Goal: Contribute content: Add original content to the website for others to see

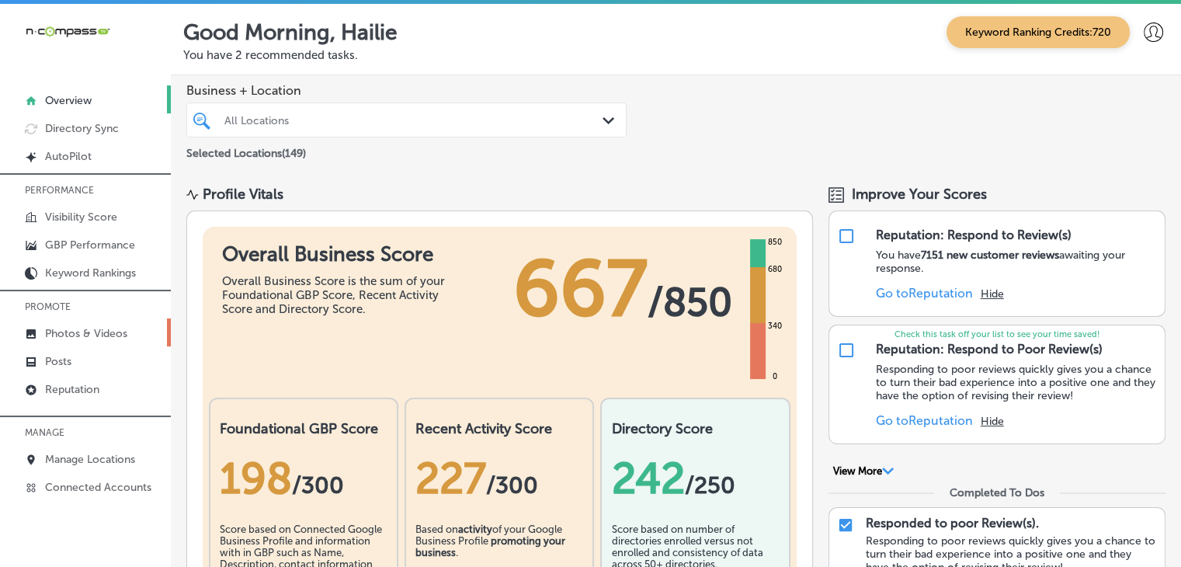
click at [108, 333] on p "Photos & Videos" at bounding box center [86, 333] width 82 height 13
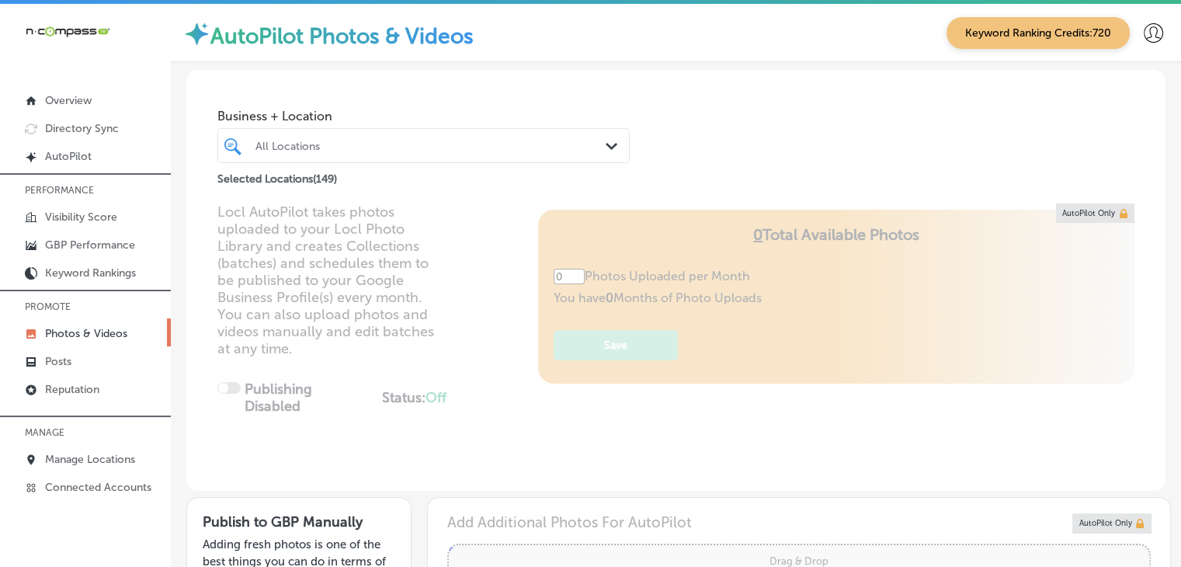
type input "5"
click at [470, 134] on div "All Locations" at bounding box center [424, 146] width 352 height 24
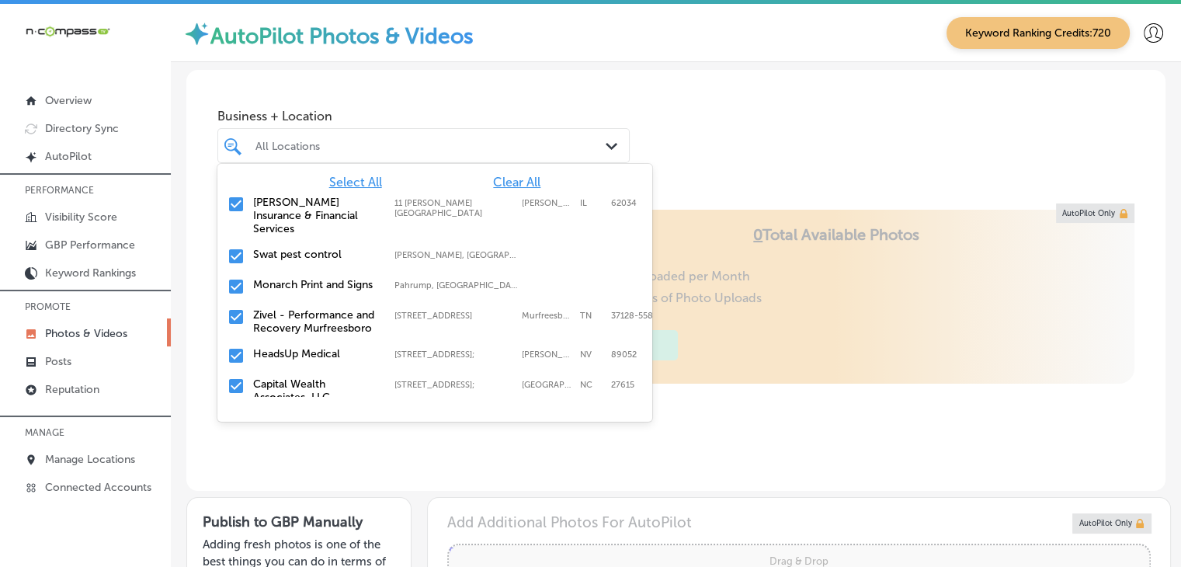
click at [494, 174] on div "Select All Clear All [PERSON_NAME] Insurance & Financial Services [STREET_ADDRE…" at bounding box center [434, 280] width 435 height 233
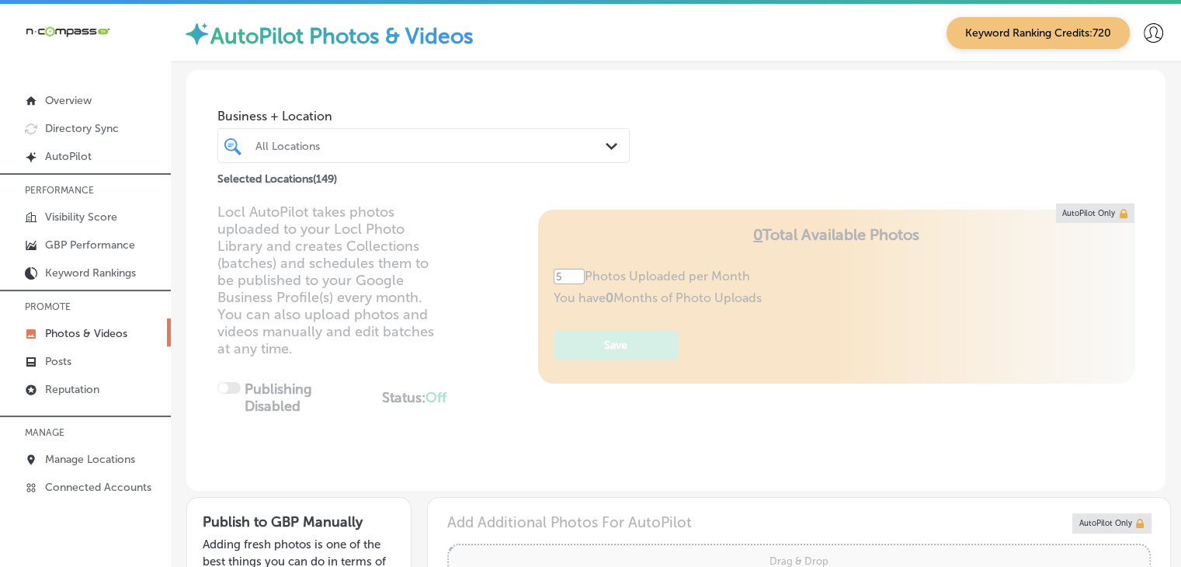
click at [489, 152] on div "All Locations" at bounding box center [424, 146] width 352 height 24
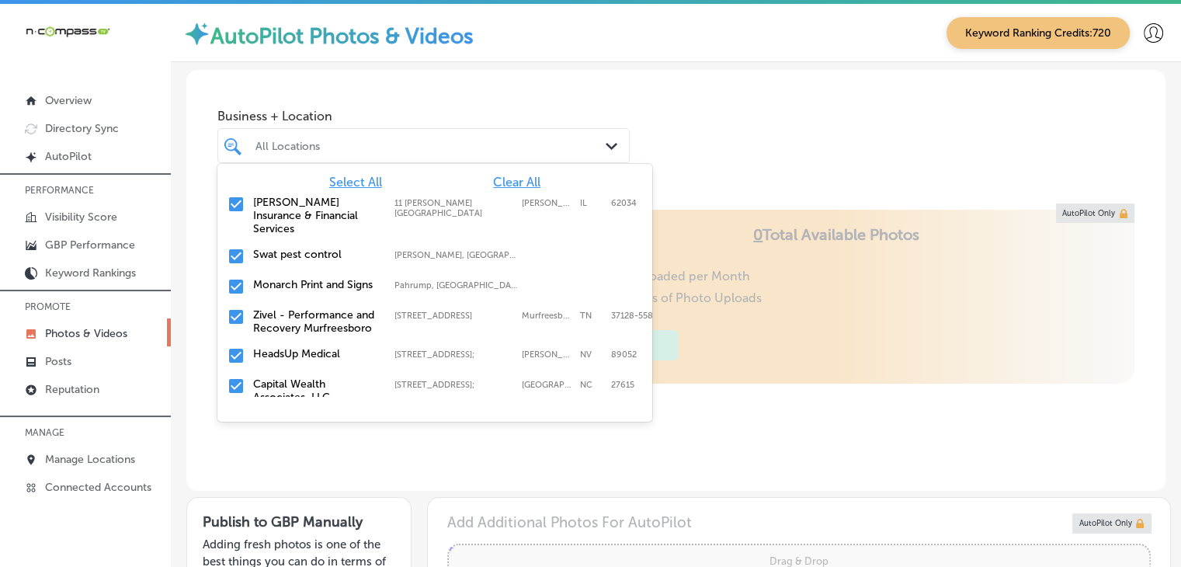
click at [475, 190] on div "[PERSON_NAME] Insurance & Financial Services [STREET_ADDRESS][PERSON_NAME] [STR…" at bounding box center [434, 216] width 435 height 52
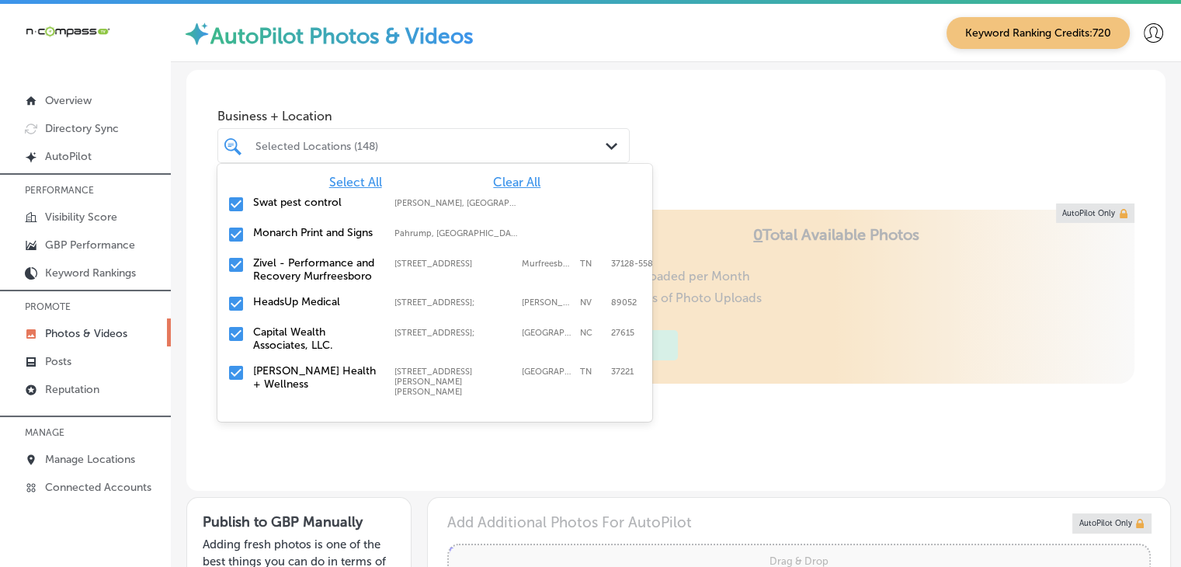
click at [503, 173] on div "Select All Clear All Swat pest control [PERSON_NAME], [GEOGRAPHIC_DATA], [GEOGR…" at bounding box center [434, 280] width 435 height 233
click at [503, 176] on span "Clear All" at bounding box center [516, 182] width 47 height 15
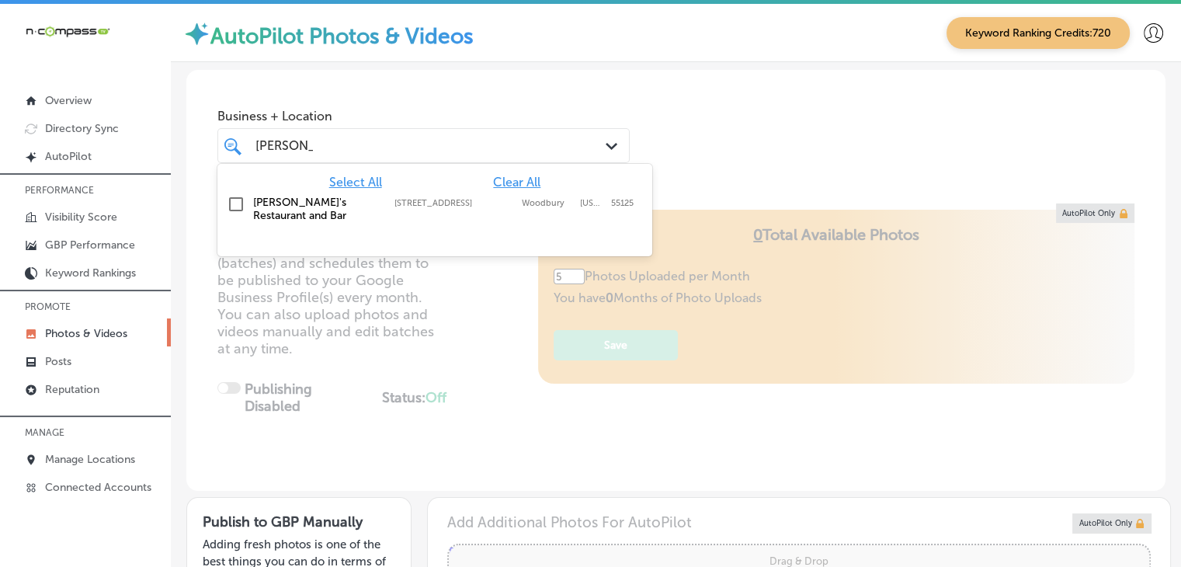
click at [480, 209] on div "[PERSON_NAME]'s Restaurant and Bar [STREET_ADDRESS][US_STATE] [STREET_ADDRESS][…" at bounding box center [410, 209] width 315 height 26
click at [477, 157] on div "[PERSON_NAME]" at bounding box center [424, 146] width 352 height 24
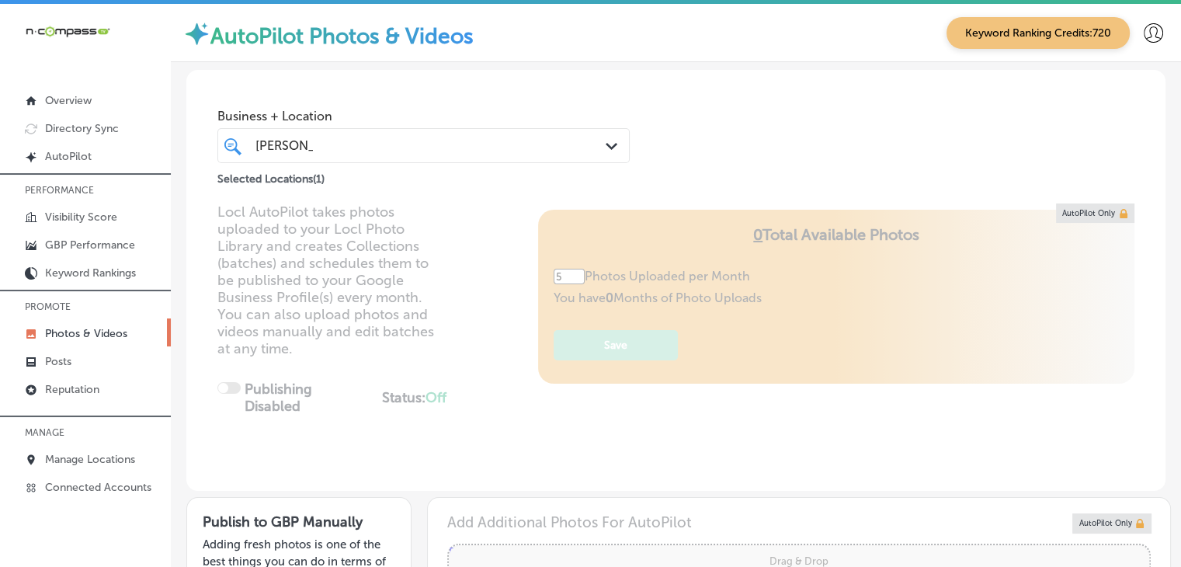
type input "[PERSON_NAME]"
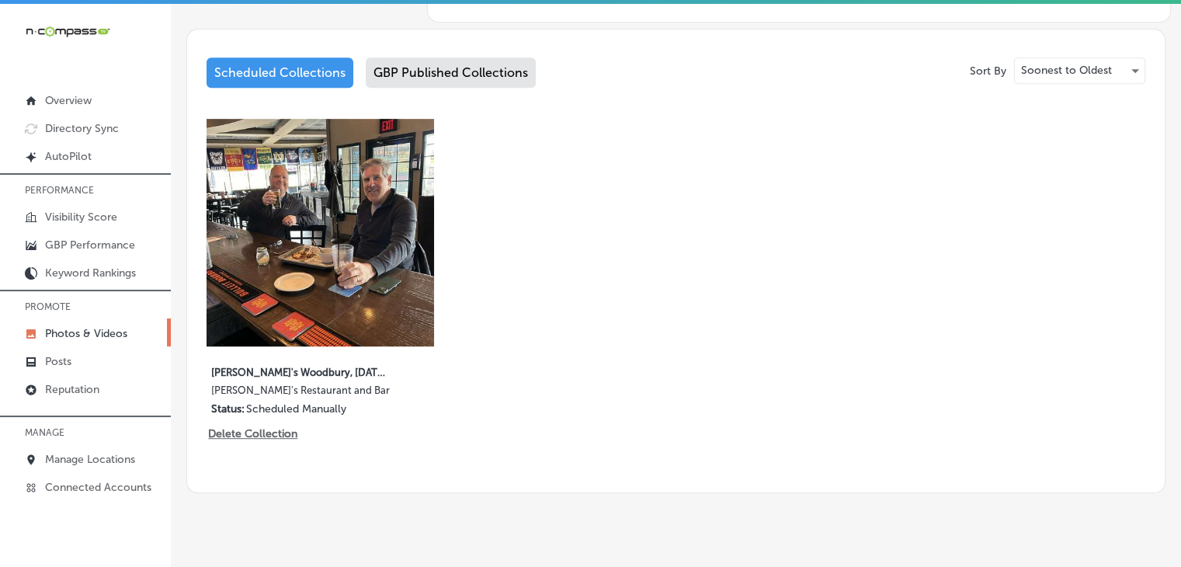
scroll to position [311, 0]
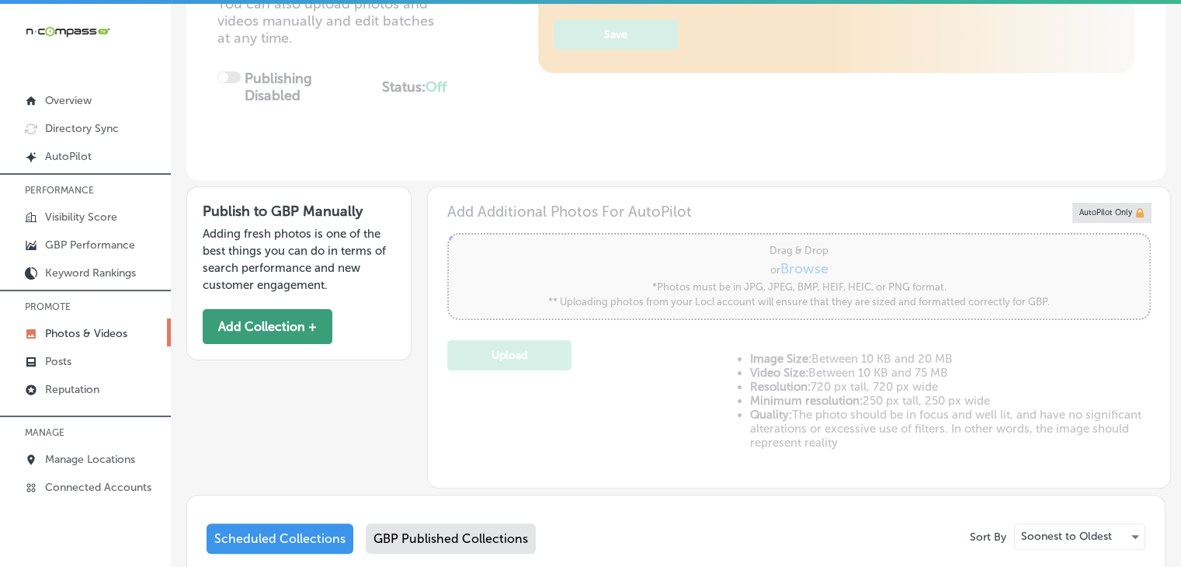
click at [315, 320] on button "Add Collection +" at bounding box center [268, 326] width 130 height 35
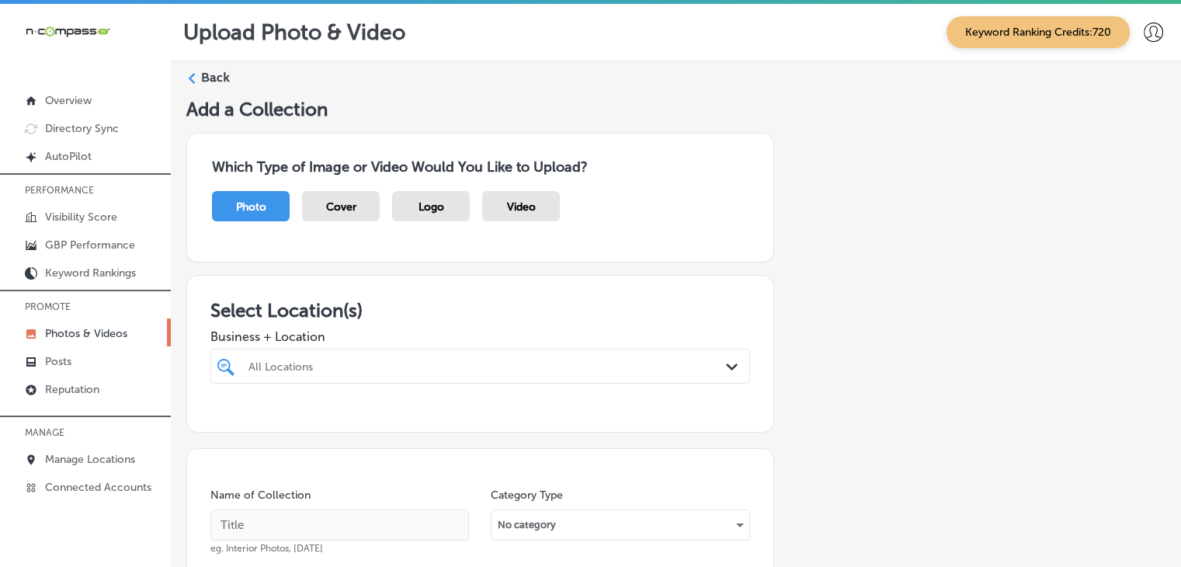
click at [443, 374] on div "All Locations Path Created with Sketch." at bounding box center [480, 366] width 540 height 35
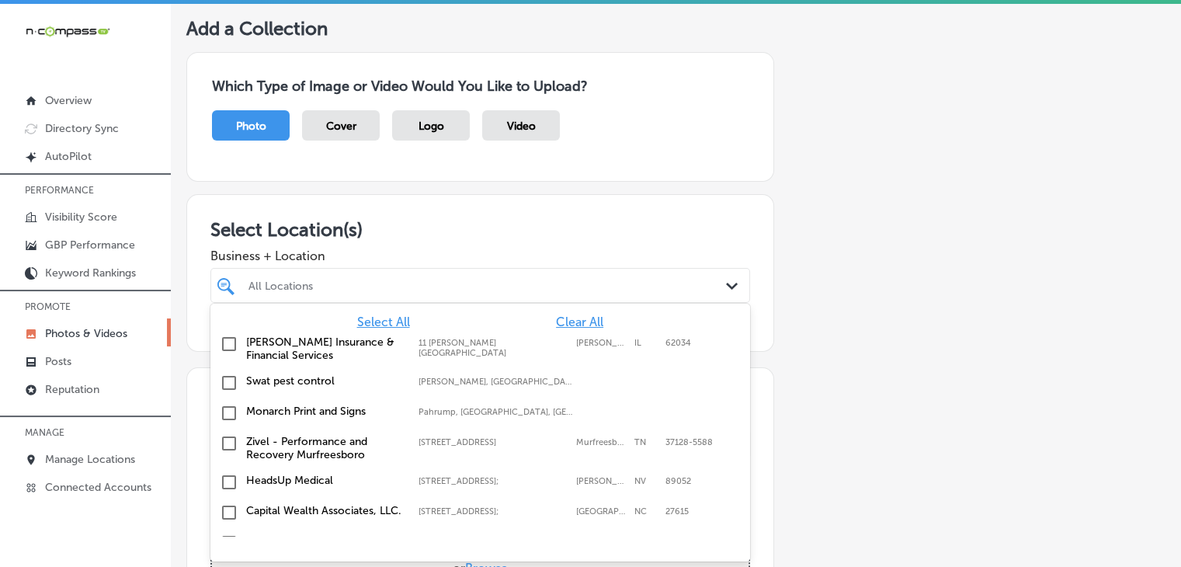
scroll to position [81, 0]
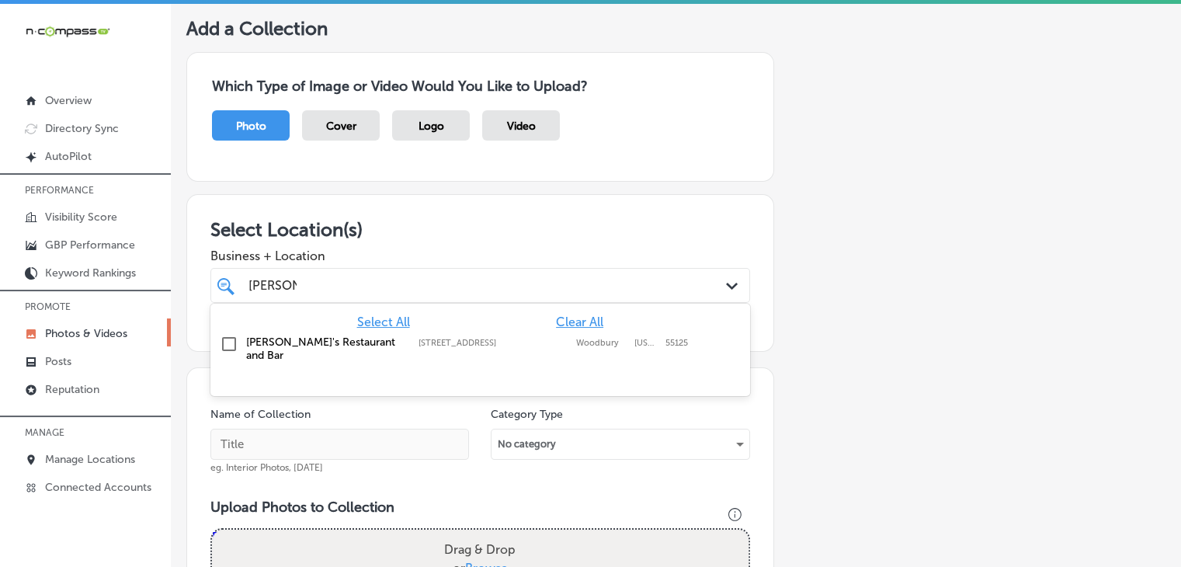
click at [435, 359] on div "Select All Clear All Carmine's Restaurant and Bar [STREET_ADDRESS][US_STATE] [S…" at bounding box center [480, 338] width 540 height 68
click at [423, 324] on div "Select All Clear All" at bounding box center [480, 322] width 540 height 15
click at [415, 339] on div "[PERSON_NAME]'s Restaurant and Bar [STREET_ADDRESS][US_STATE] [STREET_ADDRESS][…" at bounding box center [442, 349] width 393 height 26
type input "[PERSON_NAME]"
click at [410, 263] on div "Business + Location option [STREET_ADDRESS]. option [STREET_ADDRESS]. 2 results…" at bounding box center [480, 272] width 540 height 62
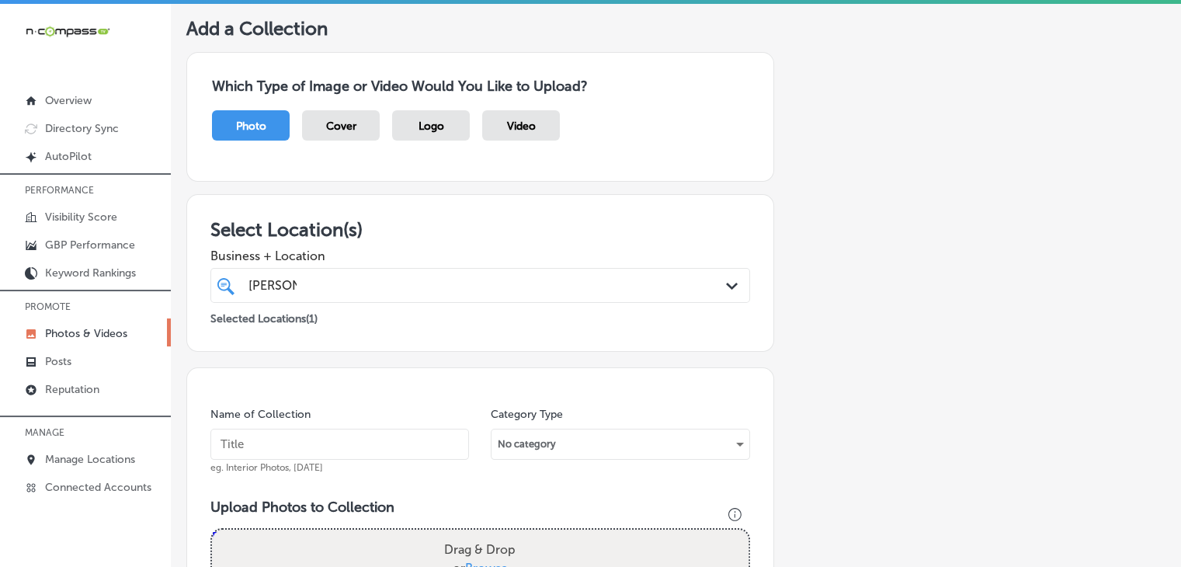
click at [339, 438] on input "text" at bounding box center [339, 444] width 259 height 31
click at [353, 439] on input "[PERSON_NAME]'s Woodybury, [DATE], Week" at bounding box center [339, 444] width 259 height 31
type input "[PERSON_NAME]'s Woodybury, [DATE], Week 1"
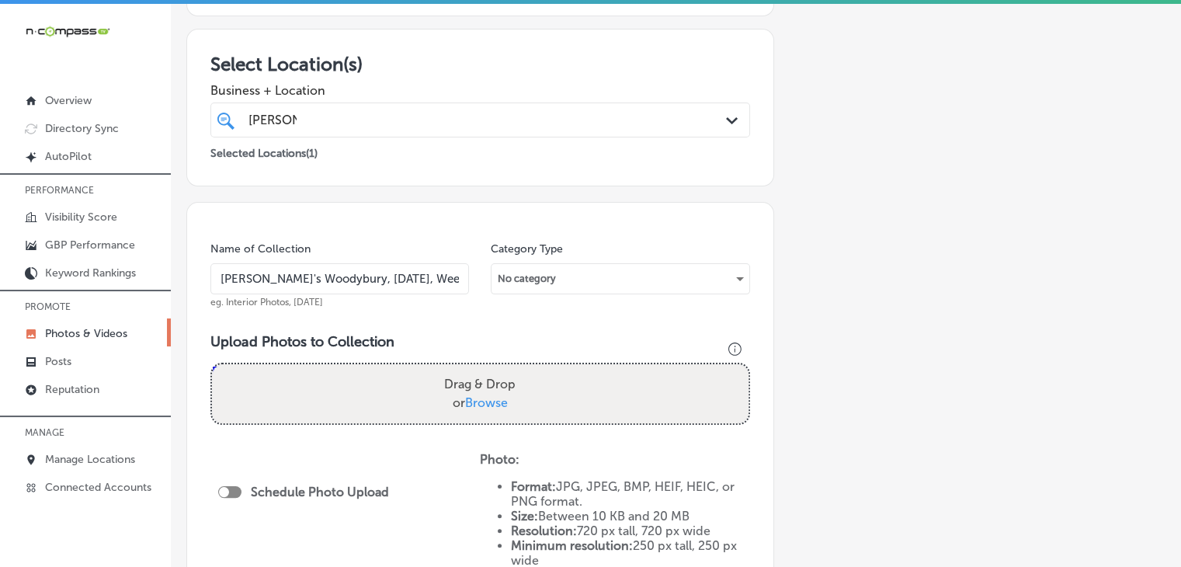
scroll to position [311, 0]
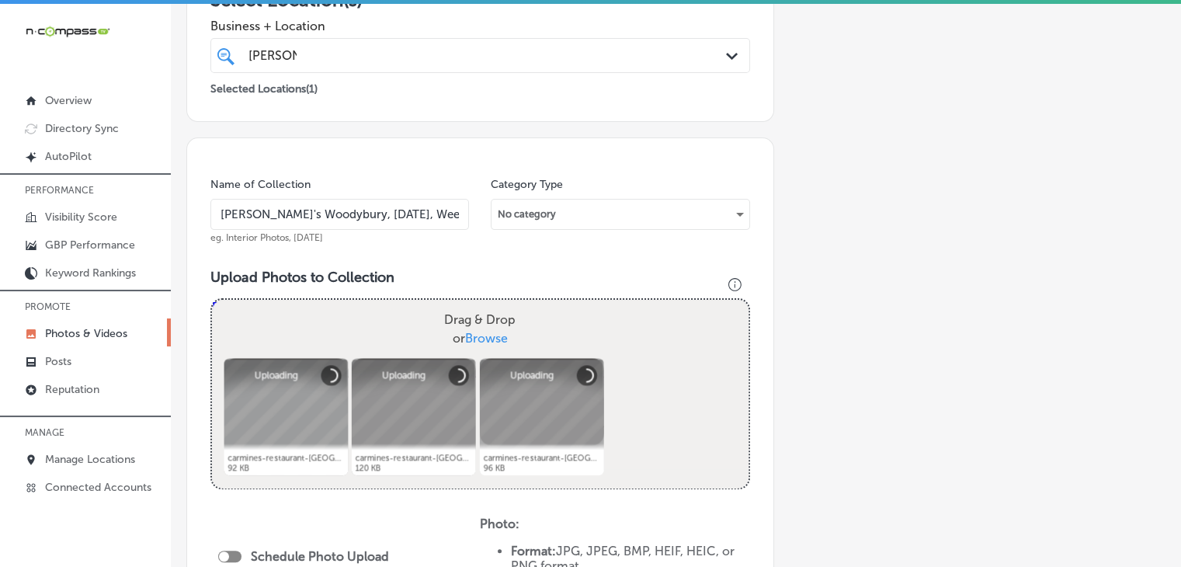
click at [238, 539] on div at bounding box center [229, 557] width 23 height 12
checkbox input "true"
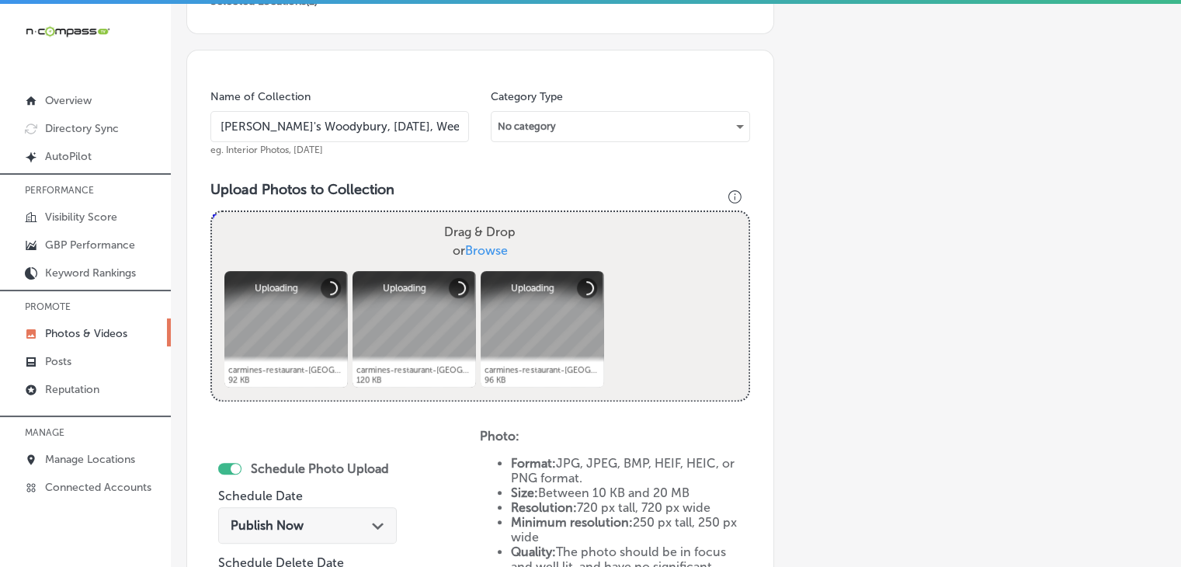
scroll to position [466, 0]
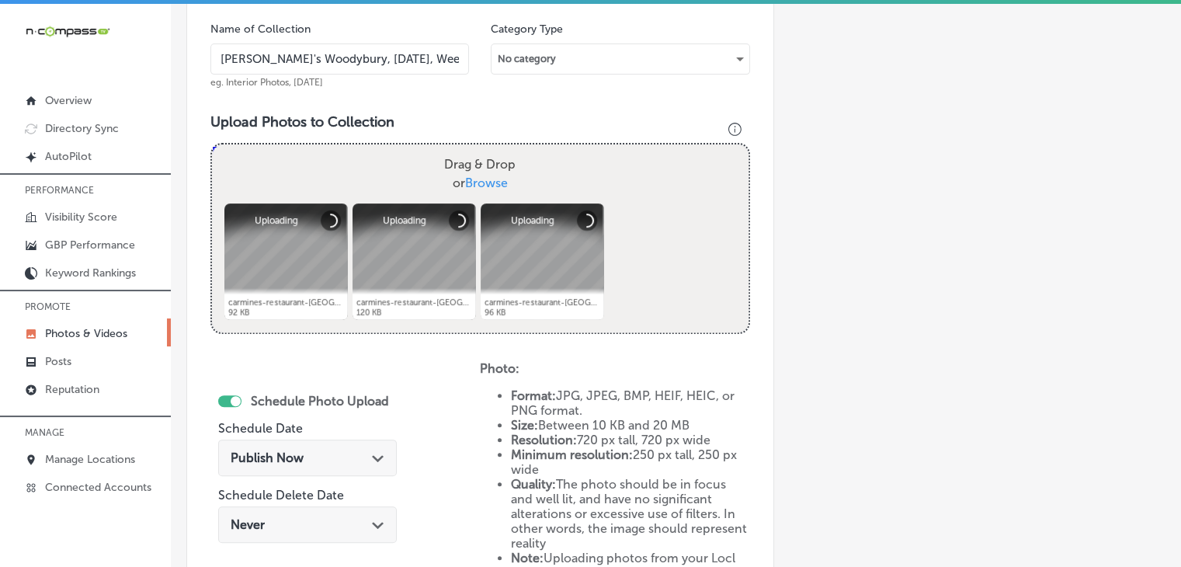
click at [311, 455] on div "Publish Now Path Created with Sketch." at bounding box center [308, 457] width 154 height 15
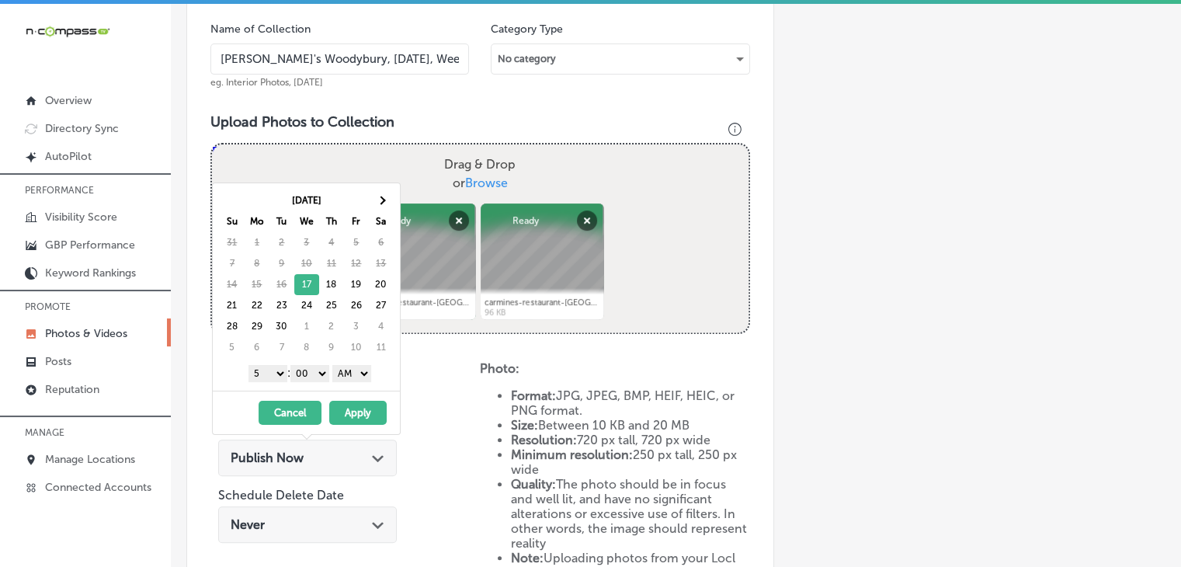
click at [597, 167] on div "Drag & Drop or Browse" at bounding box center [480, 173] width 537 height 59
click at [212, 144] on input "Drag & Drop or Browse" at bounding box center [480, 146] width 537 height 5
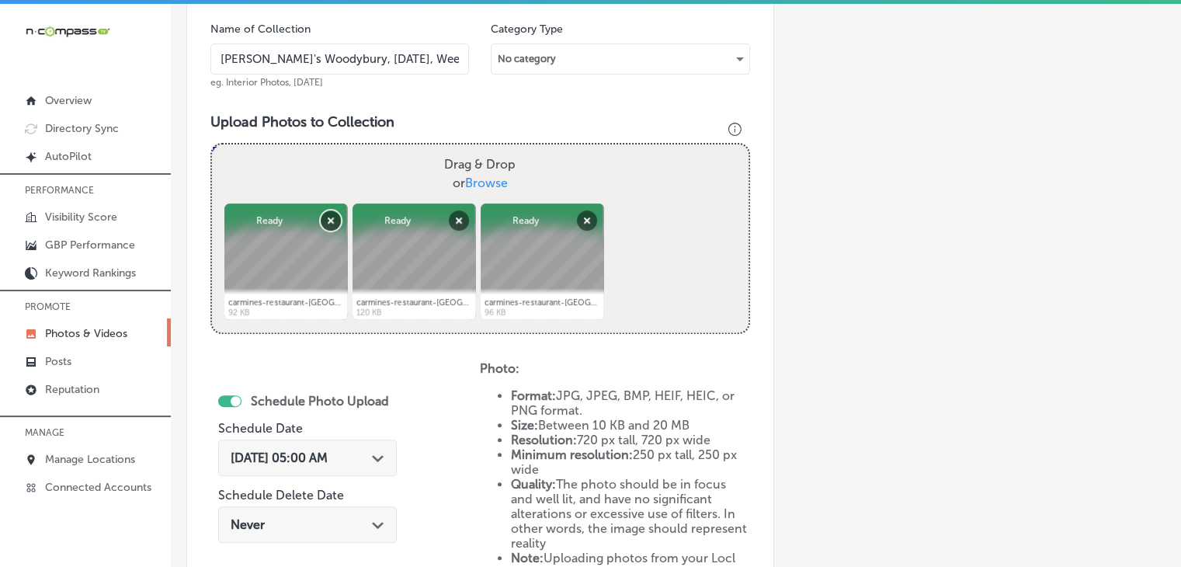
click at [336, 216] on button "Remove" at bounding box center [331, 220] width 20 height 20
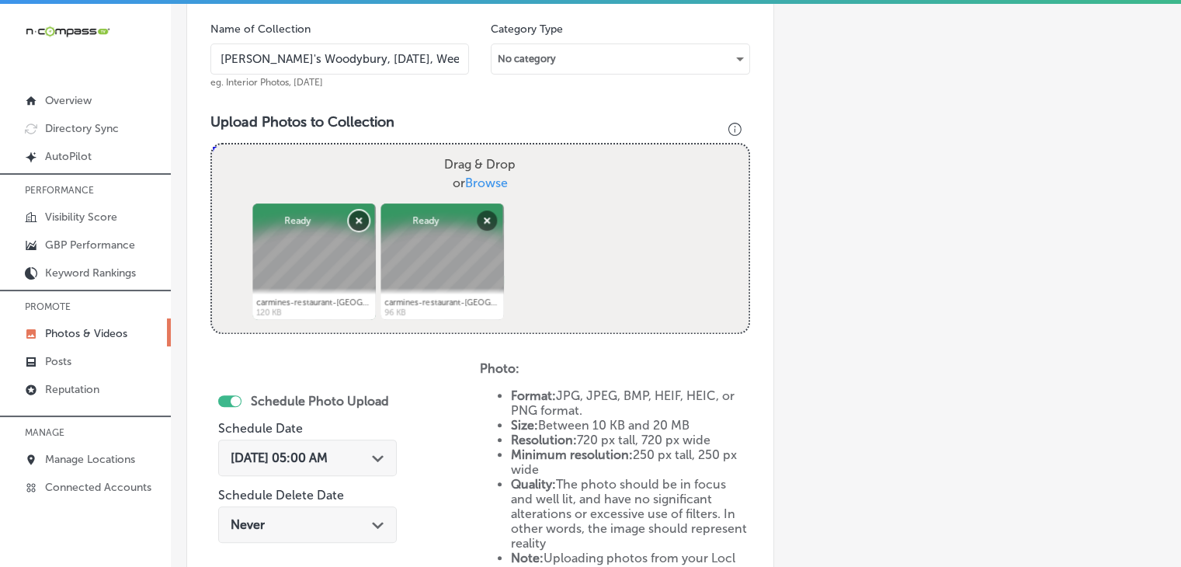
click at [349, 217] on button "Remove" at bounding box center [359, 220] width 20 height 20
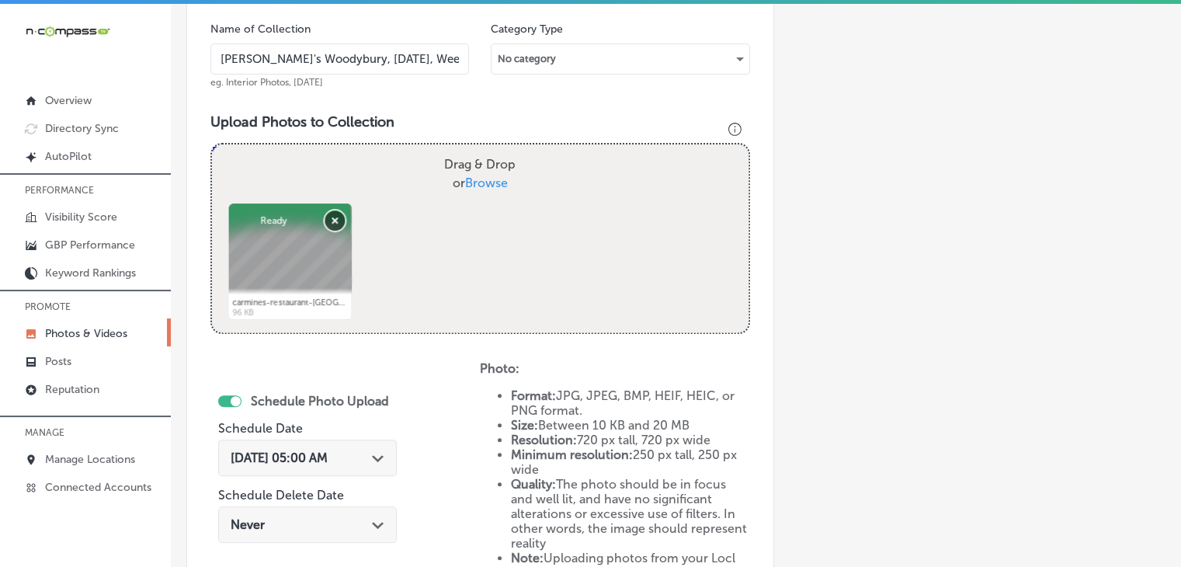
click at [333, 217] on button "Remove" at bounding box center [335, 220] width 20 height 20
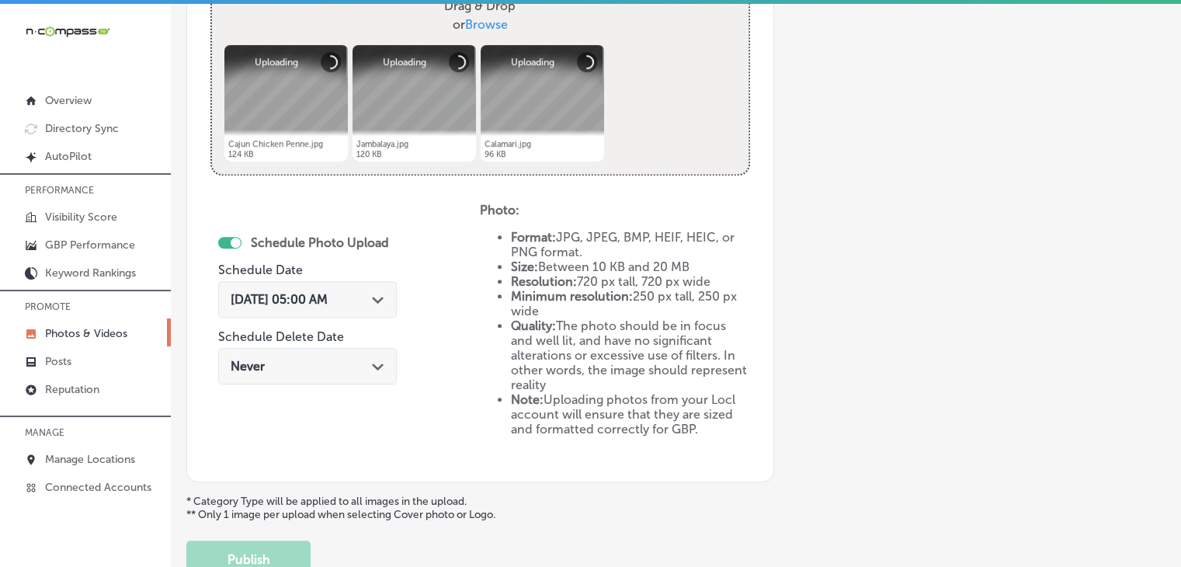
scroll to position [730, 0]
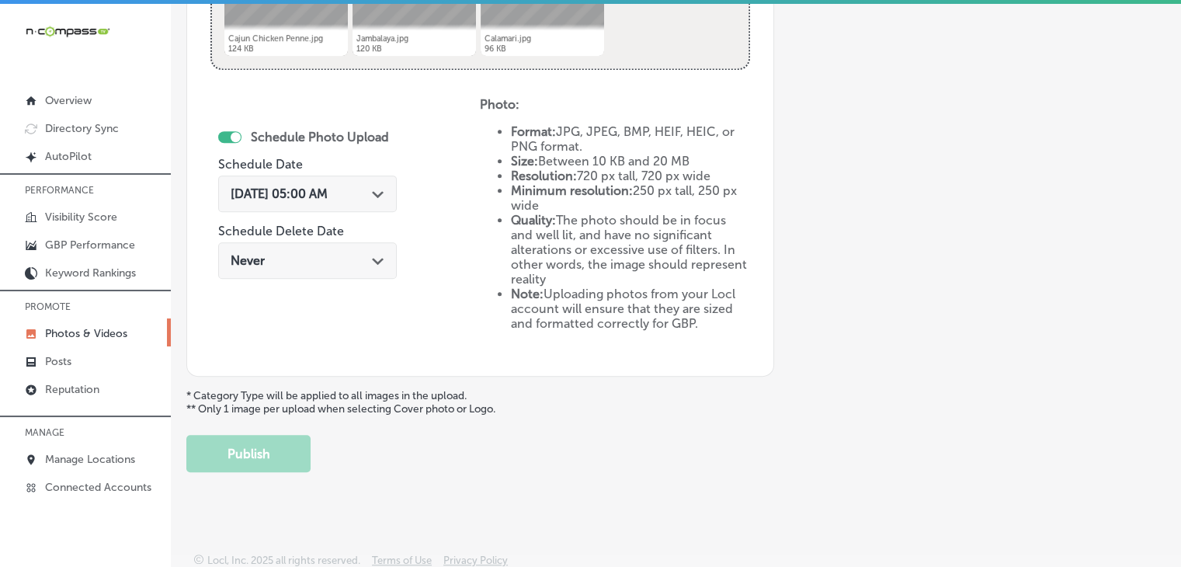
click at [376, 196] on icon "Path Created with Sketch." at bounding box center [378, 194] width 12 height 7
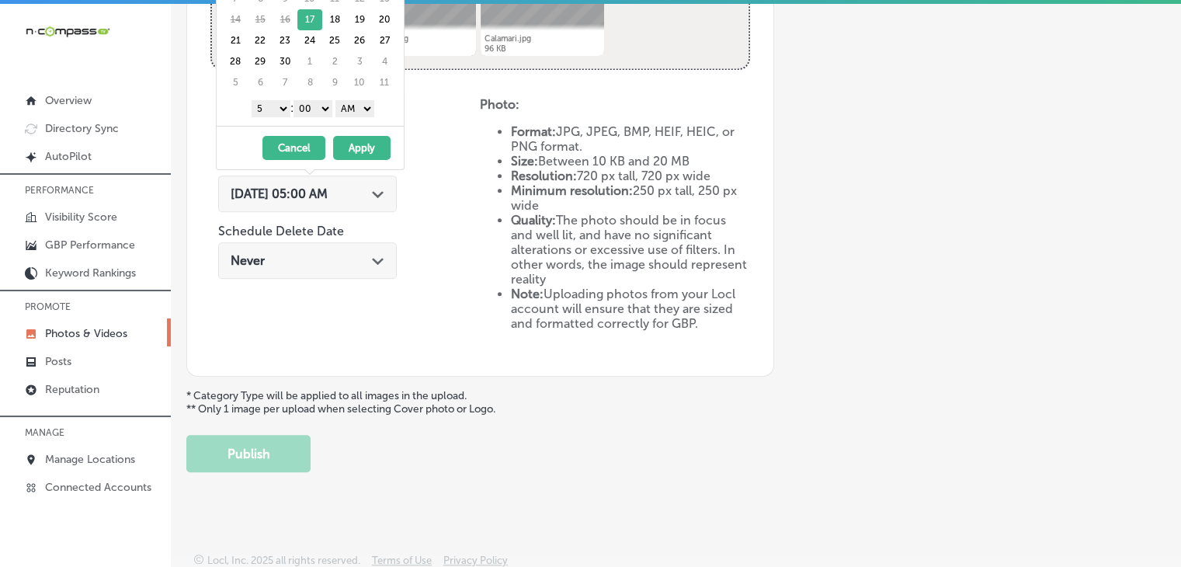
click at [538, 110] on div "Photo: Format: JPG, JPEG, BMP, HEIF, HEIC, or PNG format. Size: Between 10 KB a…" at bounding box center [615, 214] width 270 height 234
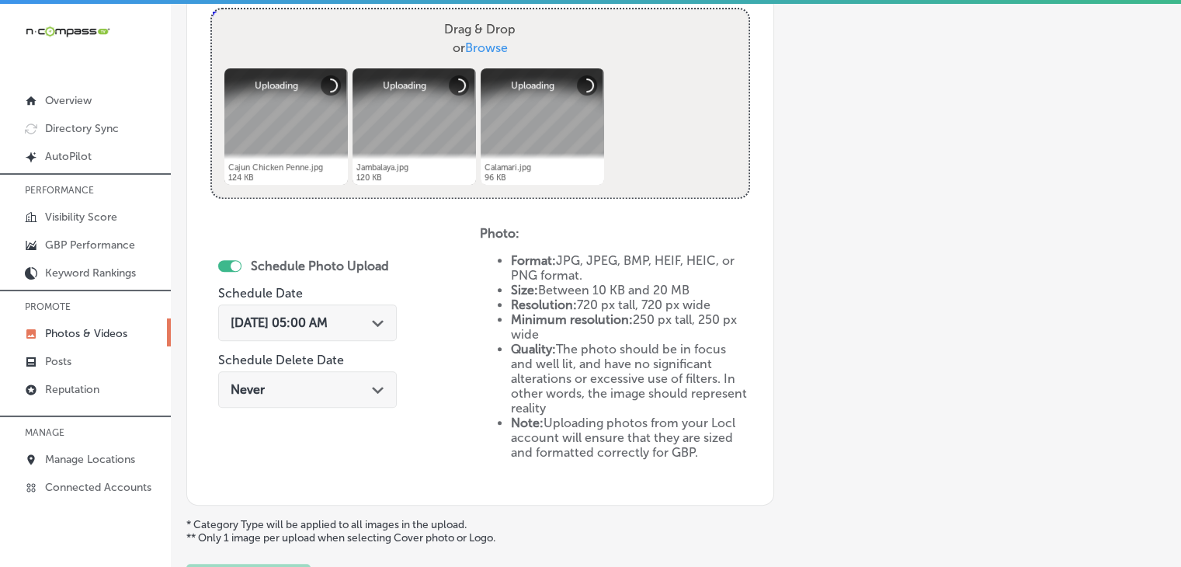
scroll to position [575, 0]
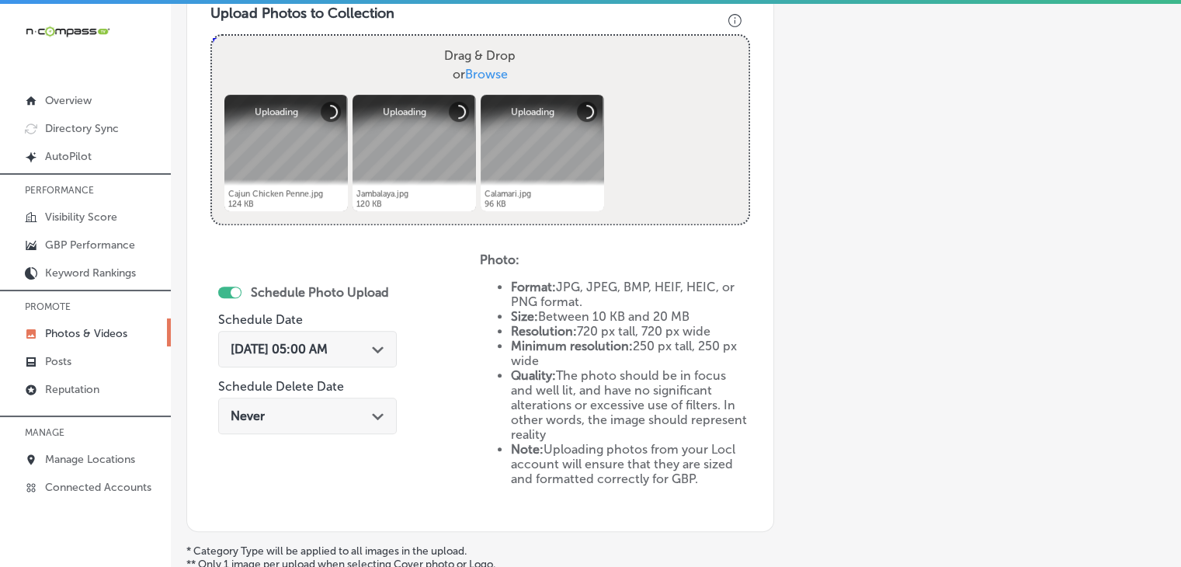
click at [388, 327] on div "[DATE] 05:00 AM Path Created with Sketch." at bounding box center [307, 353] width 179 height 52
click at [384, 342] on div "Path Created with Sketch." at bounding box center [378, 348] width 12 height 12
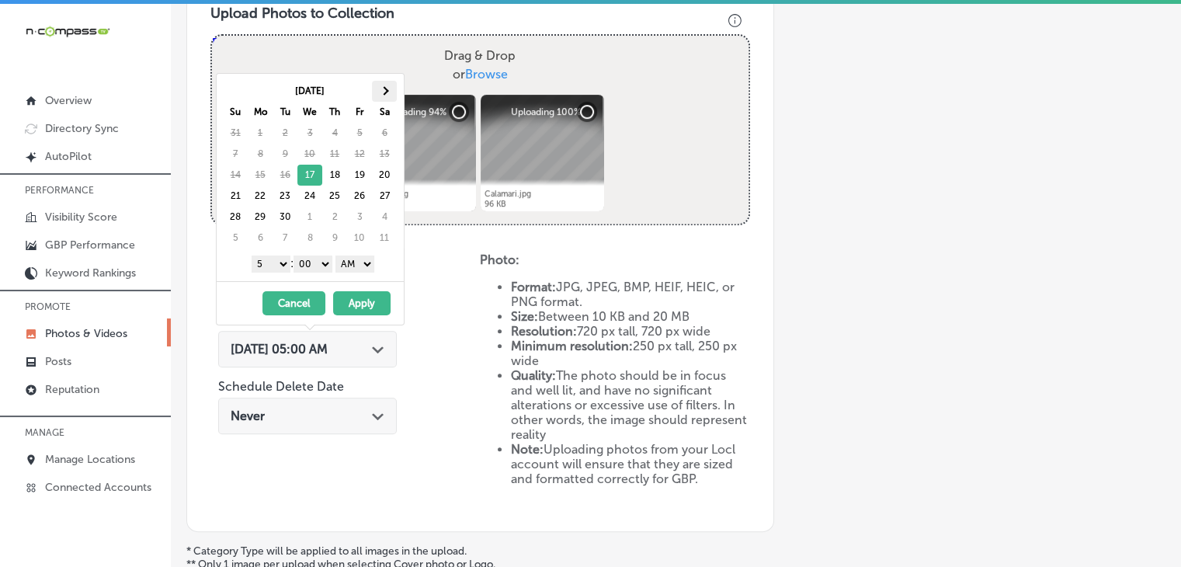
click at [391, 96] on th at bounding box center [384, 91] width 25 height 21
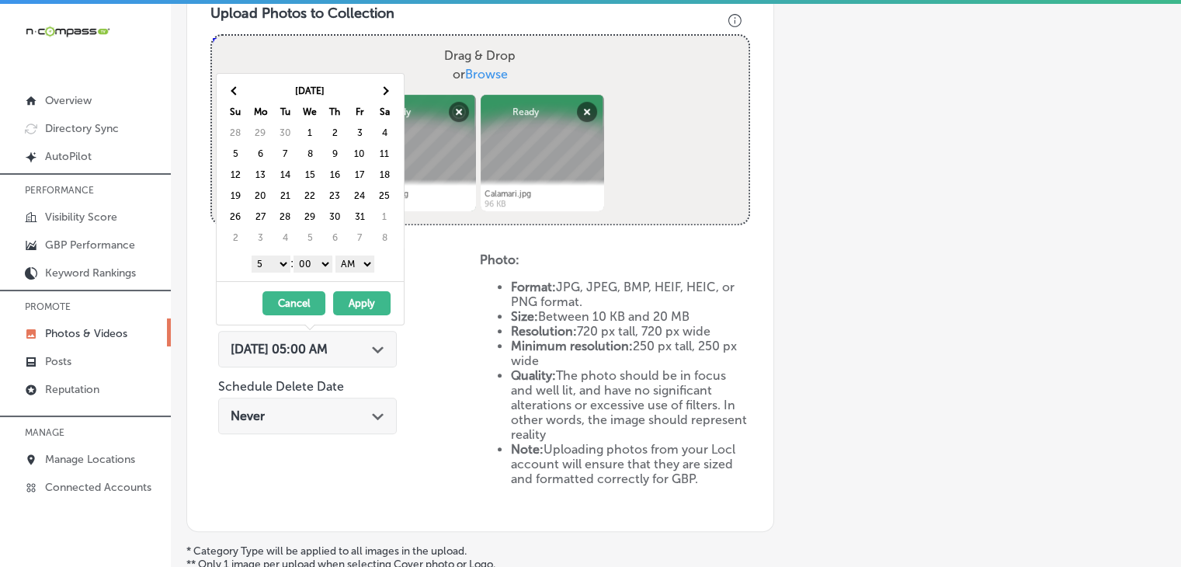
click at [207, 89] on div "Name of Collection [PERSON_NAME]'s Woodybury, [DATE], Week 1 eg. Interior Photo…" at bounding box center [480, 202] width 588 height 659
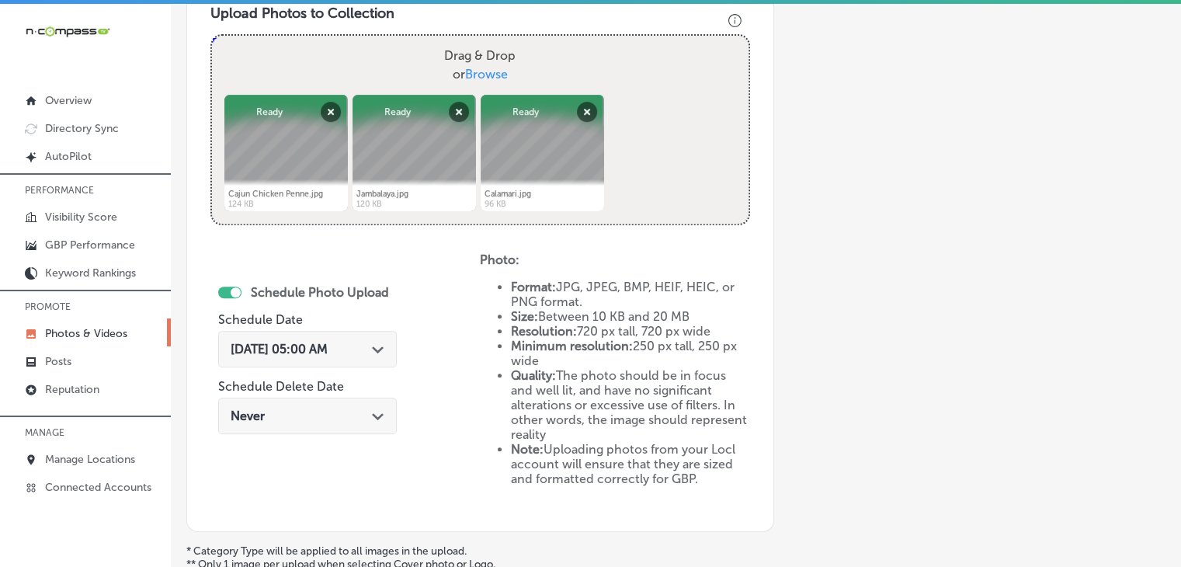
click at [328, 343] on span "[DATE] 05:00 AM" at bounding box center [279, 349] width 97 height 15
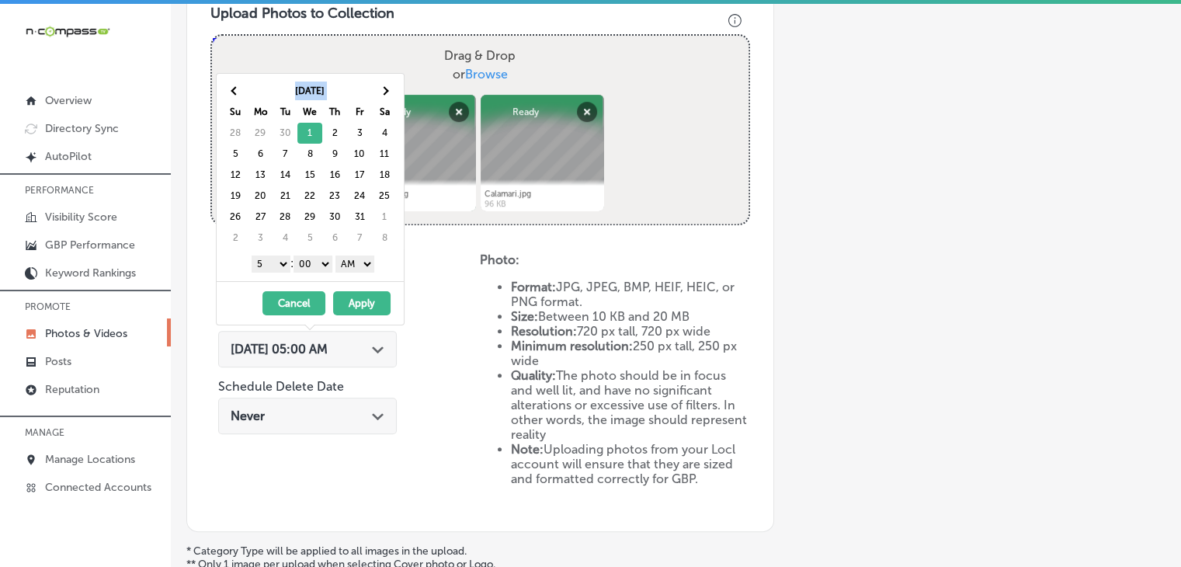
click at [222, 106] on div "[DATE] Su Mo Tu We Th Fr Sa 28 29 30 1 2 3 4 5 6 7 8 9 10 11 12 13 14 15 16 17 …" at bounding box center [310, 177] width 187 height 207
click at [233, 98] on th at bounding box center [235, 91] width 25 height 21
click at [280, 271] on div "1 2 3 4 5 6 7 8 9 10 11 12 : 00 10 20 30 40 50 AM PM" at bounding box center [313, 263] width 181 height 23
click at [280, 266] on select "1 2 3 4 5 6 7 8 9 10 11 12" at bounding box center [271, 264] width 39 height 17
click at [314, 274] on div "[DATE] Su Mo Tu We Th Fr Sa 31 1 2 3 4 5 6 7 8 9 10 11 12 13 14 15 16 17 18 19 …" at bounding box center [310, 177] width 187 height 207
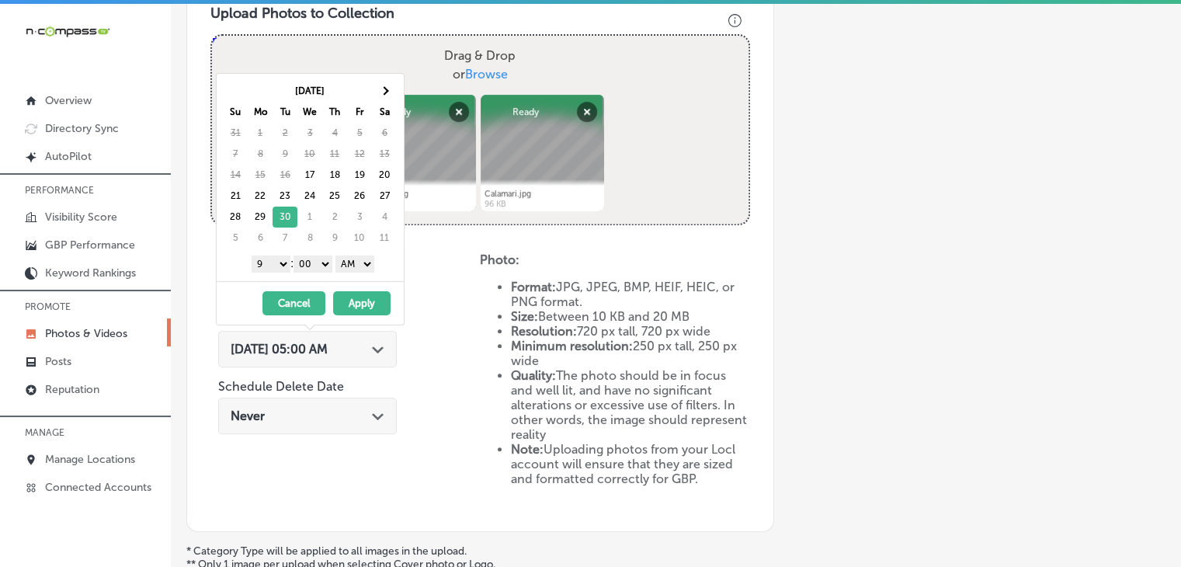
click at [319, 268] on select "00 10 20 30 40 50" at bounding box center [313, 264] width 39 height 17
click at [360, 264] on select "AM PM" at bounding box center [355, 264] width 39 height 17
click at [338, 256] on select "AM PM" at bounding box center [355, 264] width 39 height 17
click at [360, 266] on select "AM PM" at bounding box center [355, 264] width 39 height 17
click at [350, 302] on button "Apply" at bounding box center [361, 303] width 57 height 24
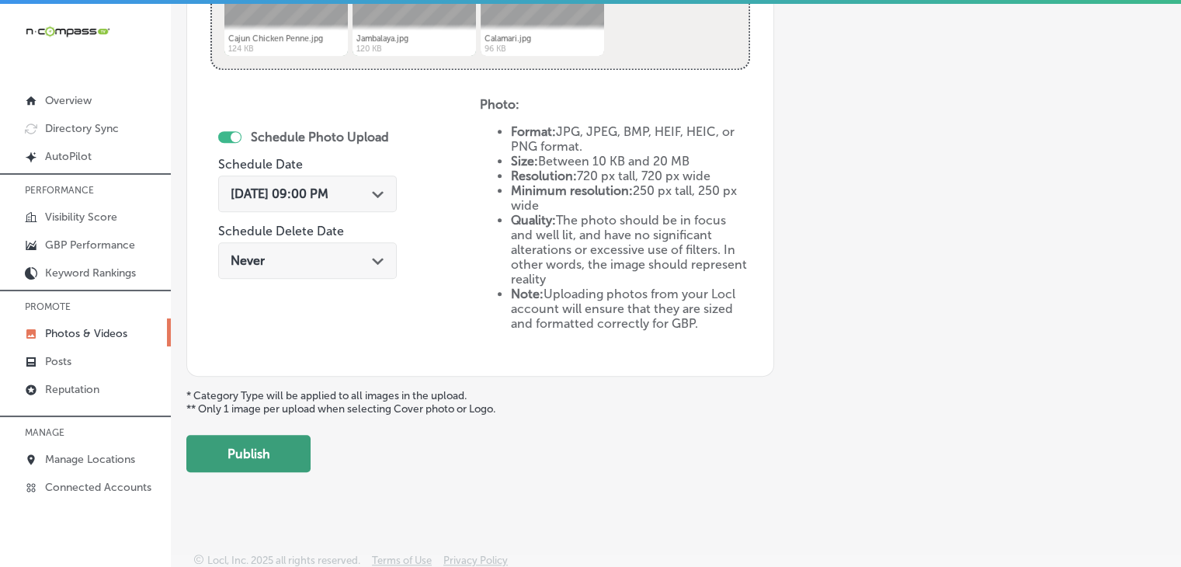
click at [287, 444] on button "Publish" at bounding box center [248, 453] width 124 height 37
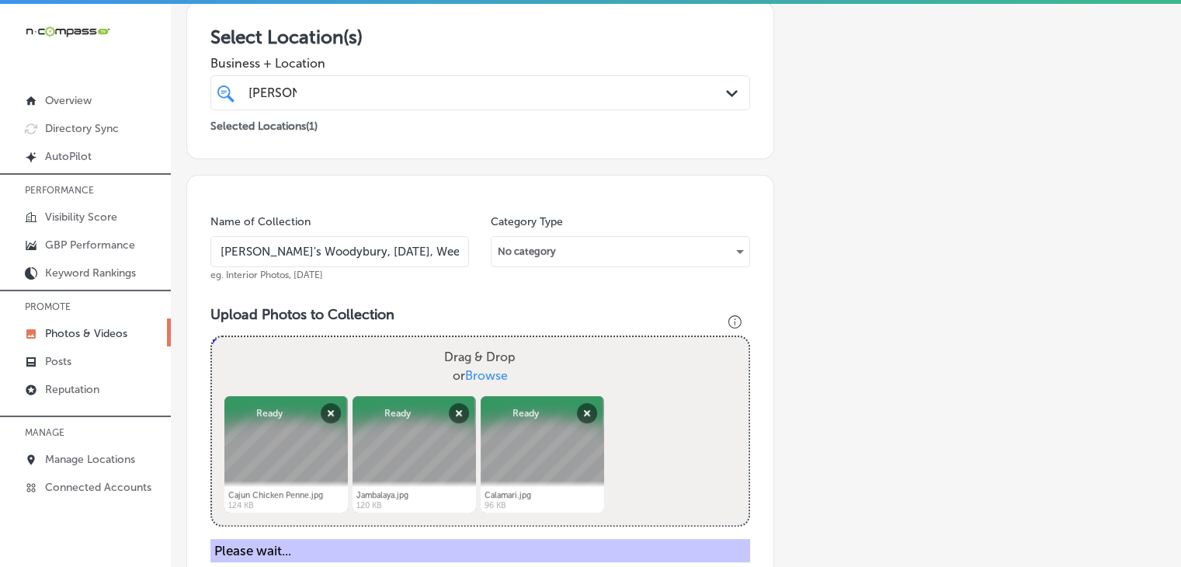
scroll to position [264, 0]
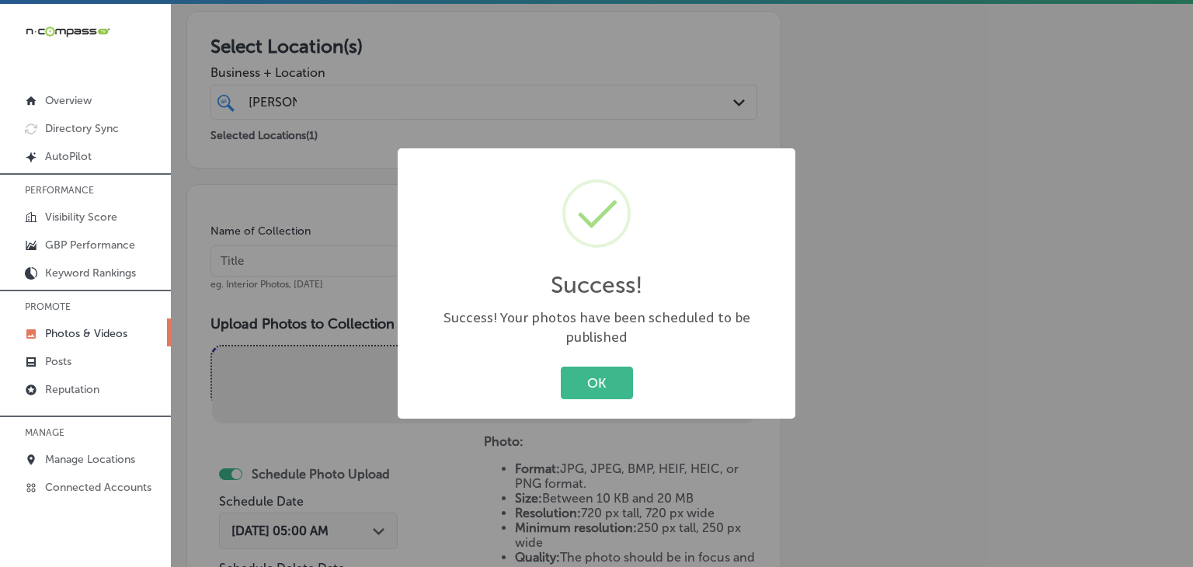
click at [302, 277] on div "Success! × Success! Your photos have been scheduled to be published OK Cancel" at bounding box center [596, 283] width 1193 height 567
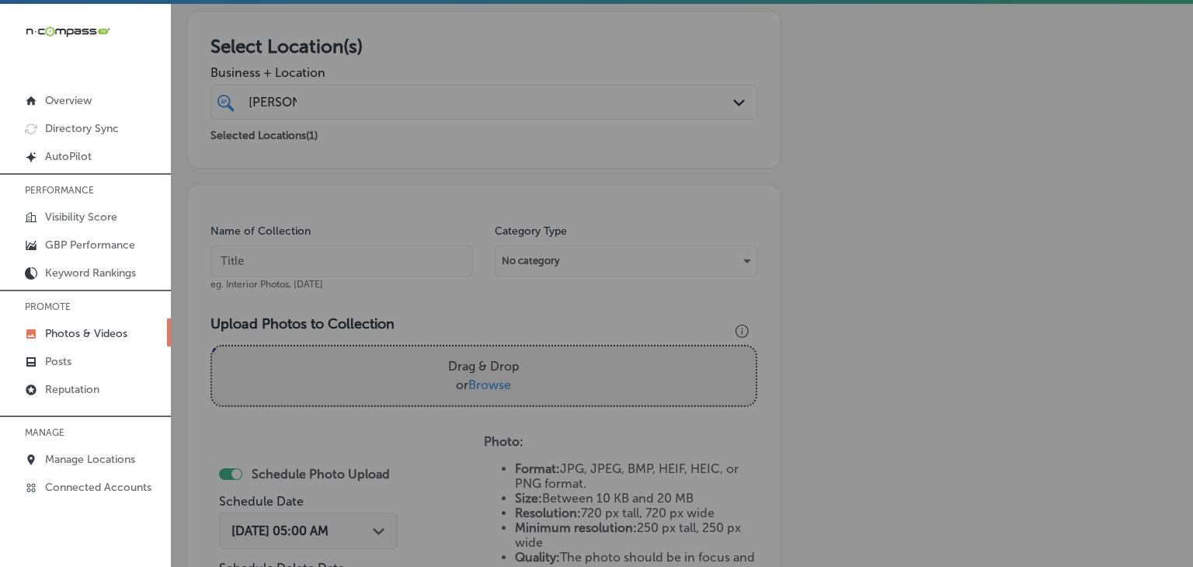
click at [303, 266] on input "text" at bounding box center [341, 260] width 263 height 31
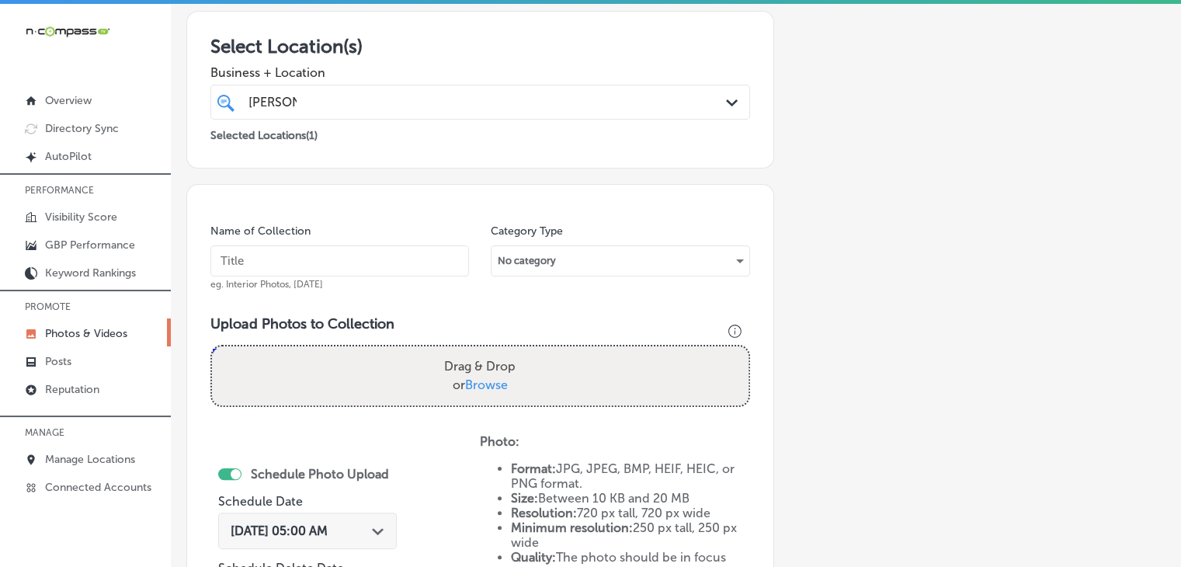
paste input "2"
click at [321, 265] on input "2" at bounding box center [339, 260] width 259 height 31
type input "[PERSON_NAME]'s Woodybury, [DATE], Week 2"
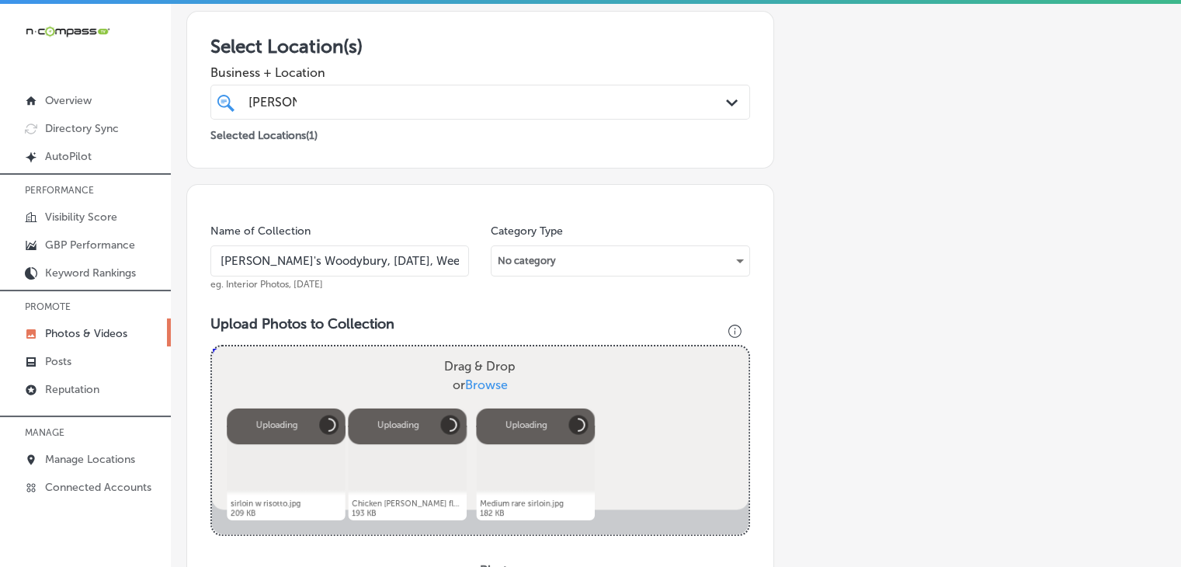
scroll to position [575, 0]
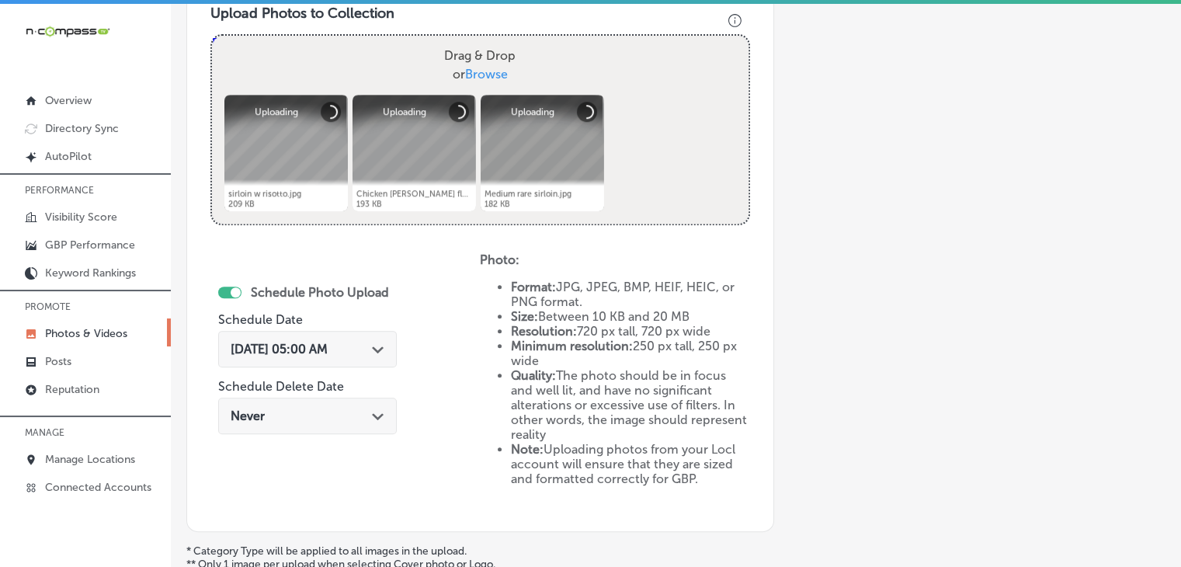
click at [357, 356] on div "[DATE] 05:00 AM Path Created with Sketch." at bounding box center [307, 349] width 179 height 37
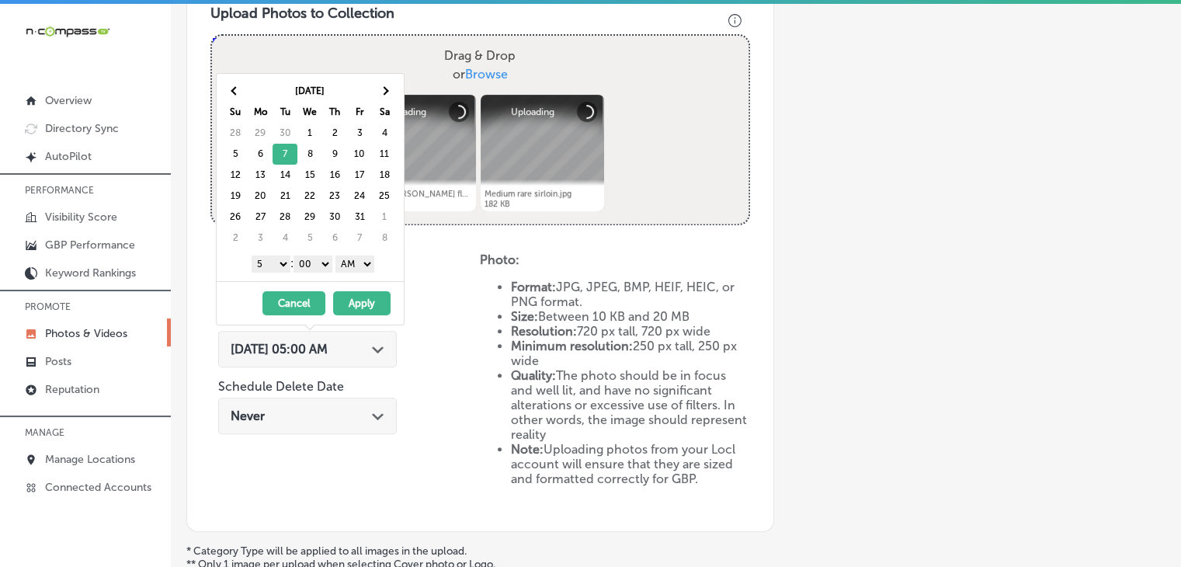
click at [277, 259] on select "1 2 3 4 5 6 7 8 9 10 11 12" at bounding box center [271, 264] width 39 height 17
click at [349, 265] on select "AM PM" at bounding box center [355, 264] width 39 height 17
click at [351, 294] on button "Apply" at bounding box center [361, 303] width 57 height 24
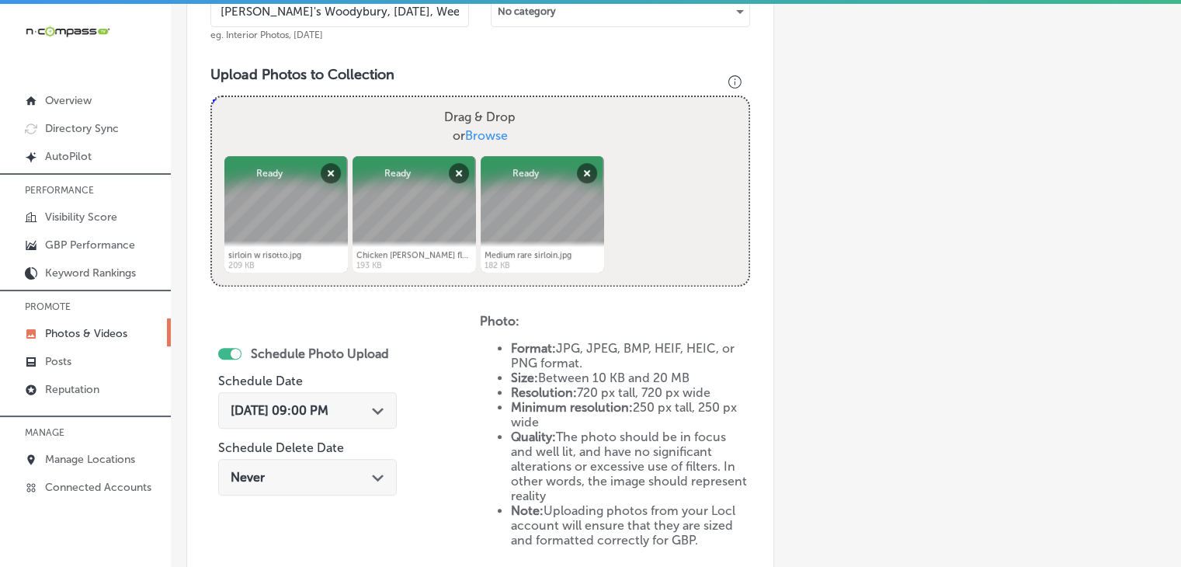
scroll to position [730, 0]
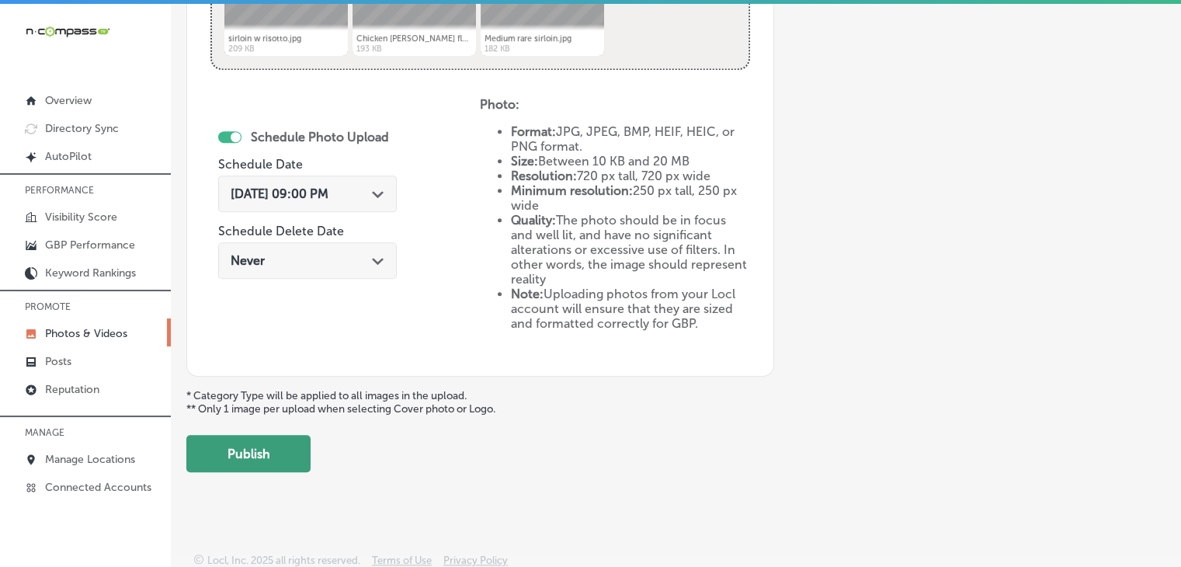
click at [257, 450] on button "Publish" at bounding box center [248, 453] width 124 height 37
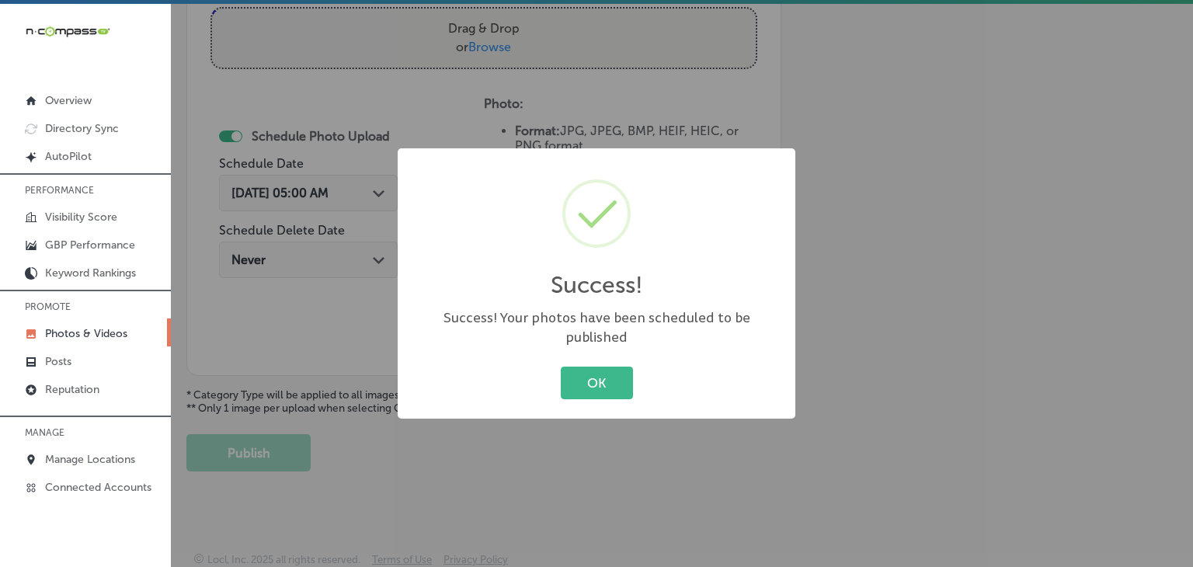
click at [475, 88] on div "Success! × Success! Your photos have been scheduled to be published OK Cancel" at bounding box center [596, 283] width 1193 height 567
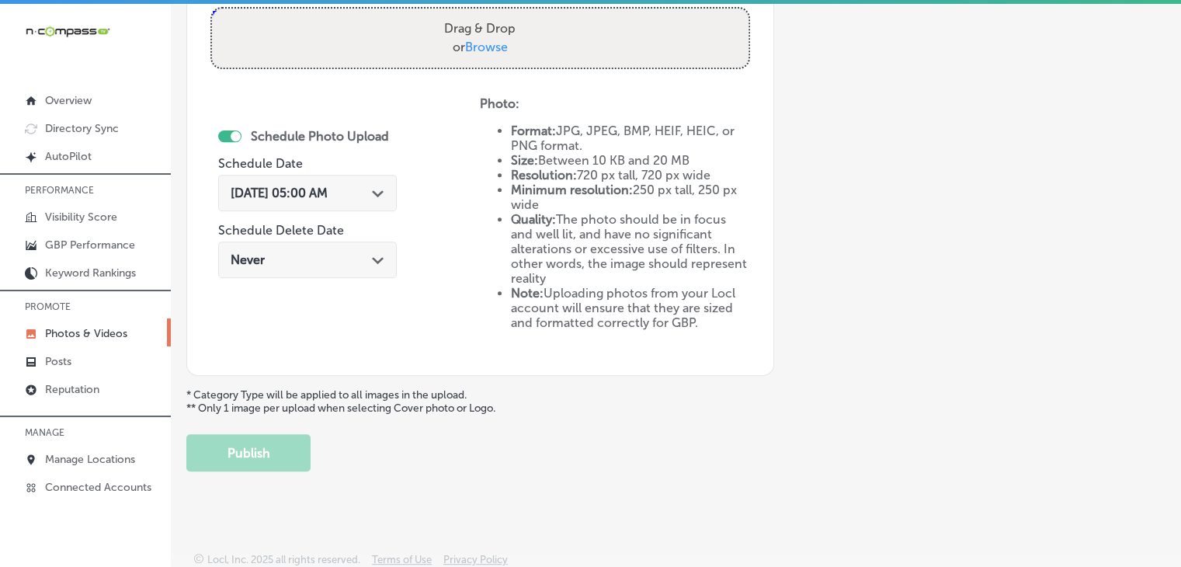
scroll to position [447, 0]
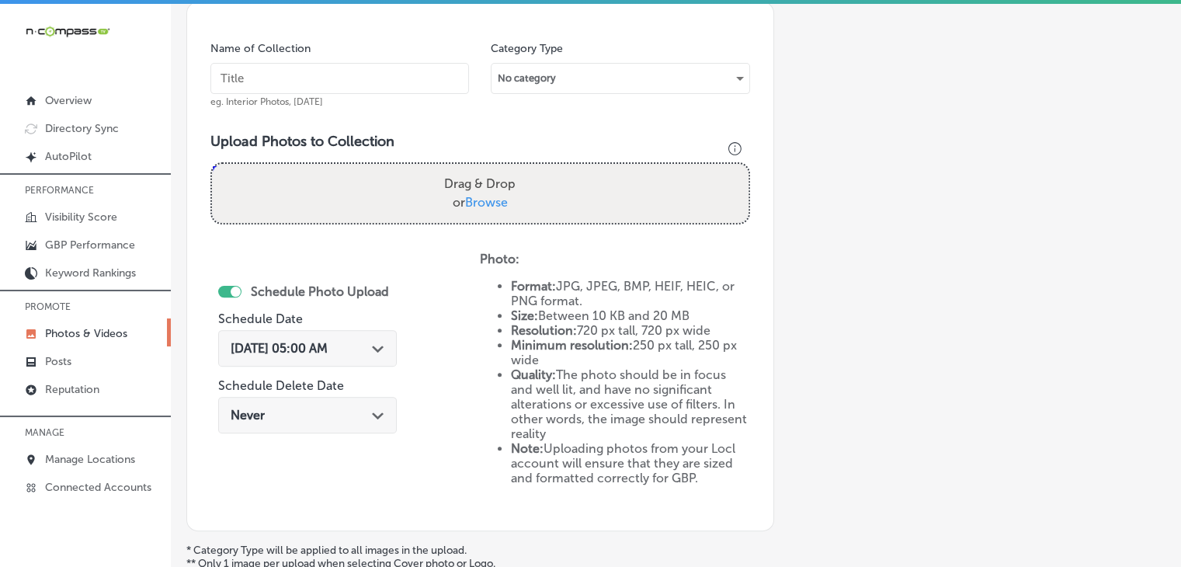
click at [407, 109] on div "Name of Collection eg. Interior Photos, [DATE] Category Type No category Upload…" at bounding box center [480, 267] width 588 height 530
click at [407, 88] on input "text" at bounding box center [339, 78] width 259 height 31
paste input "[PERSON_NAME]'s Woodybury, [DATE], Week"
type input "[PERSON_NAME]'s Woodybury, [DATE], Week 3"
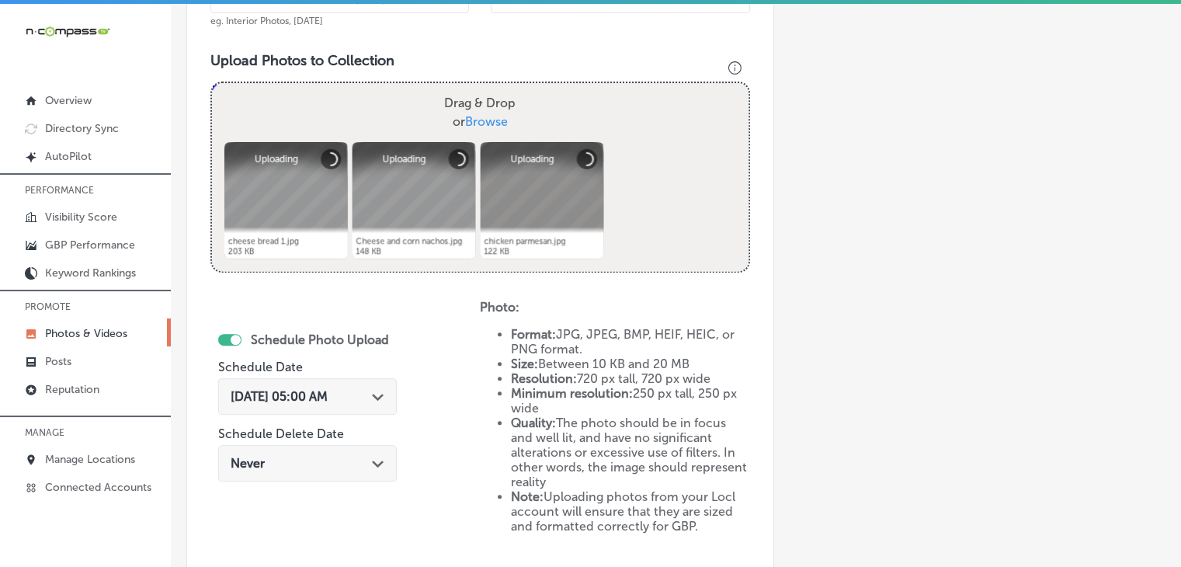
scroll to position [602, 0]
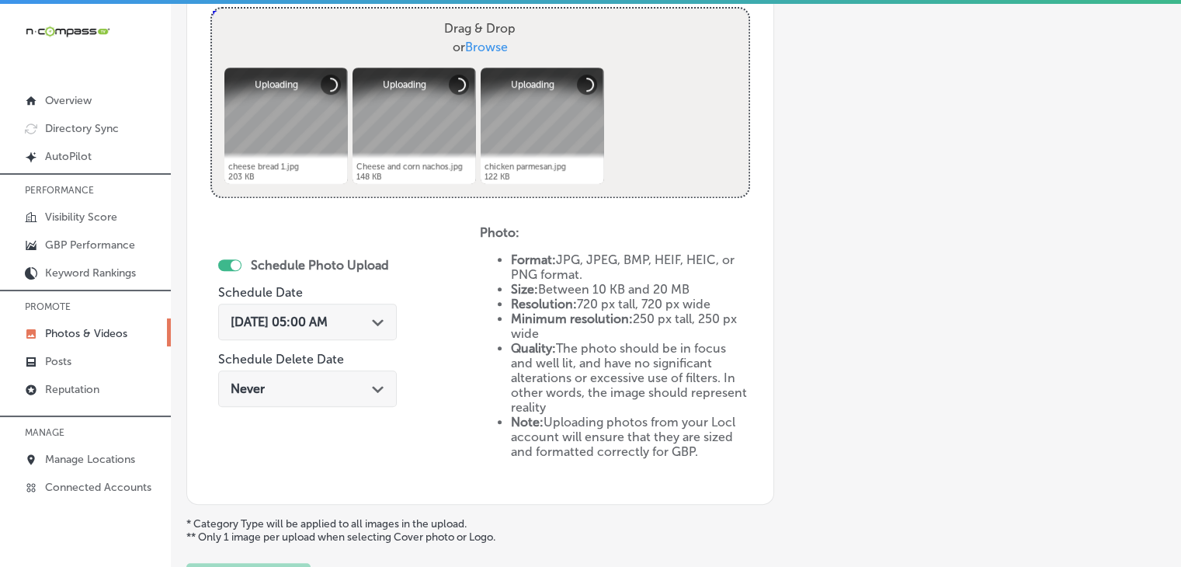
click at [357, 336] on div "[DATE] 05:00 AM Path Created with Sketch." at bounding box center [307, 322] width 179 height 37
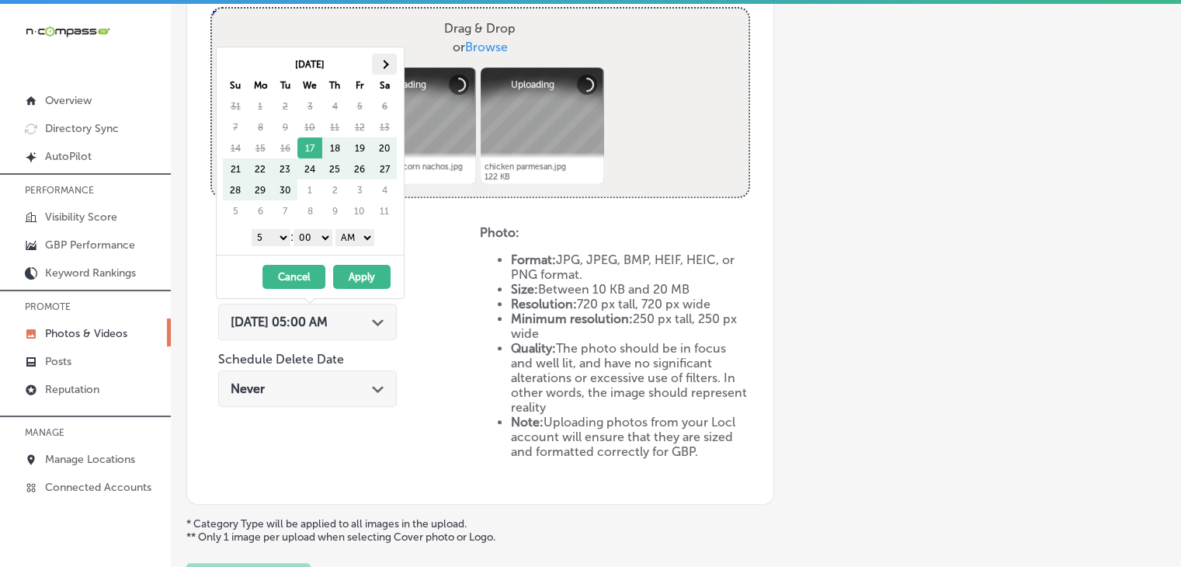
click at [383, 65] on span at bounding box center [384, 64] width 9 height 9
click at [261, 239] on select "1 2 3 4 5 6 7 8 9 10 11 12" at bounding box center [271, 237] width 39 height 17
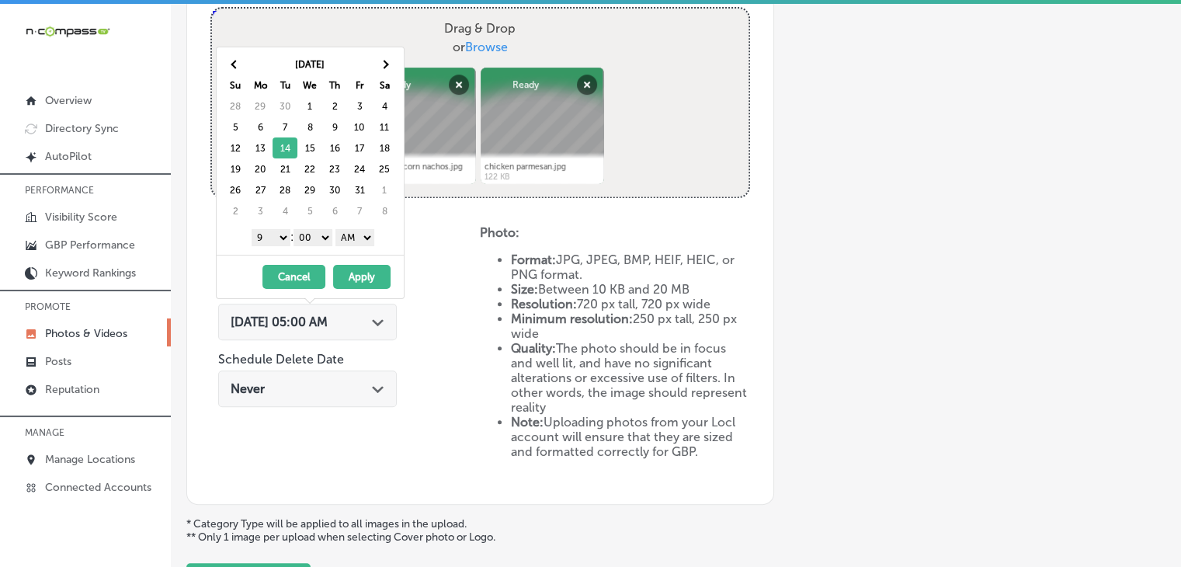
click at [342, 232] on select "AM PM" at bounding box center [355, 237] width 39 height 17
click at [354, 290] on div "[DATE] - [DATE] Cancel Apply" at bounding box center [310, 276] width 187 height 43
click at [363, 240] on select "AM PM" at bounding box center [355, 237] width 39 height 17
click at [357, 276] on button "Apply" at bounding box center [361, 277] width 57 height 24
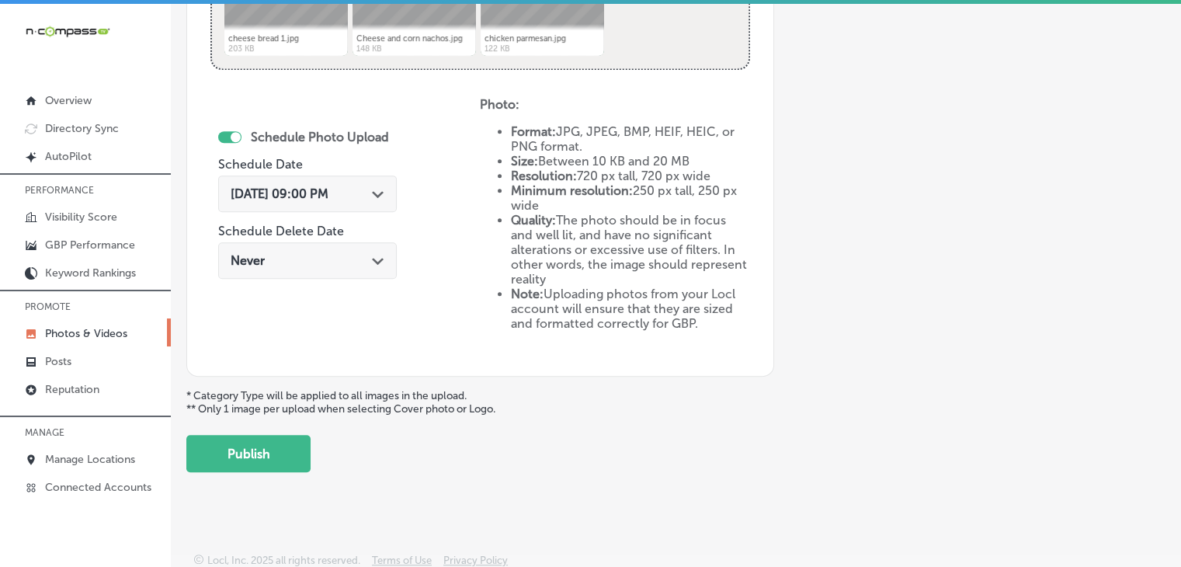
click at [296, 441] on button "Publish" at bounding box center [248, 453] width 124 height 37
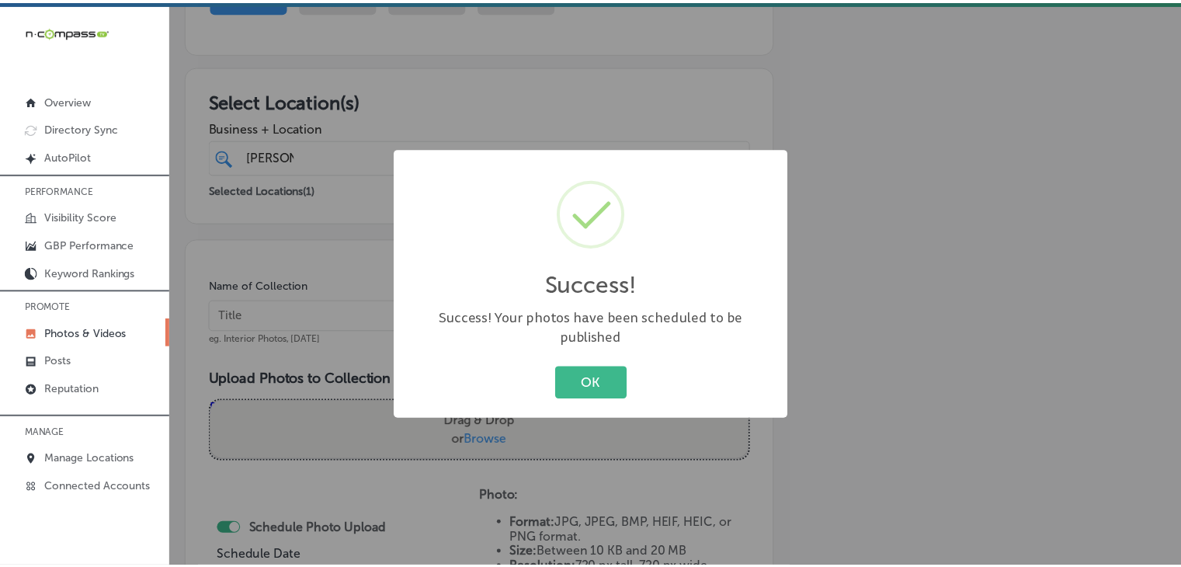
scroll to position [134, 0]
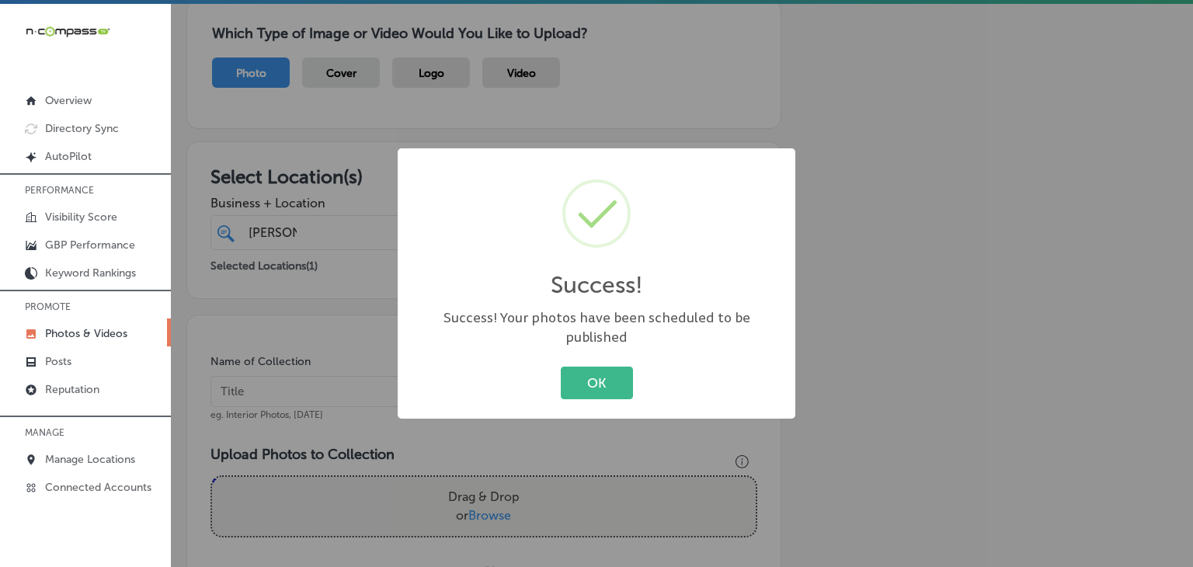
click at [381, 115] on div "Success! × Success! Your photos have been scheduled to be published OK Cancel" at bounding box center [596, 283] width 1193 height 567
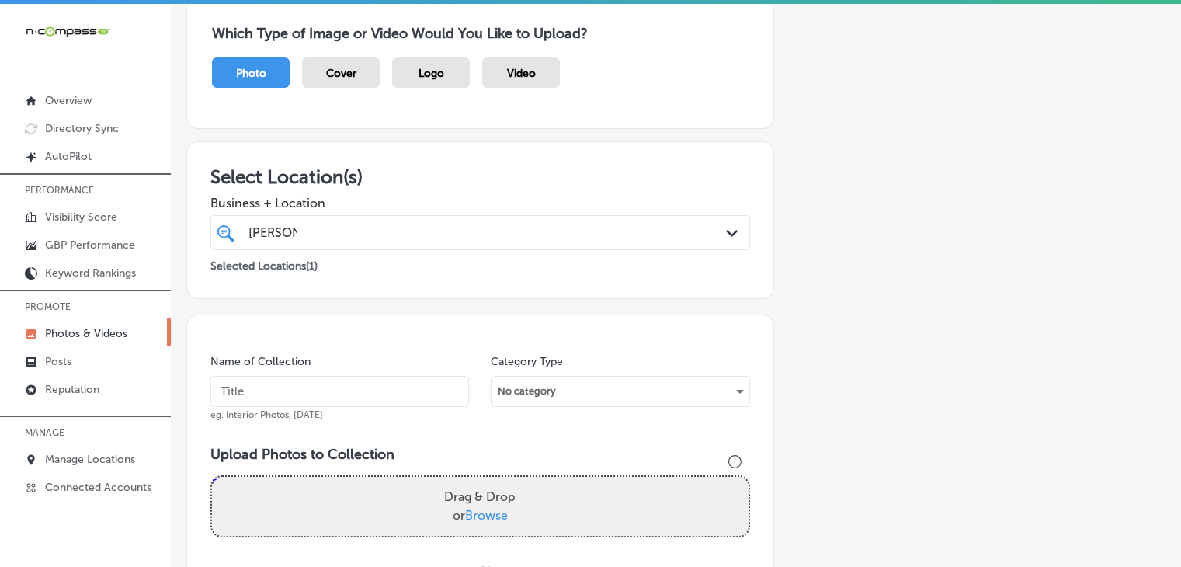
click at [298, 398] on input "text" at bounding box center [339, 391] width 259 height 31
paste input "[PERSON_NAME]'s Woodybury, [DATE], Week"
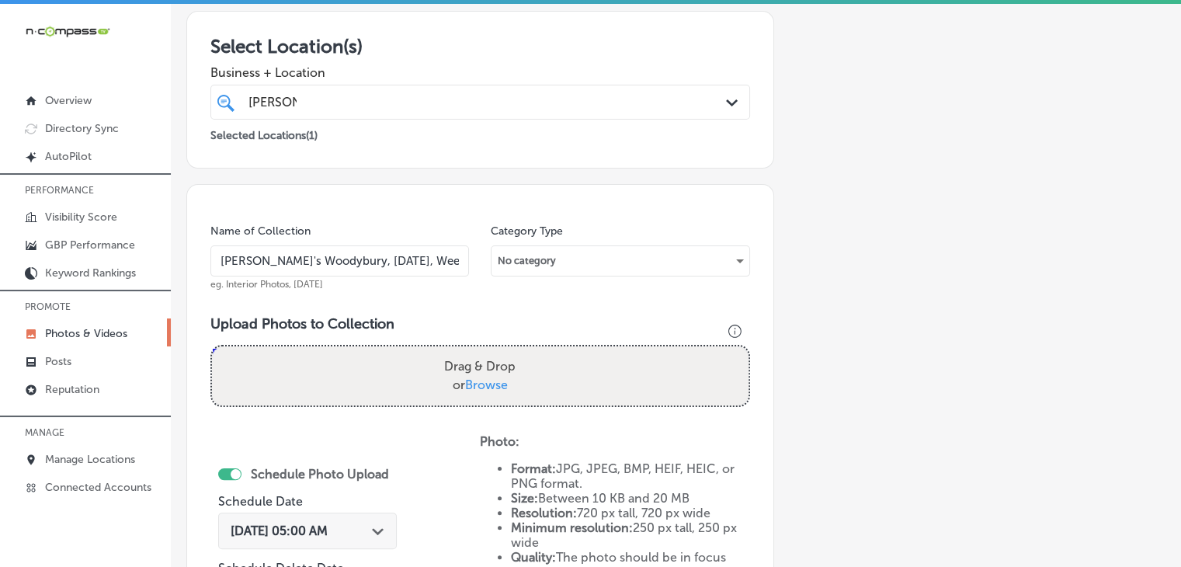
scroll to position [289, 0]
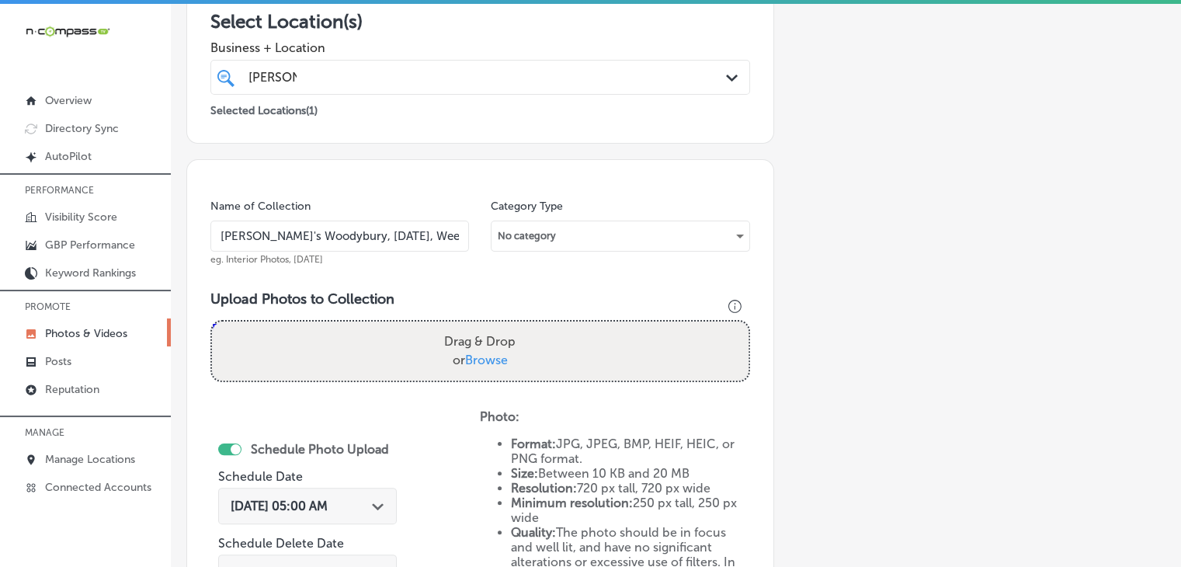
type input "[PERSON_NAME]'s Woodybury, [DATE], Week 4"
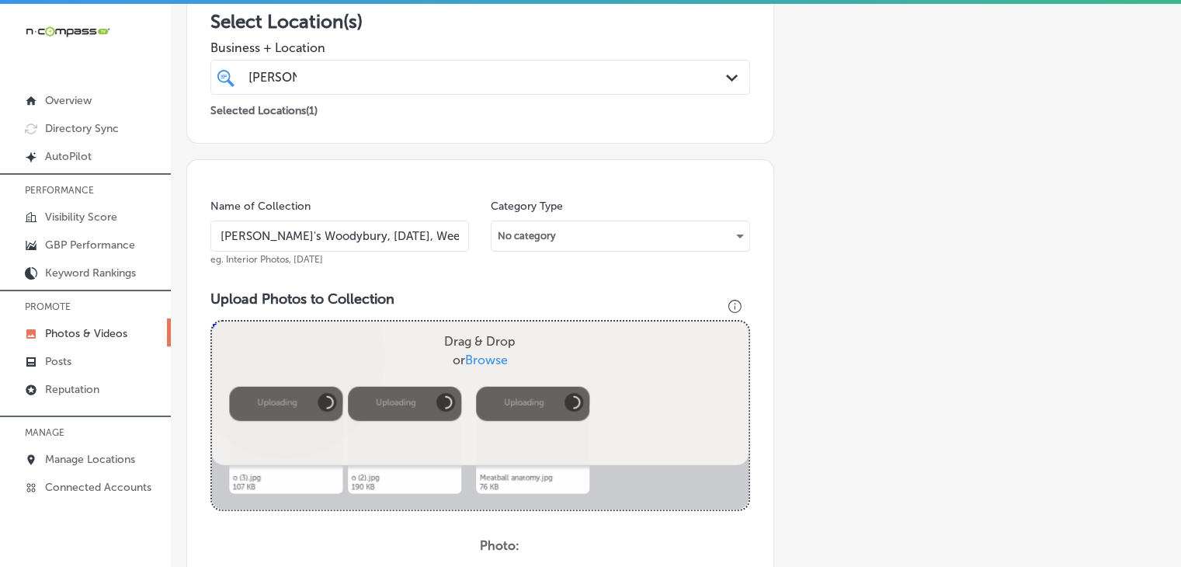
scroll to position [444, 0]
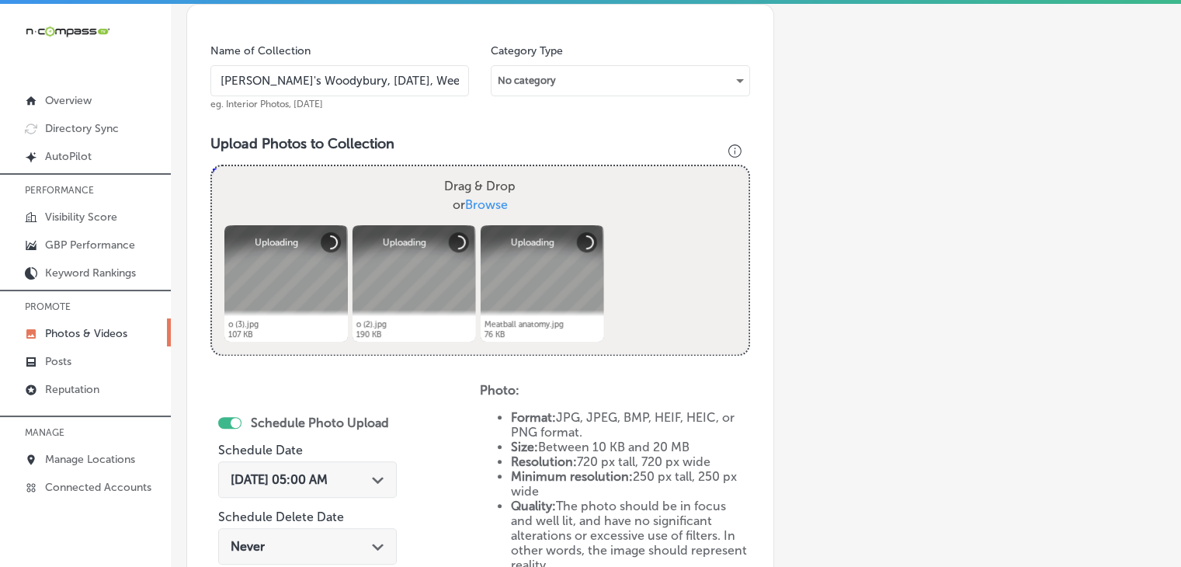
click at [345, 469] on div "[DATE] 05:00 AM Path Created with Sketch." at bounding box center [307, 479] width 179 height 37
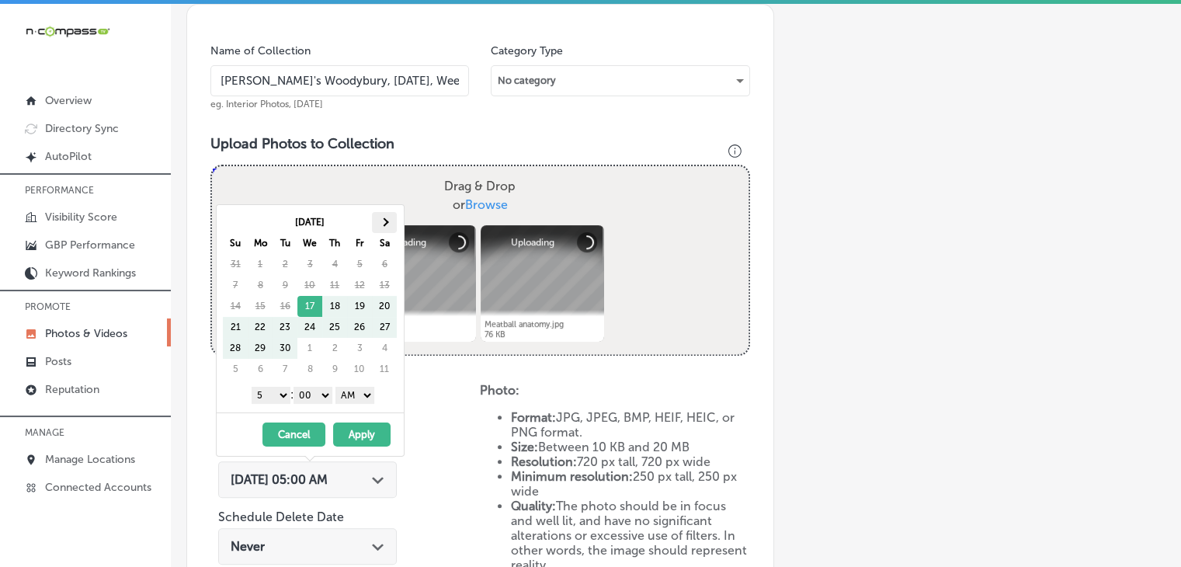
click at [395, 213] on th at bounding box center [384, 222] width 25 height 21
click at [276, 388] on select "1 2 3 4 5 6 7 8 9 10 11 12" at bounding box center [271, 395] width 39 height 17
click at [357, 402] on div "1 2 3 4 5 6 7 8 9 10 11 12 : 00 10 20 30 40 50 AM PM" at bounding box center [313, 394] width 181 height 23
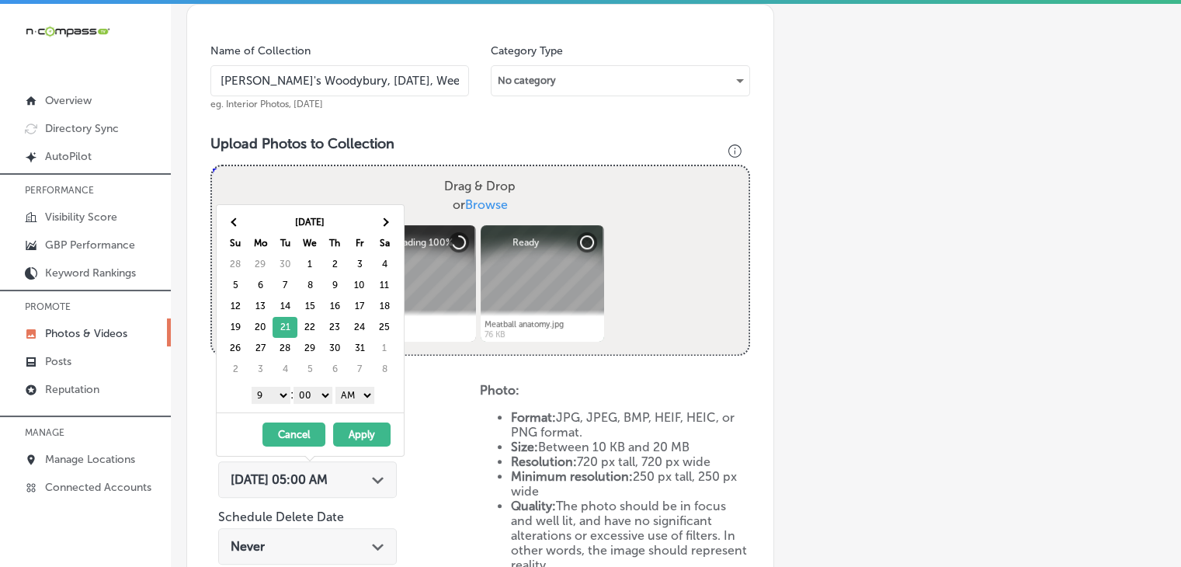
click at [359, 400] on select "AM PM" at bounding box center [355, 395] width 39 height 17
click at [355, 423] on button "Apply" at bounding box center [361, 435] width 57 height 24
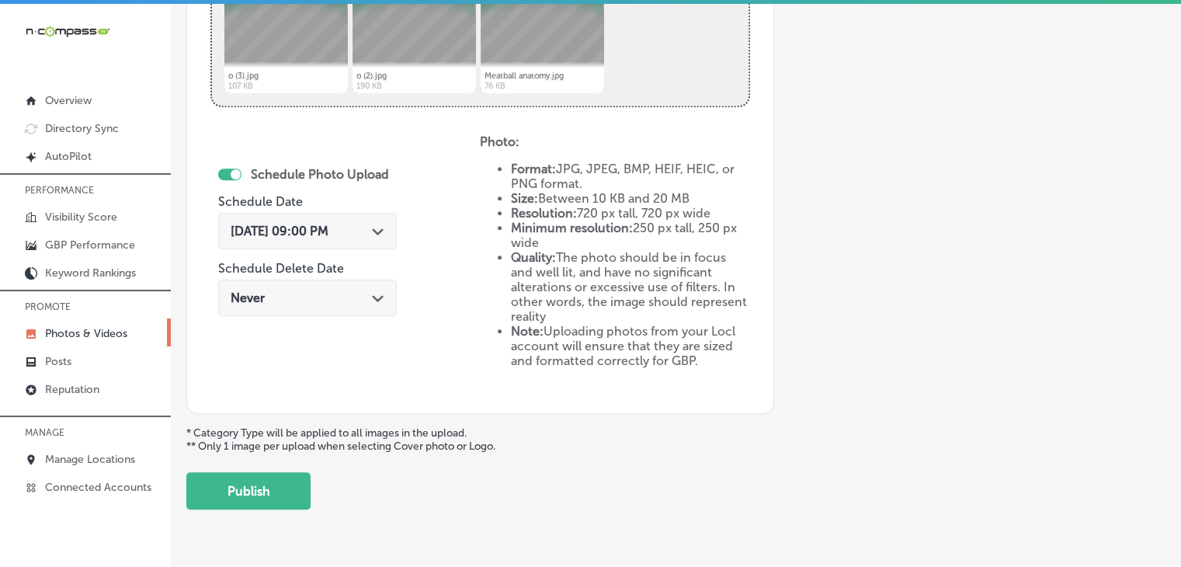
scroll to position [730, 0]
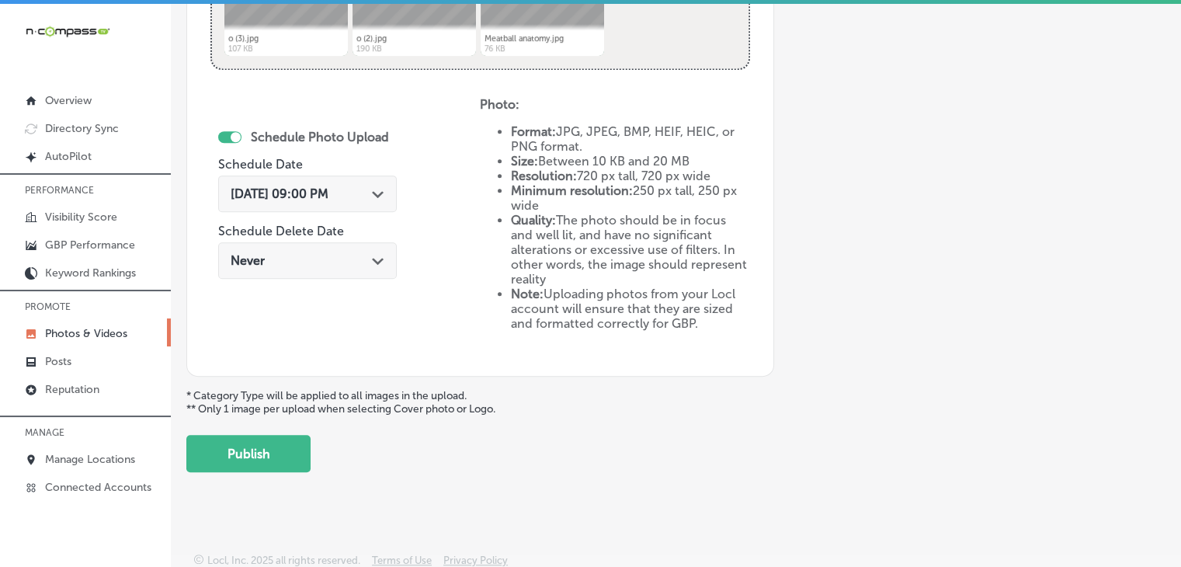
click at [308, 438] on button "Publish" at bounding box center [248, 453] width 124 height 37
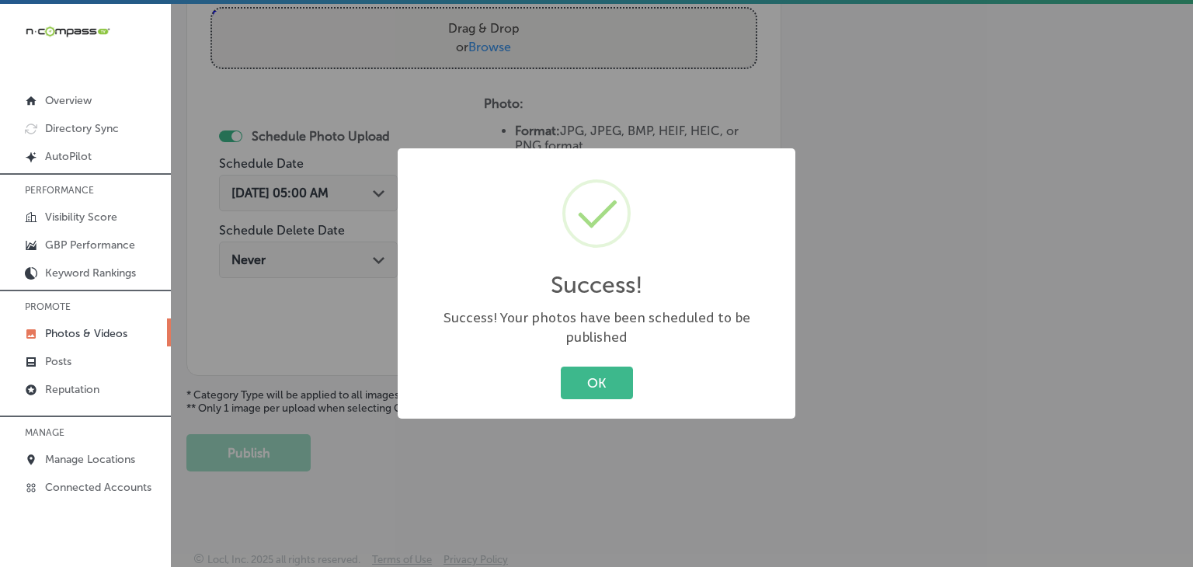
click at [466, 141] on div "Success! × Success! Your photos have been scheduled to be published OK Cancel" at bounding box center [596, 283] width 1193 height 567
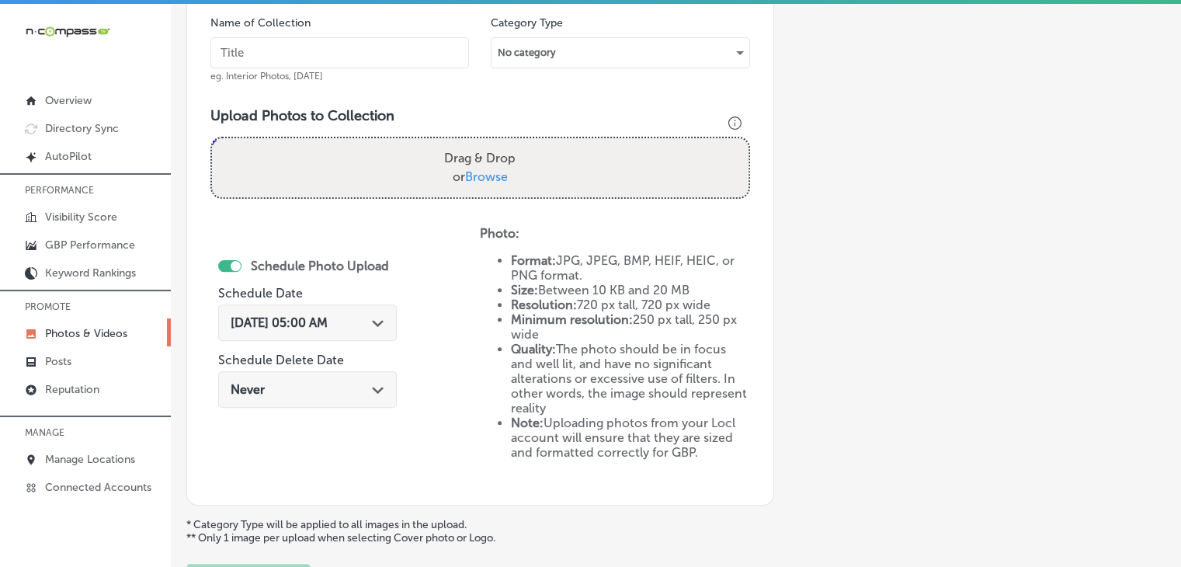
scroll to position [447, 0]
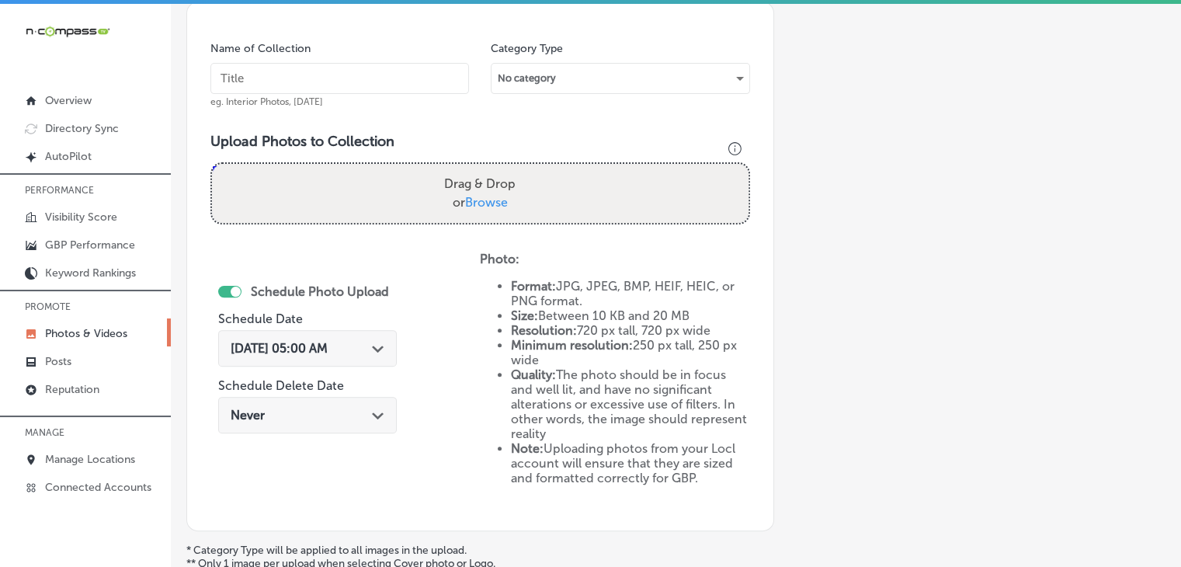
click at [431, 90] on input "text" at bounding box center [339, 78] width 259 height 31
paste input "[PERSON_NAME]'s Woodybury, [DATE], Week"
type input "[PERSON_NAME]'s Woodybury, [DATE], Week 5"
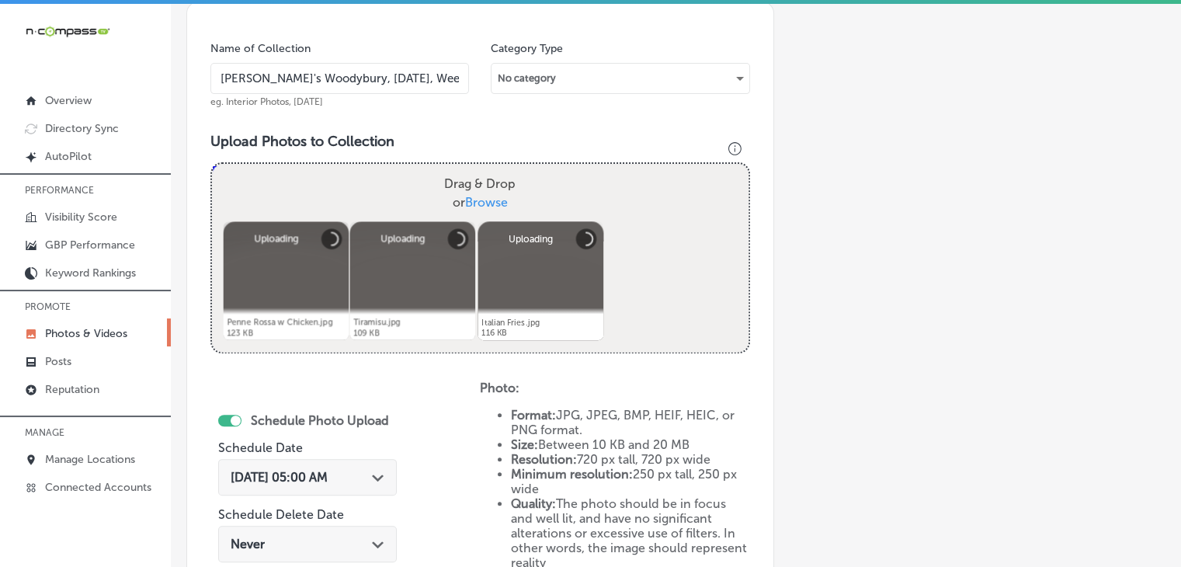
scroll to position [730, 0]
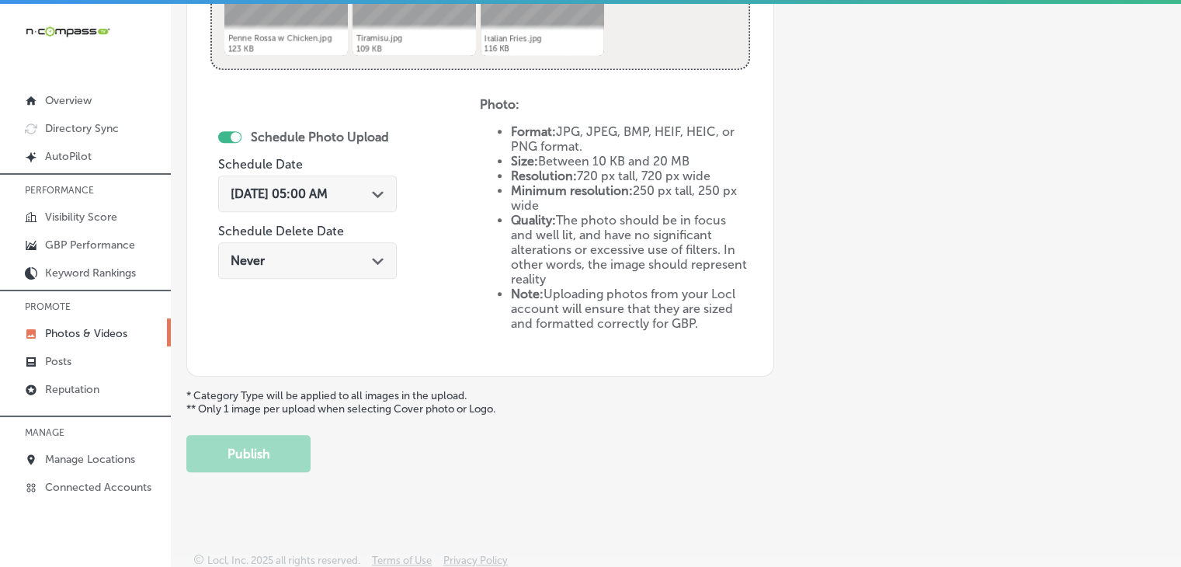
click at [353, 168] on div "Schedule Photo Upload Schedule Date [DATE] 05:00 AM Path Created with Sketch. S…" at bounding box center [307, 206] width 179 height 169
click at [354, 176] on div "[DATE] 05:00 AM Path Created with Sketch." at bounding box center [307, 194] width 179 height 37
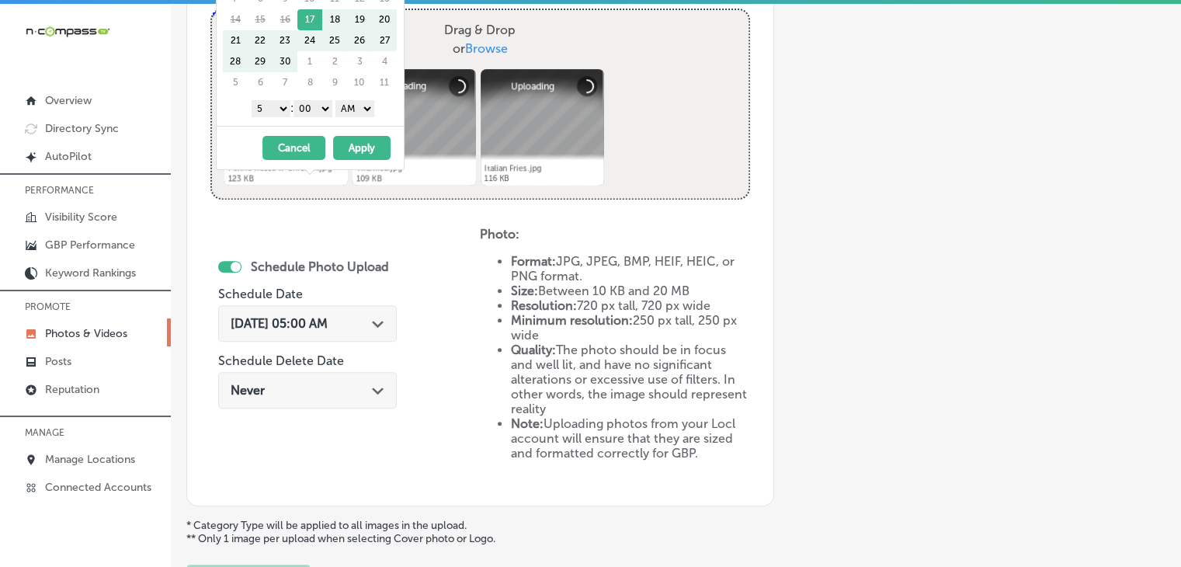
scroll to position [575, 0]
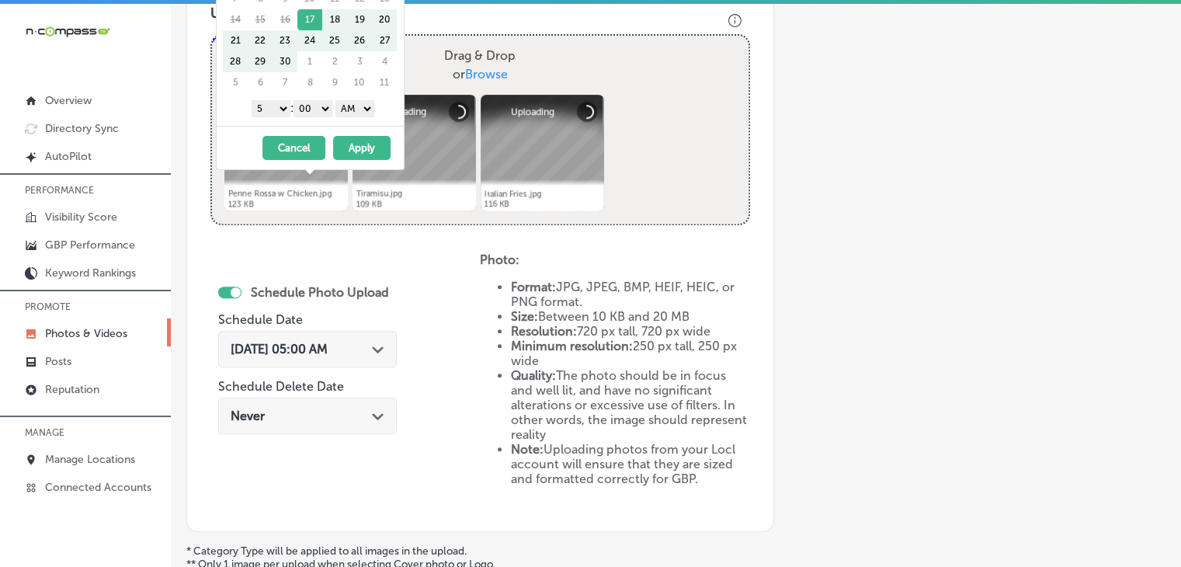
click at [328, 342] on span "[DATE] 05:00 AM" at bounding box center [279, 349] width 97 height 15
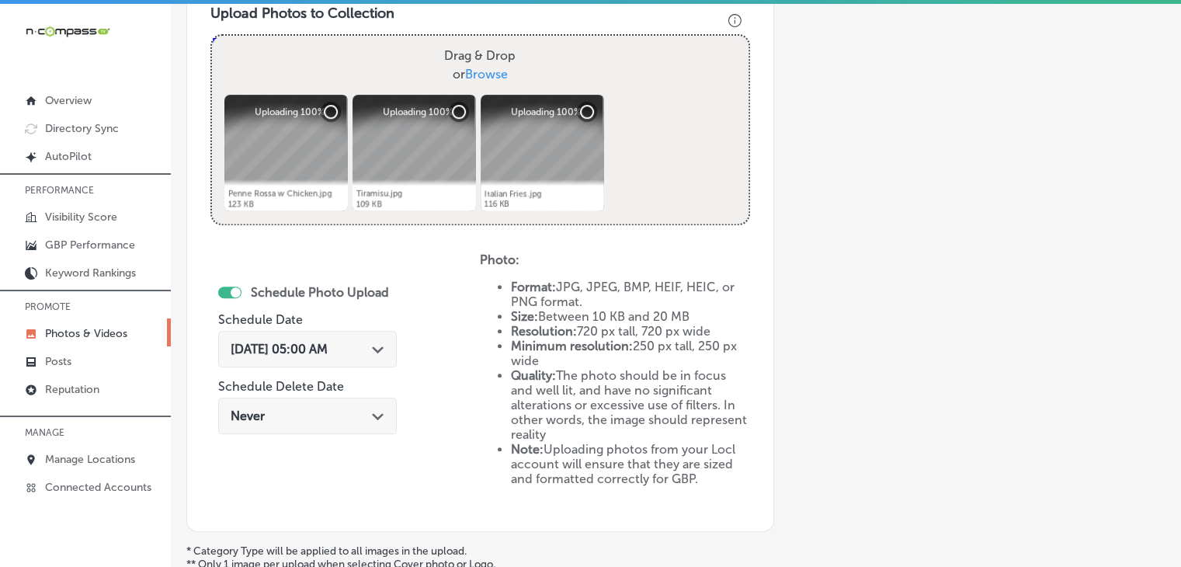
click at [391, 357] on div "[DATE] 05:00 AM Path Created with Sketch." at bounding box center [307, 349] width 179 height 37
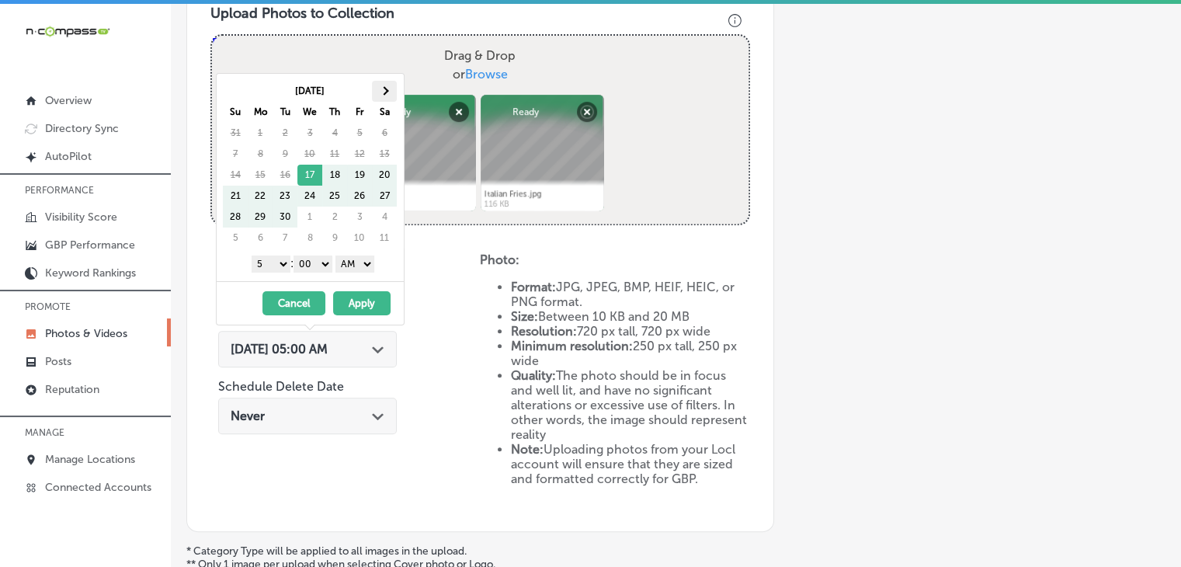
click at [391, 99] on th at bounding box center [384, 91] width 25 height 21
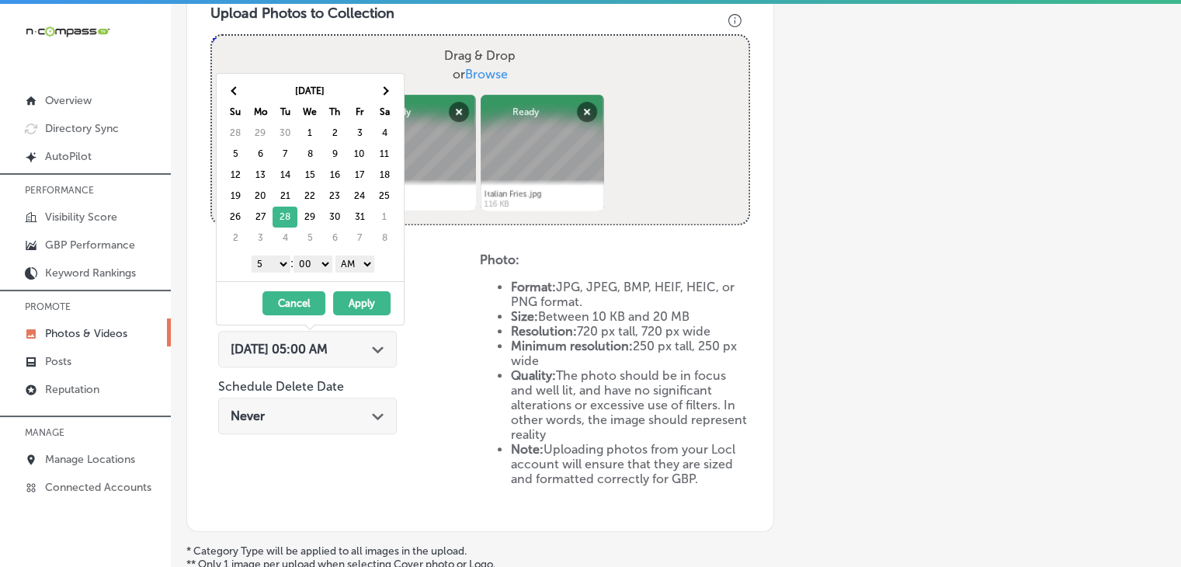
click at [270, 265] on select "1 2 3 4 5 6 7 8 9 10 11 12" at bounding box center [271, 264] width 39 height 17
click at [345, 271] on div "1 2 3 4 5 6 7 8 9 10 11 12 : 00 10 20 30 40 50 AM PM" at bounding box center [313, 263] width 181 height 23
click at [353, 262] on select "AM PM" at bounding box center [355, 264] width 39 height 17
click at [366, 299] on button "Apply" at bounding box center [361, 303] width 57 height 24
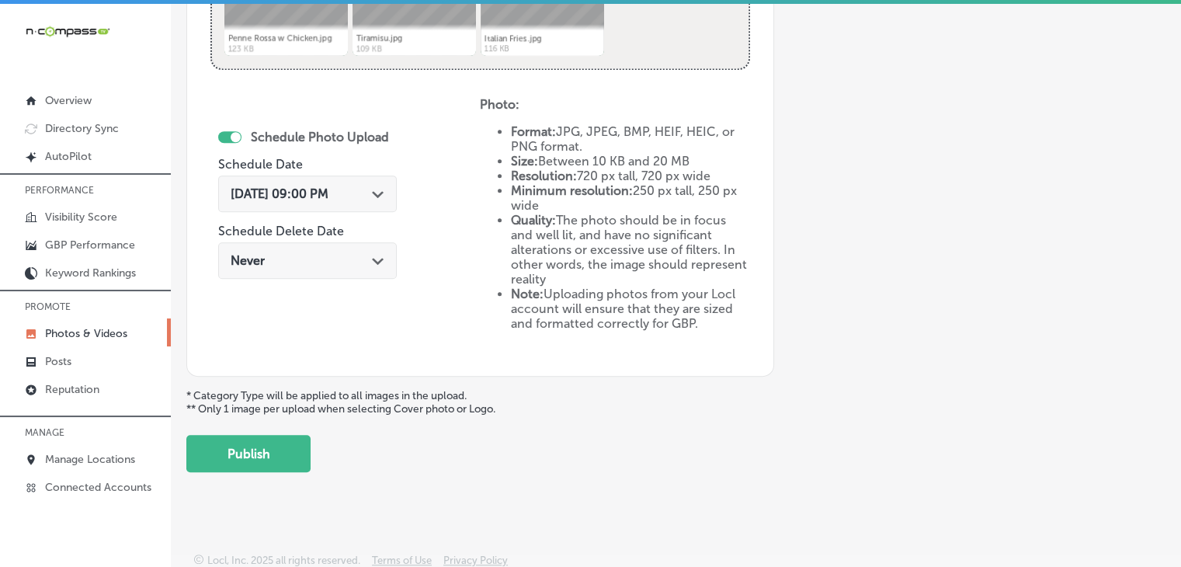
click at [267, 441] on button "Publish" at bounding box center [248, 453] width 124 height 37
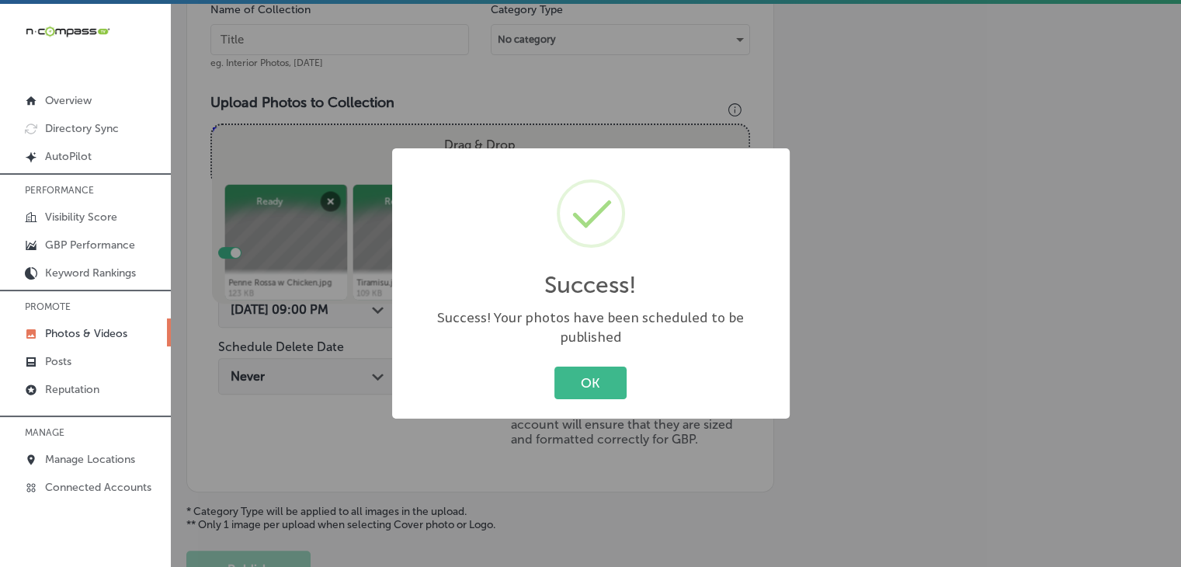
scroll to position [264, 0]
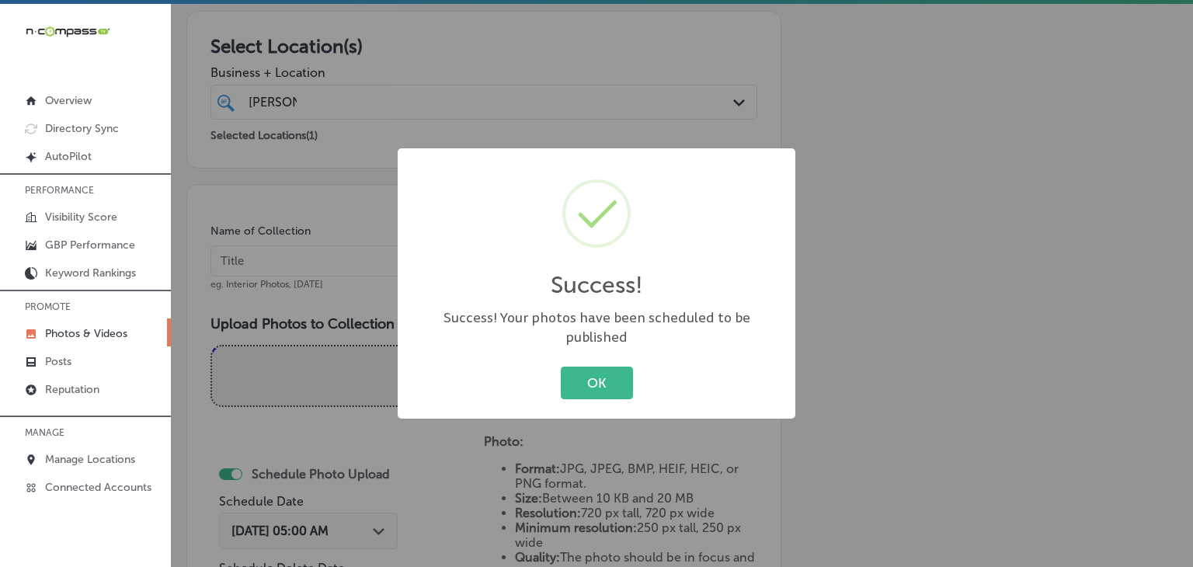
click at [370, 237] on div "Success! × Success! Your photos have been scheduled to be published OK Cancel" at bounding box center [596, 283] width 1193 height 567
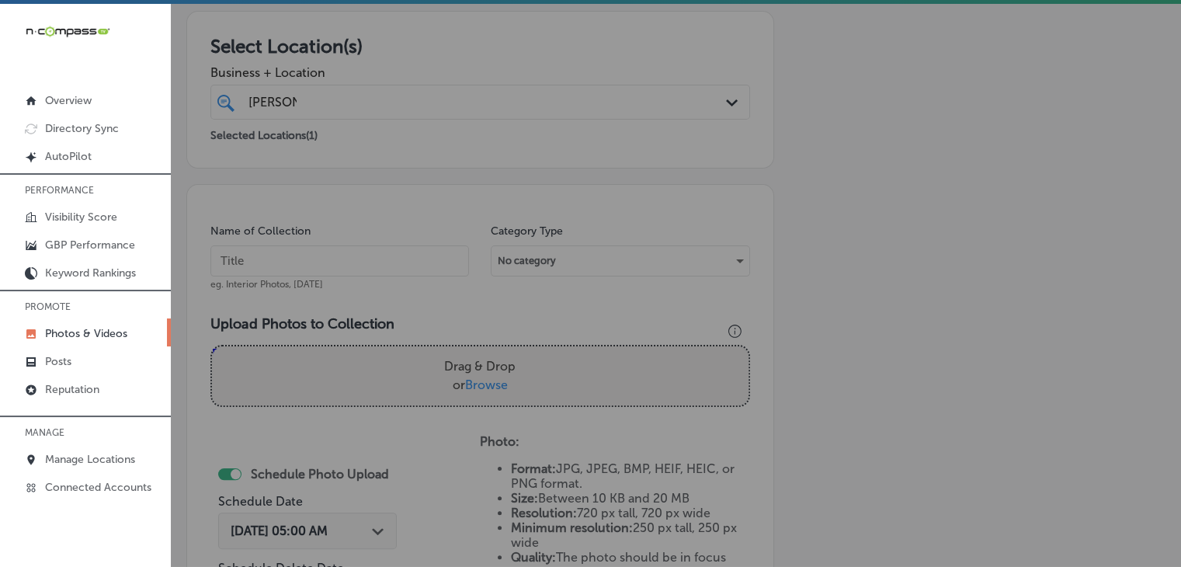
click at [359, 262] on input "text" at bounding box center [339, 260] width 259 height 31
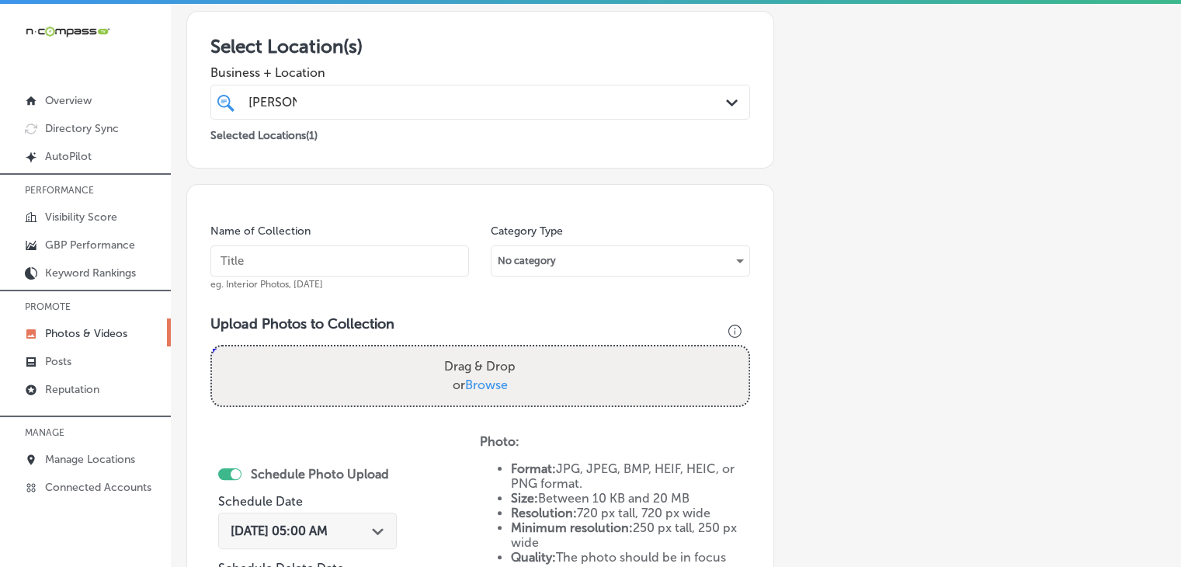
paste input "[PERSON_NAME]'s Woodybury, [DATE], Week"
click at [359, 262] on input "[PERSON_NAME]'s Woodybury, [DATE], Week" at bounding box center [339, 260] width 259 height 31
type input "[PERSON_NAME]'s Woodybury, [DATE], Week 1"
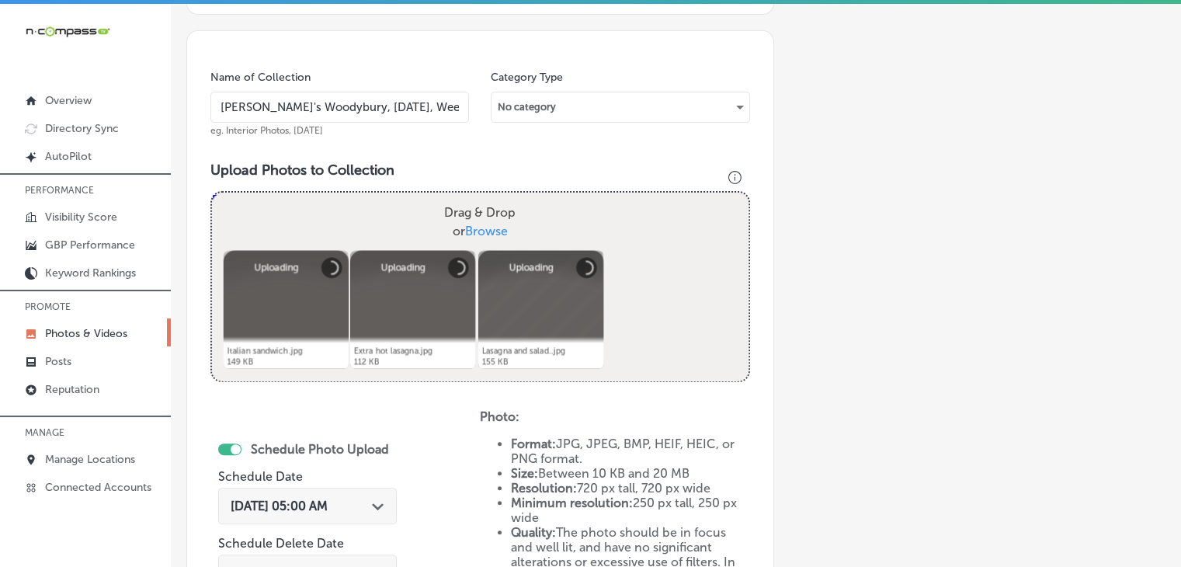
scroll to position [419, 0]
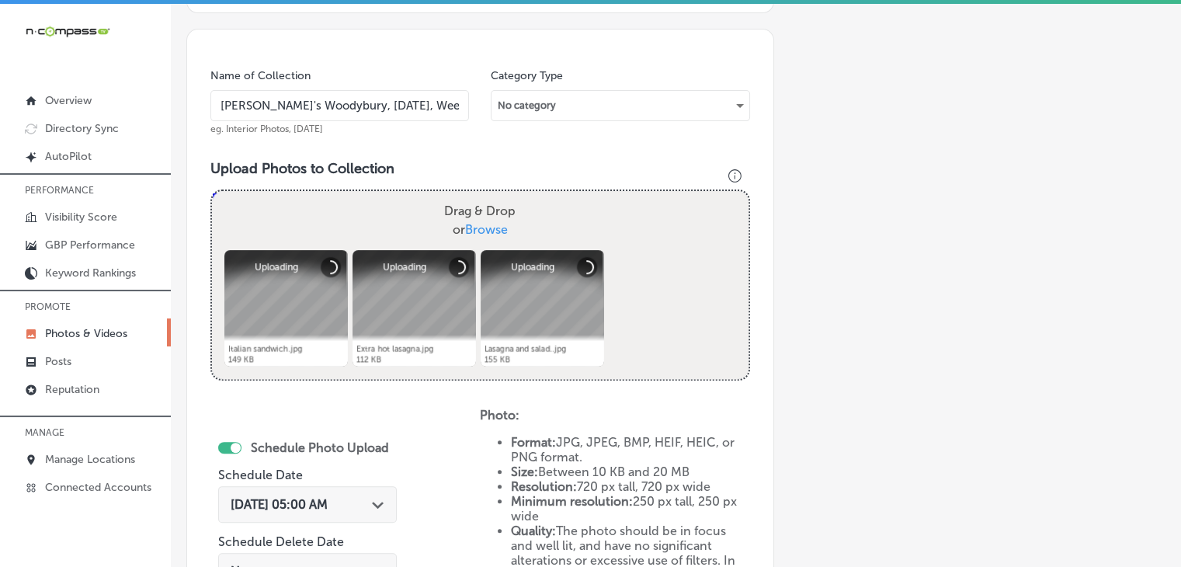
click at [356, 513] on div "[DATE] 05:00 AM Path Created with Sketch." at bounding box center [307, 504] width 179 height 37
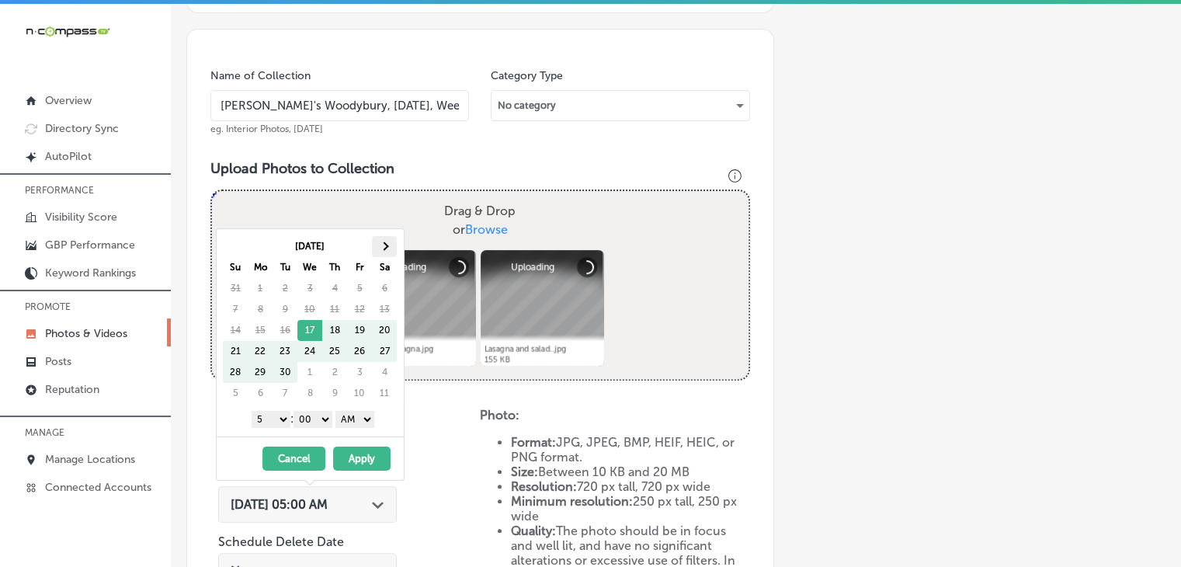
click at [392, 256] on th at bounding box center [384, 246] width 25 height 21
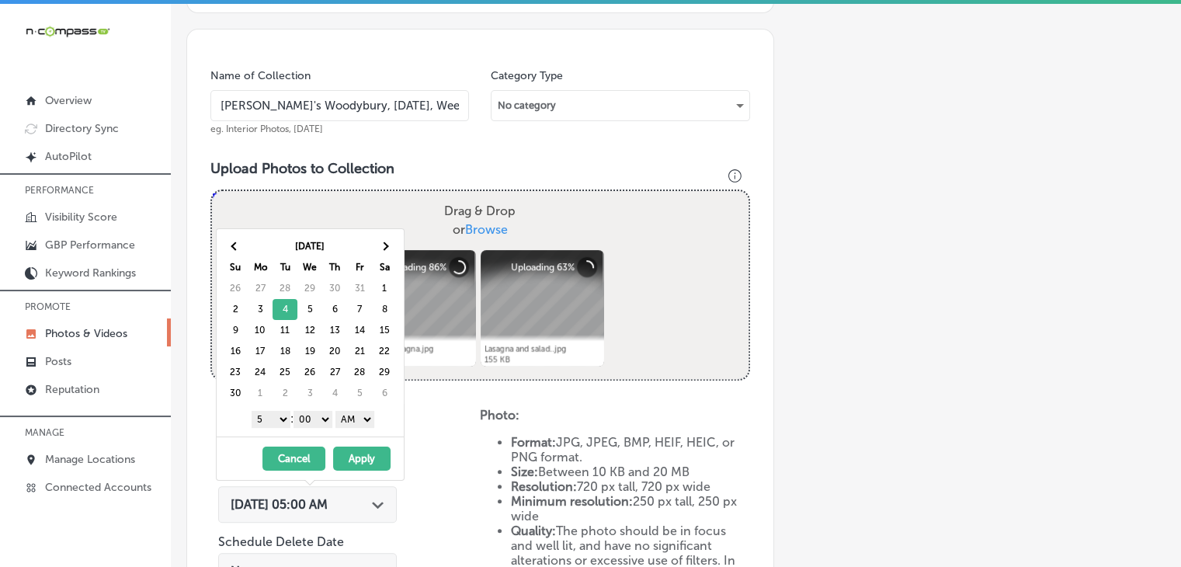
click at [284, 417] on select "1 2 3 4 5 6 7 8 9 10 11 12" at bounding box center [271, 419] width 39 height 17
click at [374, 418] on select "AM PM" at bounding box center [355, 419] width 39 height 17
click at [351, 450] on button "Apply" at bounding box center [361, 459] width 57 height 24
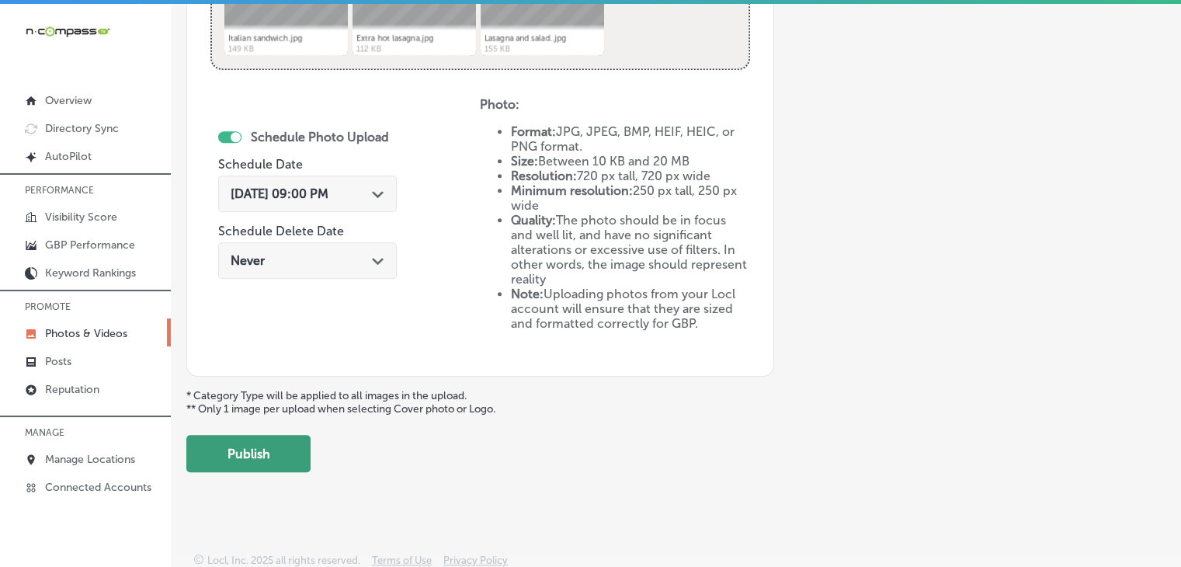
drag, startPoint x: 288, startPoint y: 467, endPoint x: 289, endPoint y: 455, distance: 11.7
click at [287, 467] on button "Publish" at bounding box center [248, 453] width 124 height 37
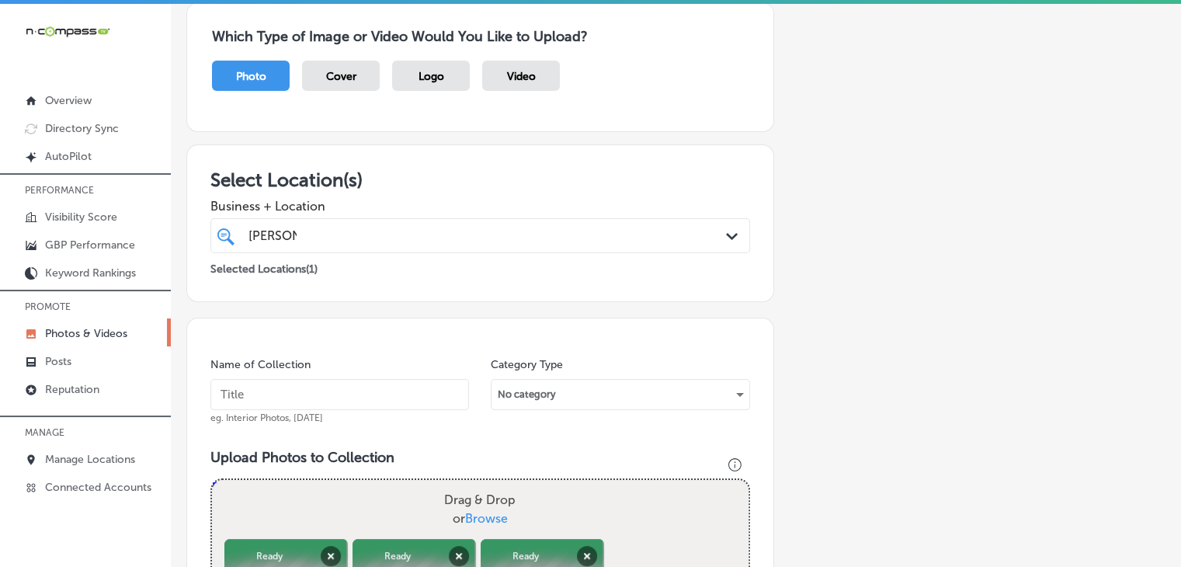
scroll to position [109, 0]
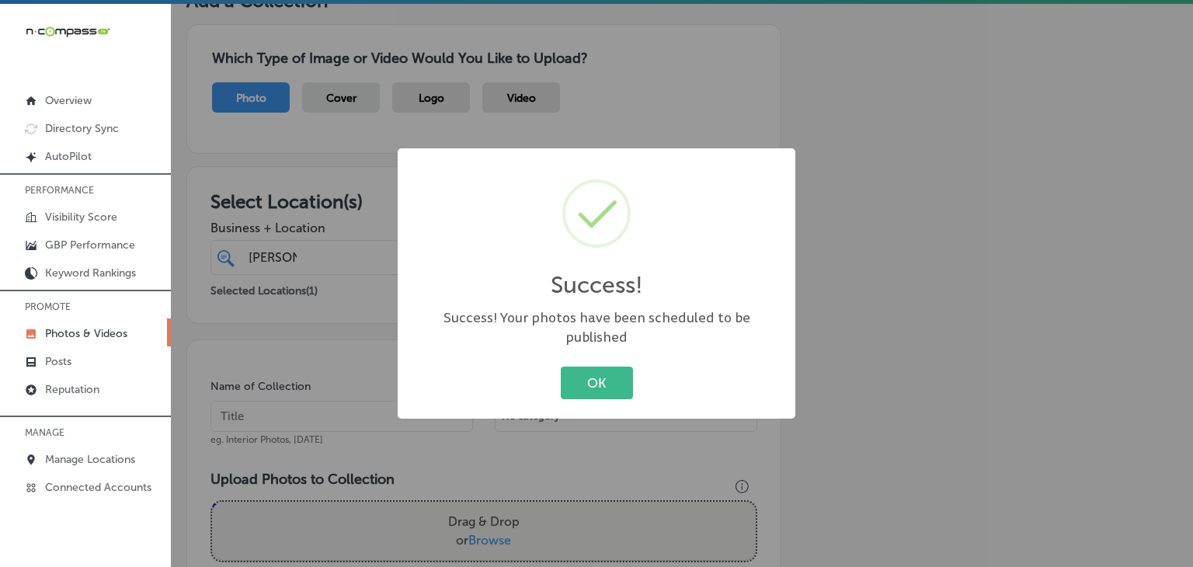
click at [354, 410] on div "Success! × Success! Your photos have been scheduled to be published OK Cancel" at bounding box center [596, 283] width 1193 height 567
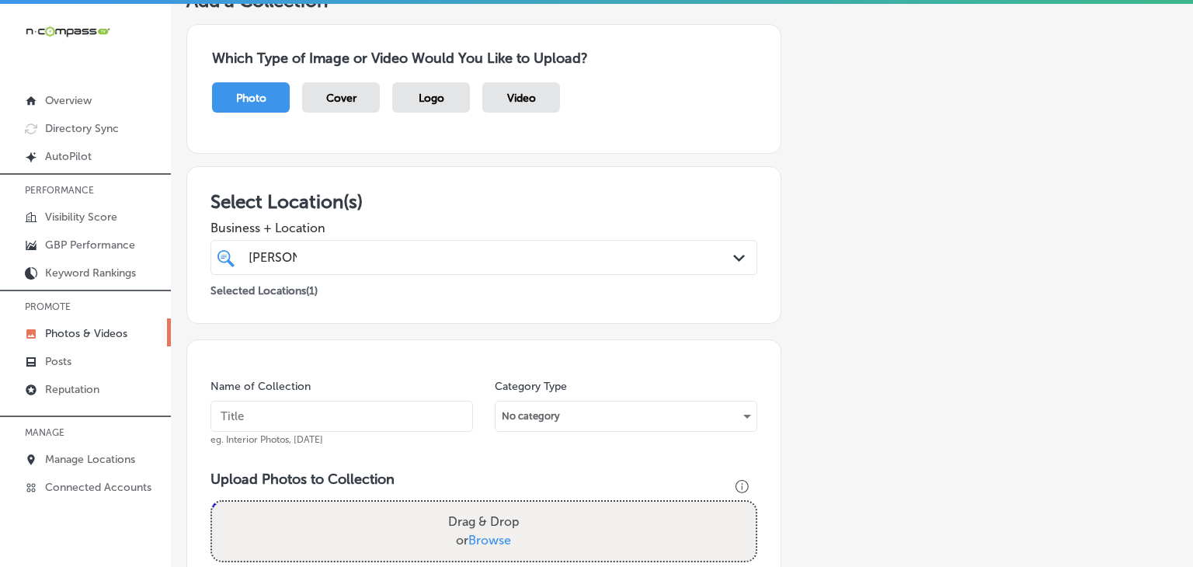
click at [354, 409] on input "text" at bounding box center [341, 416] width 263 height 31
paste input "[PERSON_NAME]'s Woodybury, [DATE], Week"
type input "[PERSON_NAME]'s Woodybury, [DATE], Week 2"
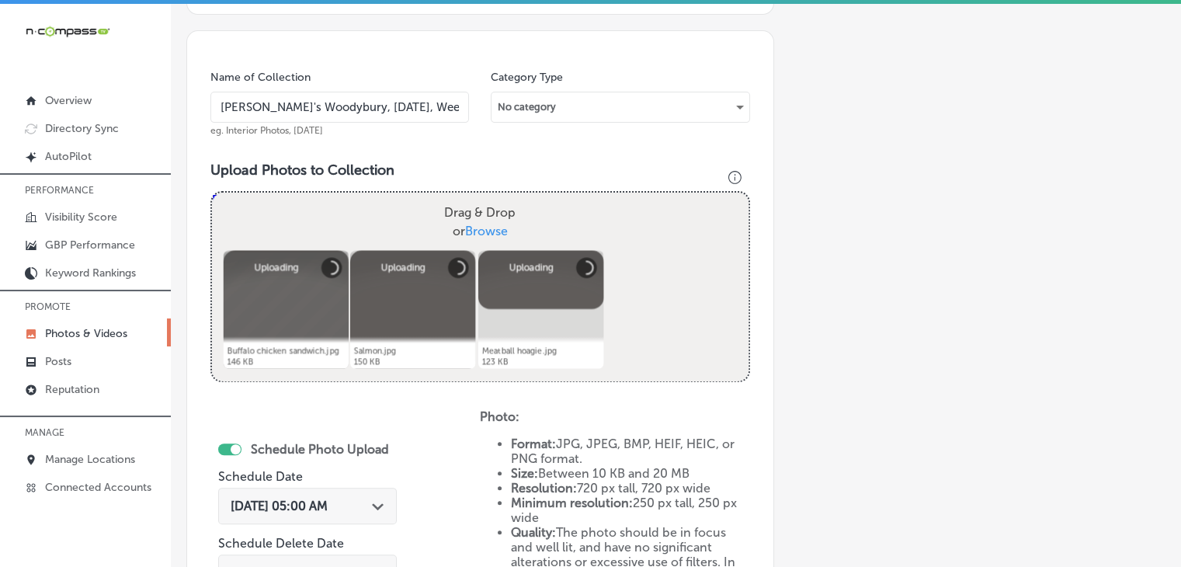
scroll to position [419, 0]
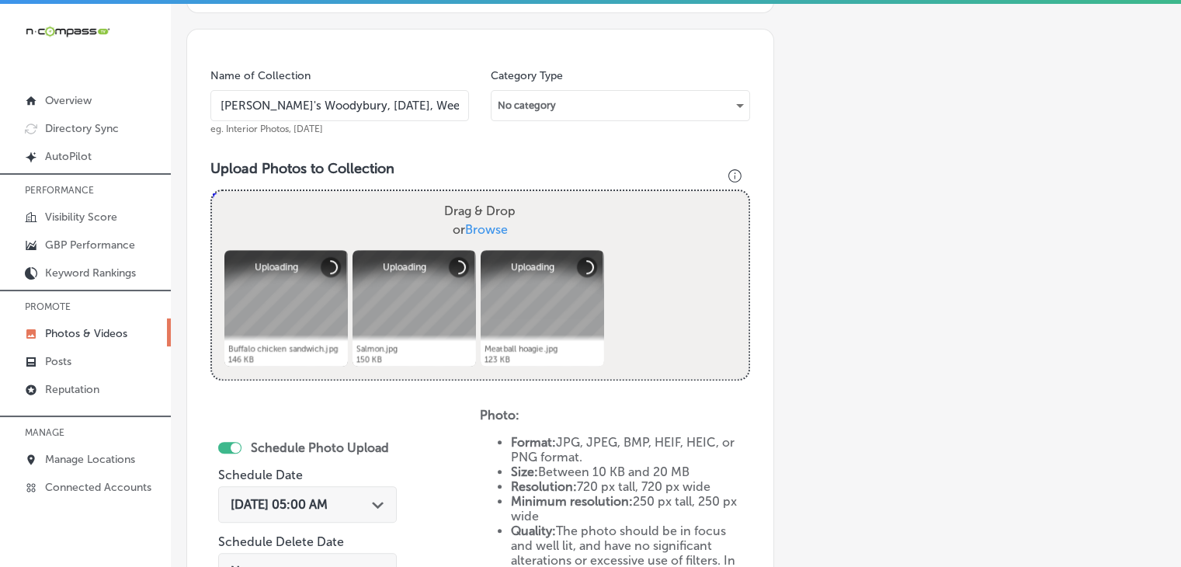
click at [328, 504] on span "[DATE] 05:00 AM" at bounding box center [279, 504] width 97 height 15
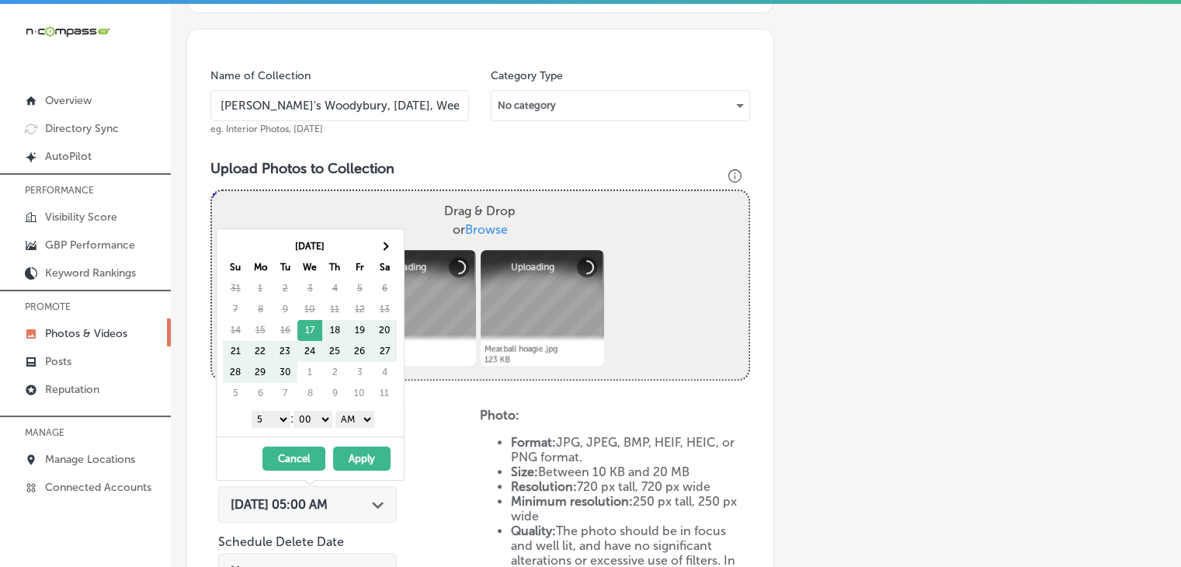
click at [370, 247] on th "[DATE]" at bounding box center [310, 246] width 124 height 21
click at [387, 245] on span at bounding box center [384, 246] width 9 height 9
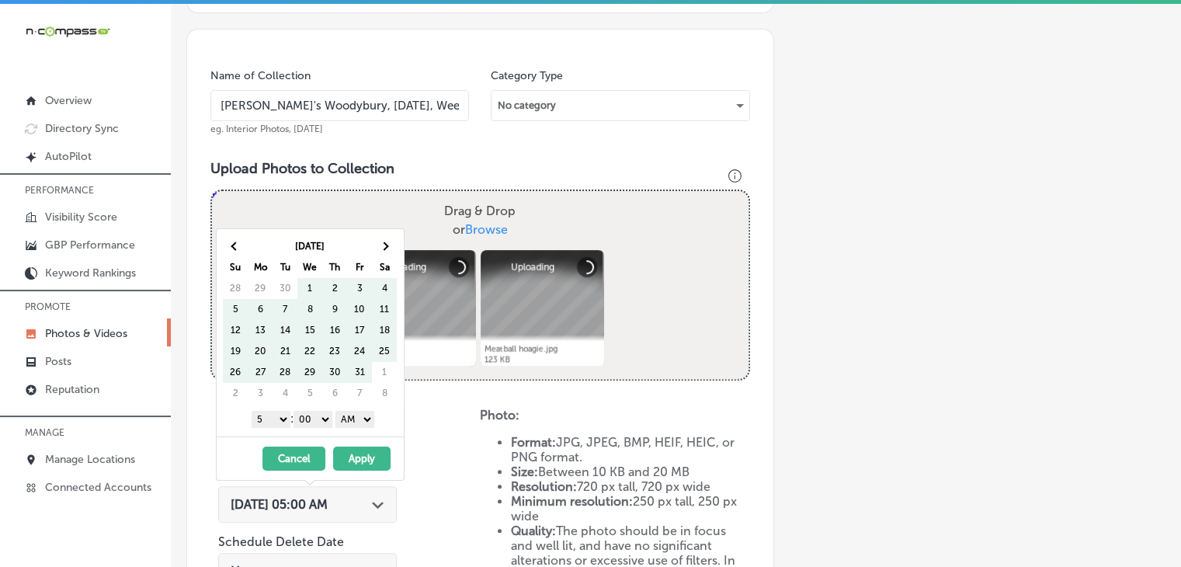
click at [387, 245] on span at bounding box center [384, 246] width 9 height 9
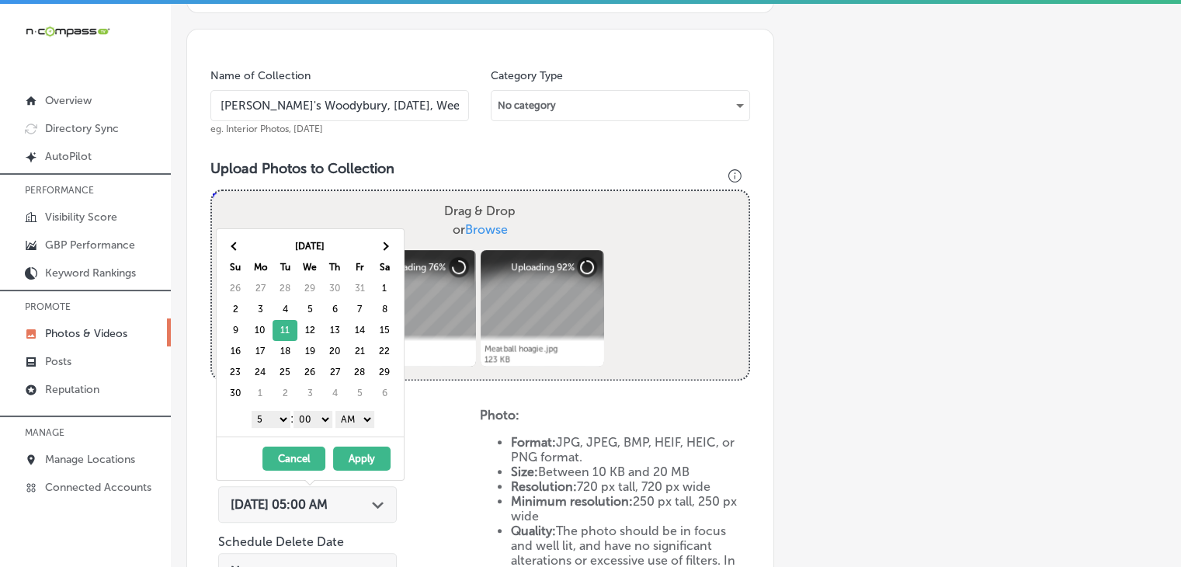
click at [275, 424] on select "1 2 3 4 5 6 7 8 9 10 11 12" at bounding box center [271, 419] width 39 height 17
click at [357, 419] on select "AM PM" at bounding box center [355, 419] width 39 height 17
click at [372, 449] on button "Apply" at bounding box center [361, 459] width 57 height 24
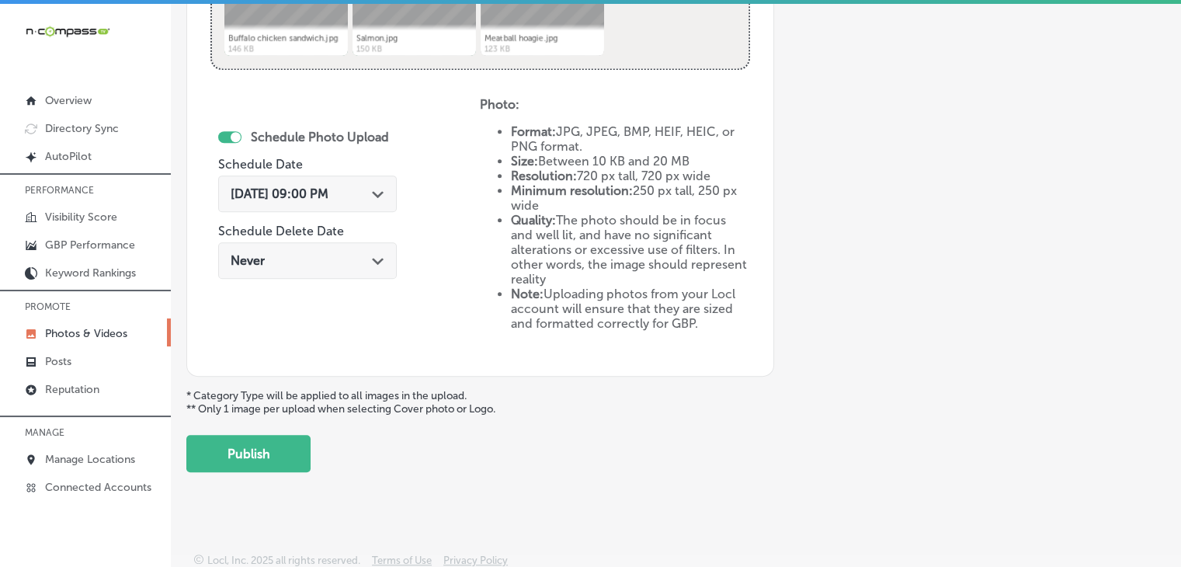
click at [266, 480] on div "Upload Photo & Video Keyword Ranking Credits: 720 Back Add a Collection Which T…" at bounding box center [676, 287] width 1010 height 567
click at [283, 455] on button "Publish" at bounding box center [248, 453] width 124 height 37
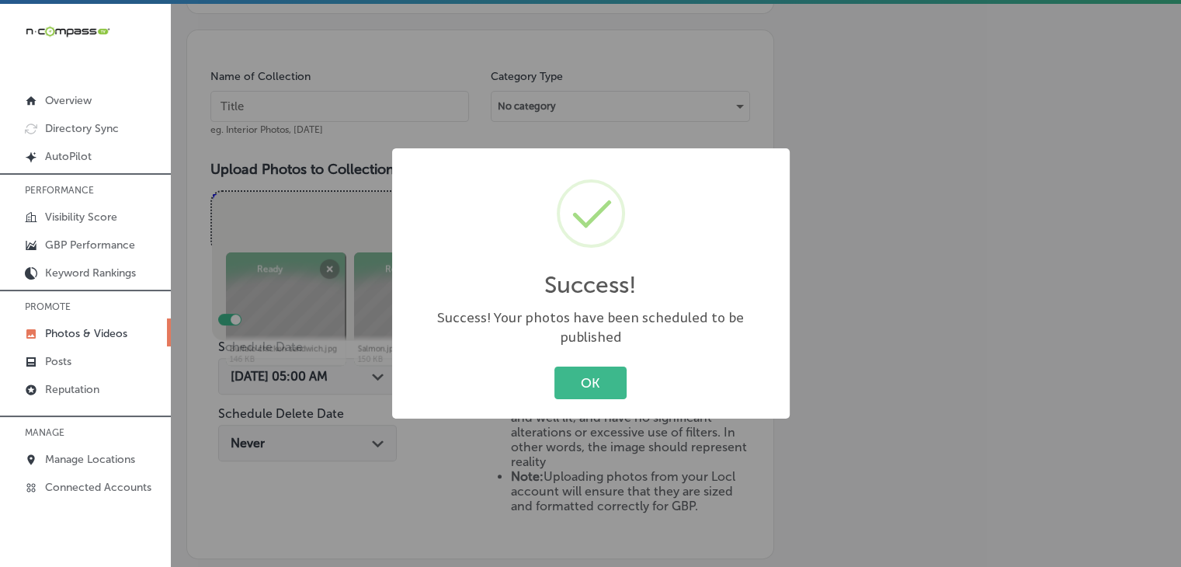
scroll to position [444, 0]
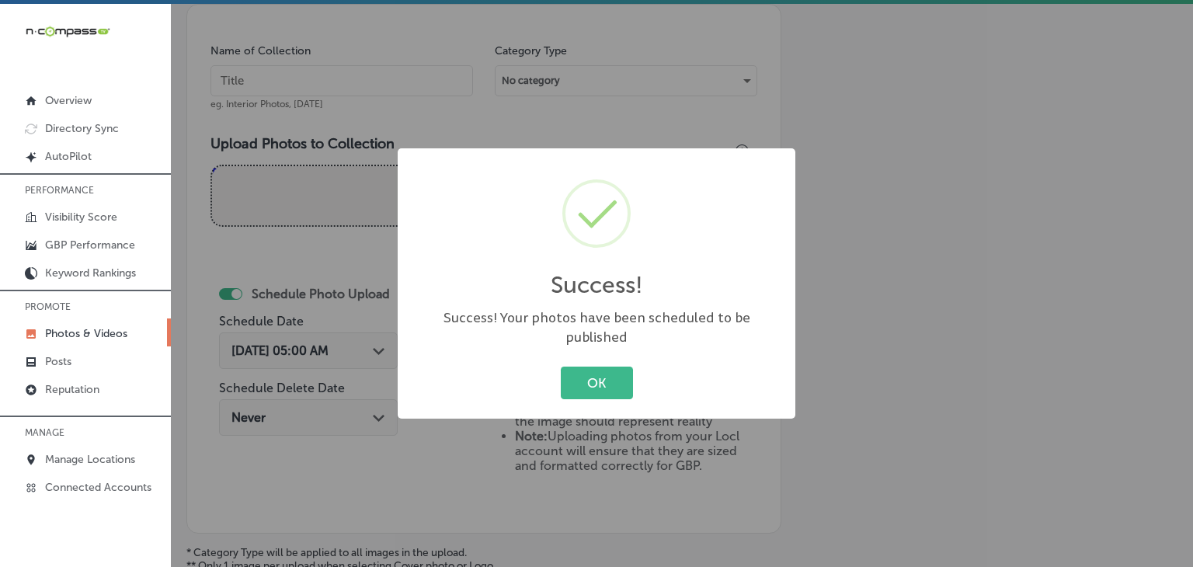
click at [318, 141] on div "Success! × Success! Your photos have been scheduled to be published OK Cancel" at bounding box center [596, 283] width 1193 height 567
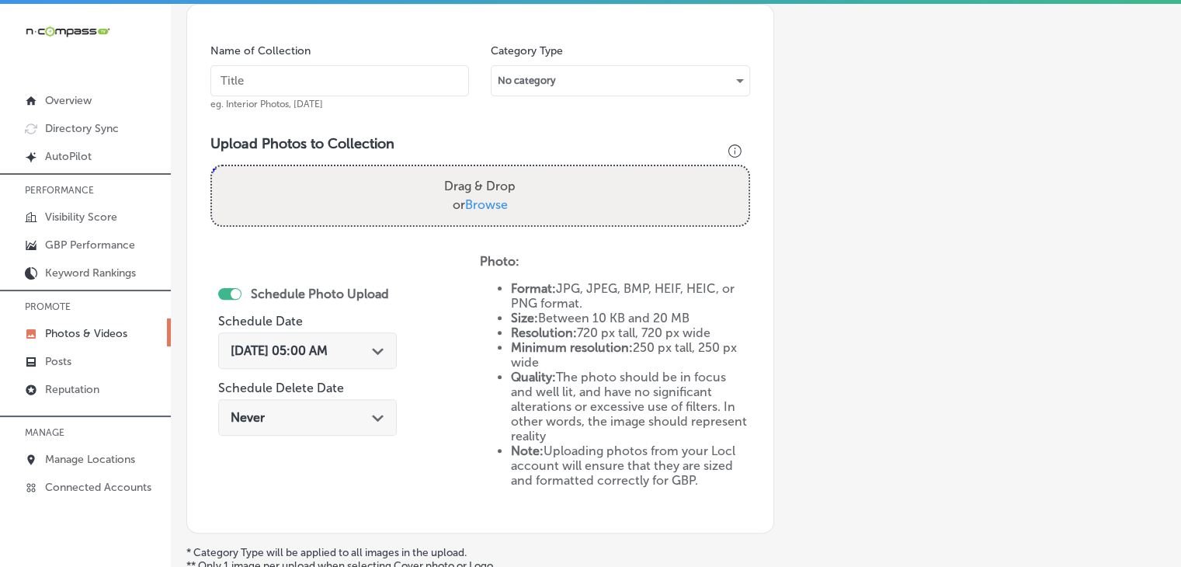
click at [353, 88] on input "text" at bounding box center [339, 80] width 259 height 31
paste input "[PERSON_NAME]'s Woodybury, [DATE], Week"
type input "[PERSON_NAME]'s Woodybury, [DATE], Week 3"
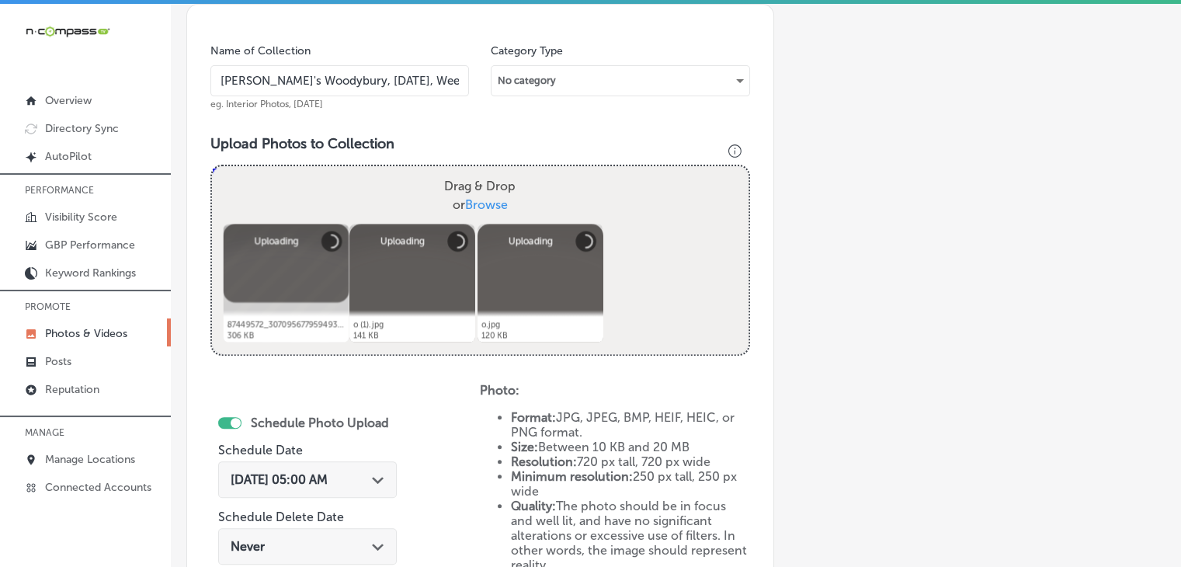
scroll to position [600, 0]
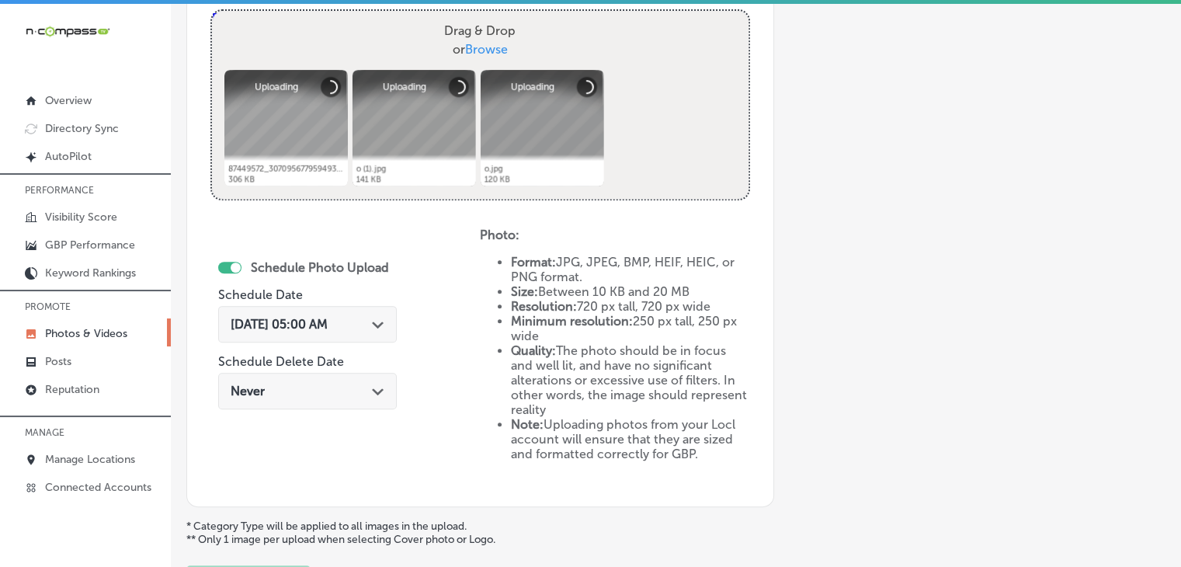
drag, startPoint x: 332, startPoint y: 325, endPoint x: 350, endPoint y: 259, distance: 67.6
click at [328, 325] on span "[DATE] 05:00 AM" at bounding box center [279, 324] width 97 height 15
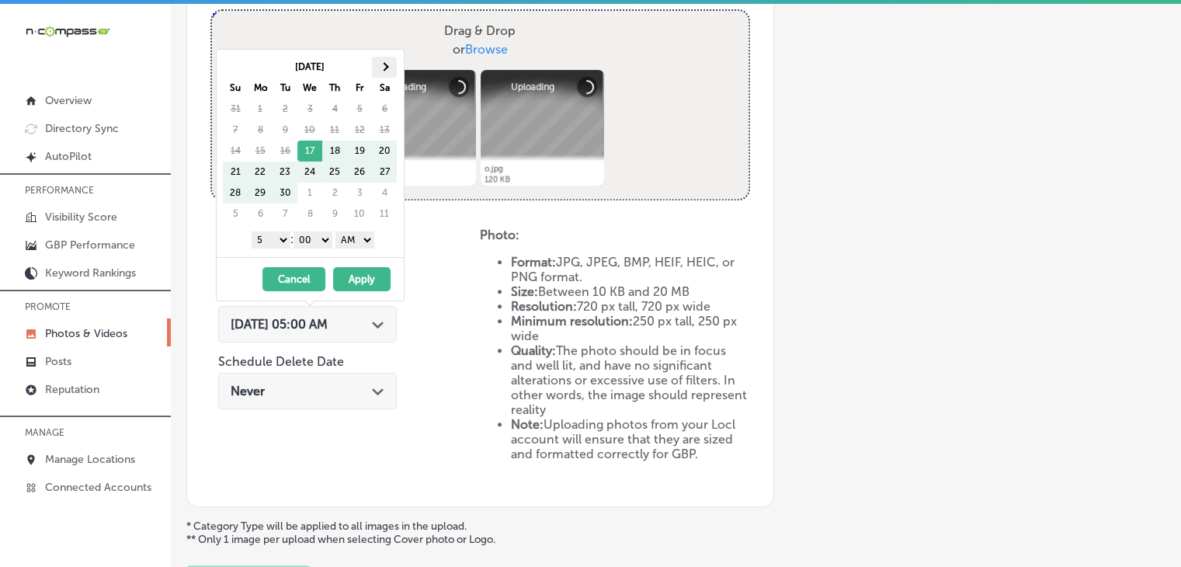
click at [384, 68] on span at bounding box center [384, 66] width 9 height 9
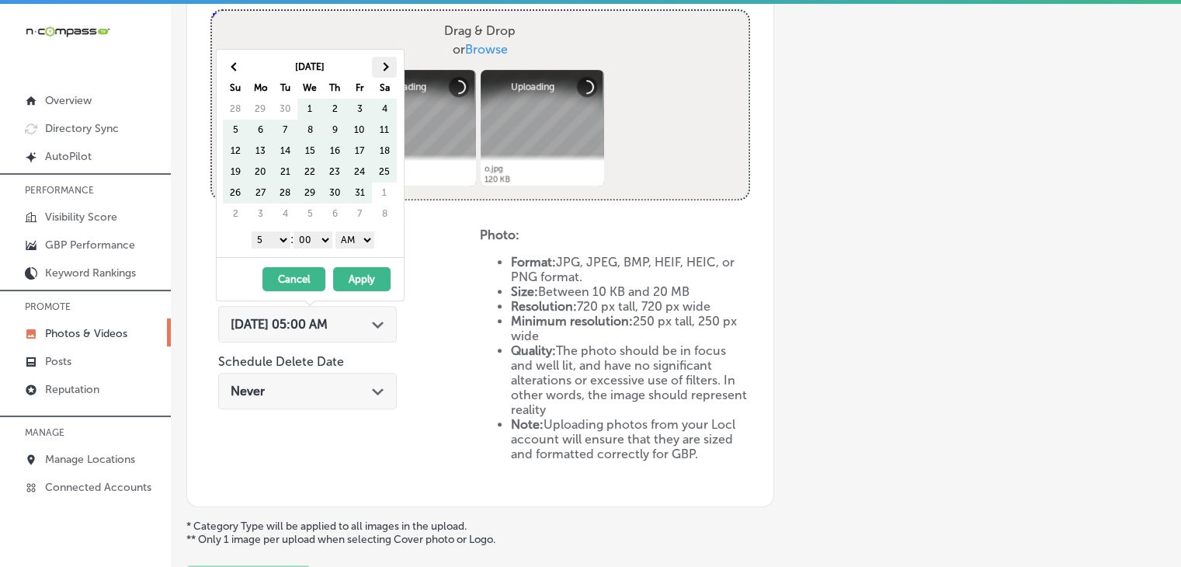
click at [373, 61] on th at bounding box center [384, 67] width 25 height 21
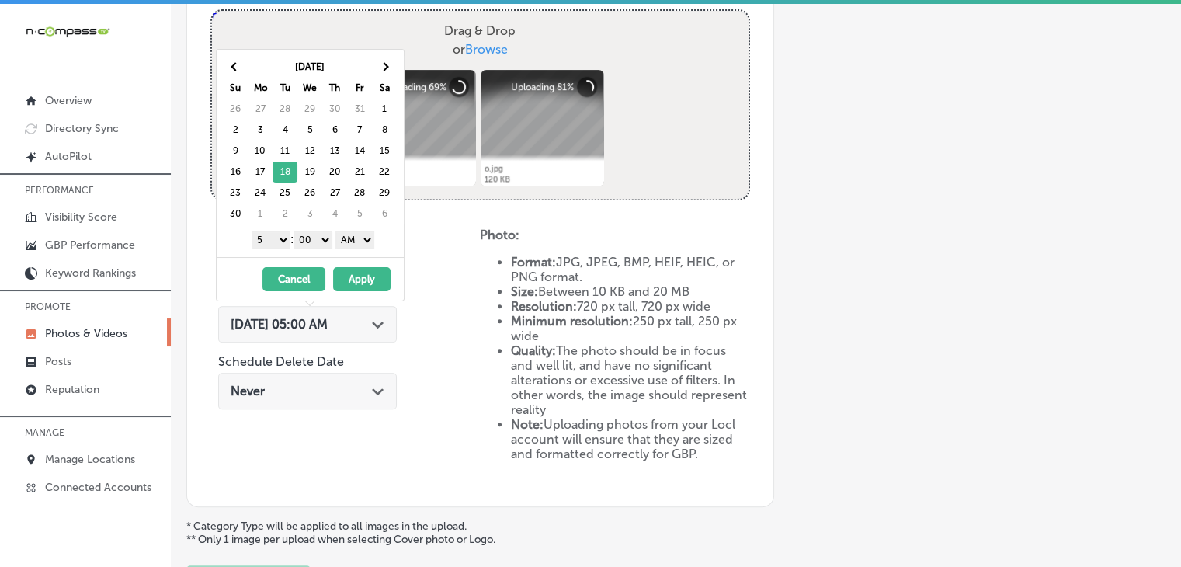
click at [267, 237] on select "1 2 3 4 5 6 7 8 9 10 11 12" at bounding box center [271, 239] width 39 height 17
drag, startPoint x: 339, startPoint y: 231, endPoint x: 345, endPoint y: 243, distance: 13.2
click at [339, 231] on select "AM PM" at bounding box center [355, 239] width 39 height 17
click at [347, 268] on button "Apply" at bounding box center [361, 279] width 57 height 24
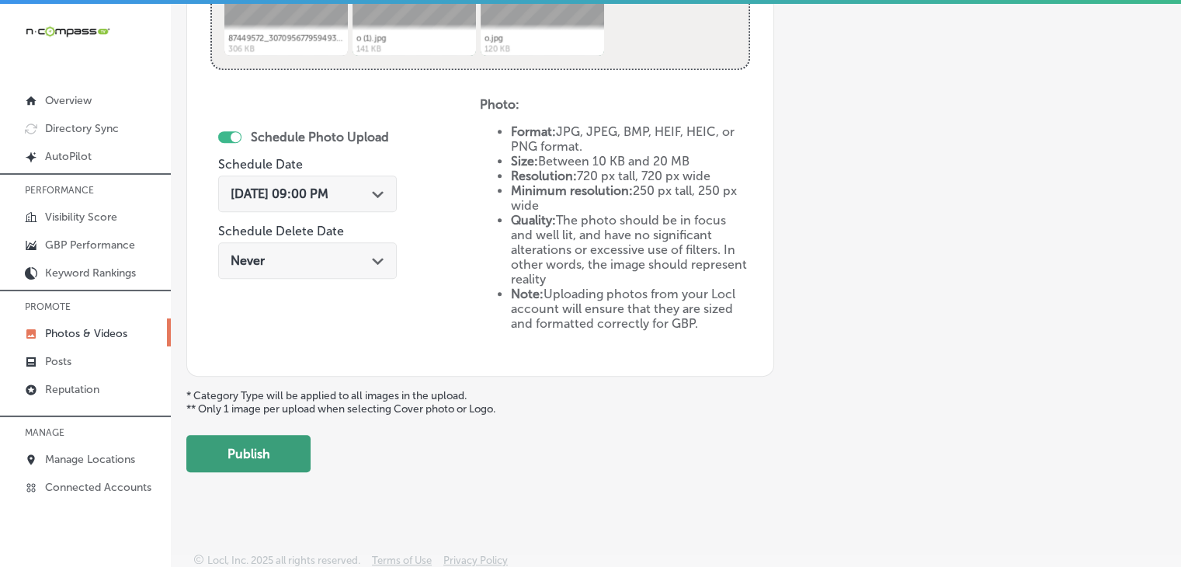
click at [280, 447] on button "Publish" at bounding box center [248, 453] width 124 height 37
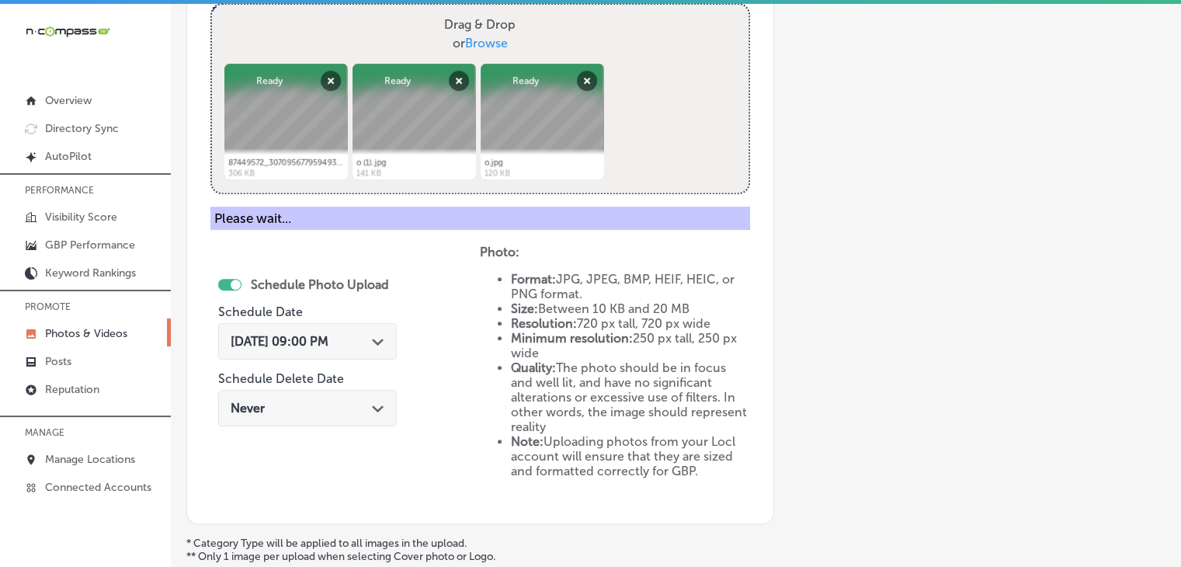
scroll to position [419, 0]
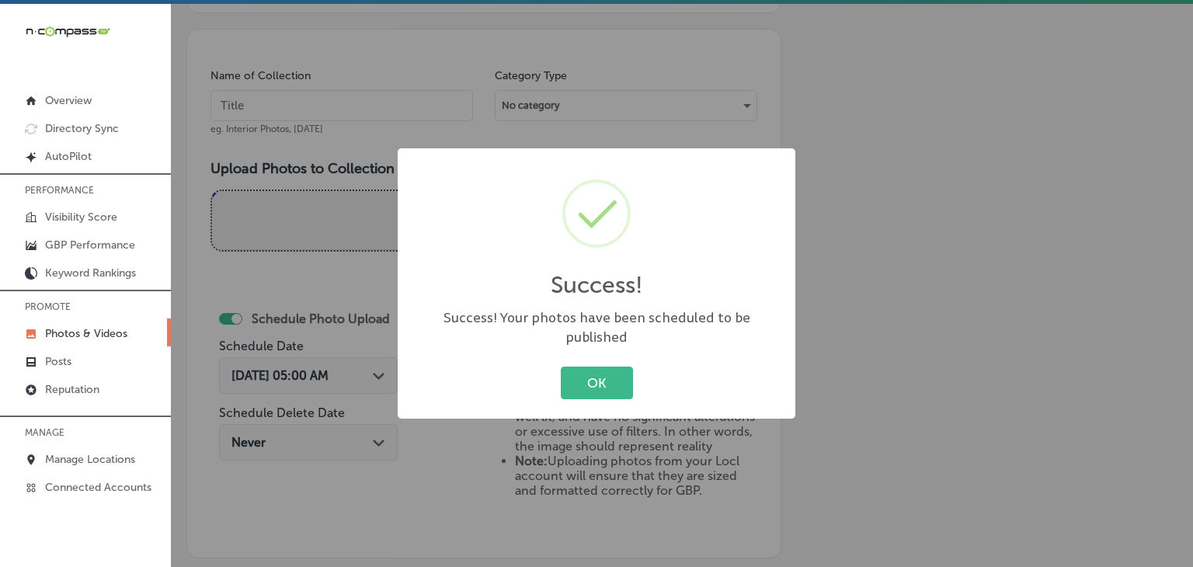
click at [401, 136] on div "Success! × Success! Your photos have been scheduled to be published OK Cancel" at bounding box center [596, 283] width 1193 height 567
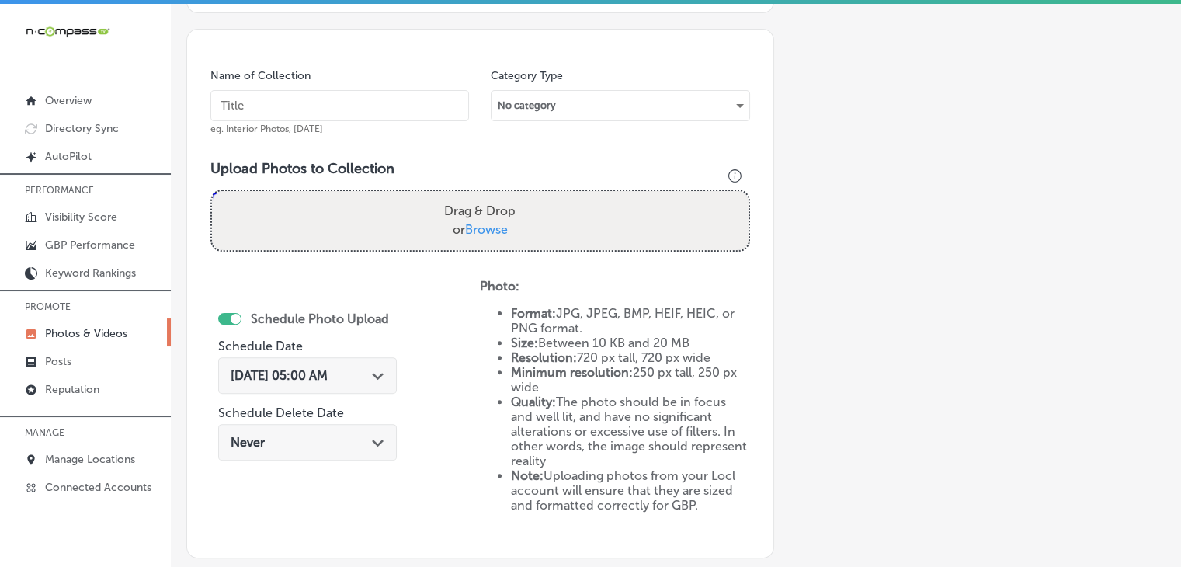
click at [398, 96] on input "text" at bounding box center [339, 105] width 259 height 31
paste input "[PERSON_NAME]'s Woodybury, [DATE], Week"
type input "[PERSON_NAME]'s Woodybury, [DATE], Week 4"
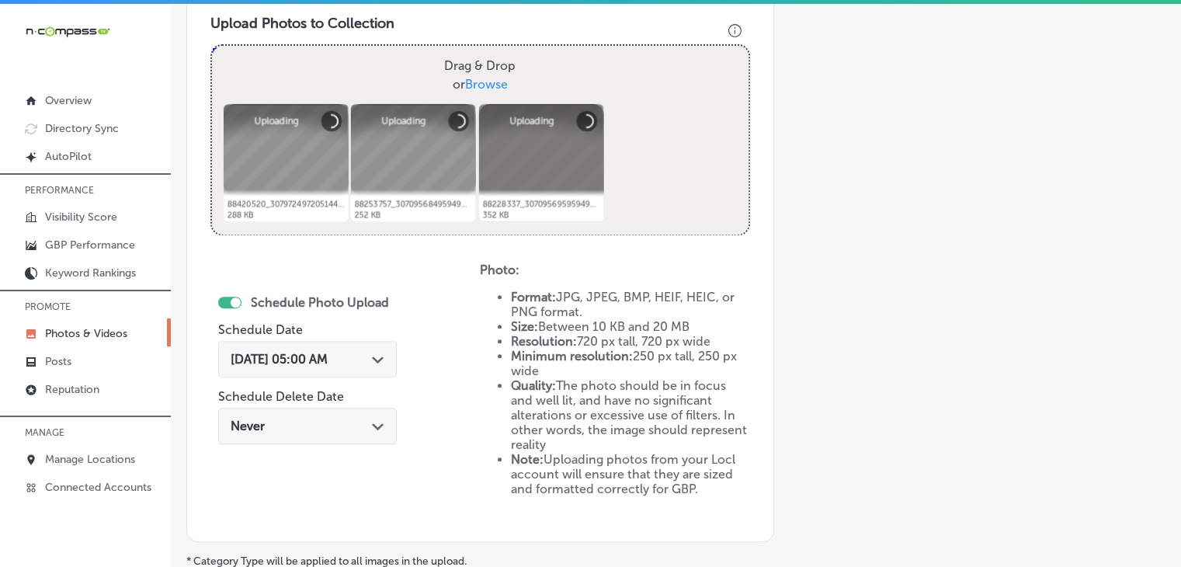
scroll to position [575, 0]
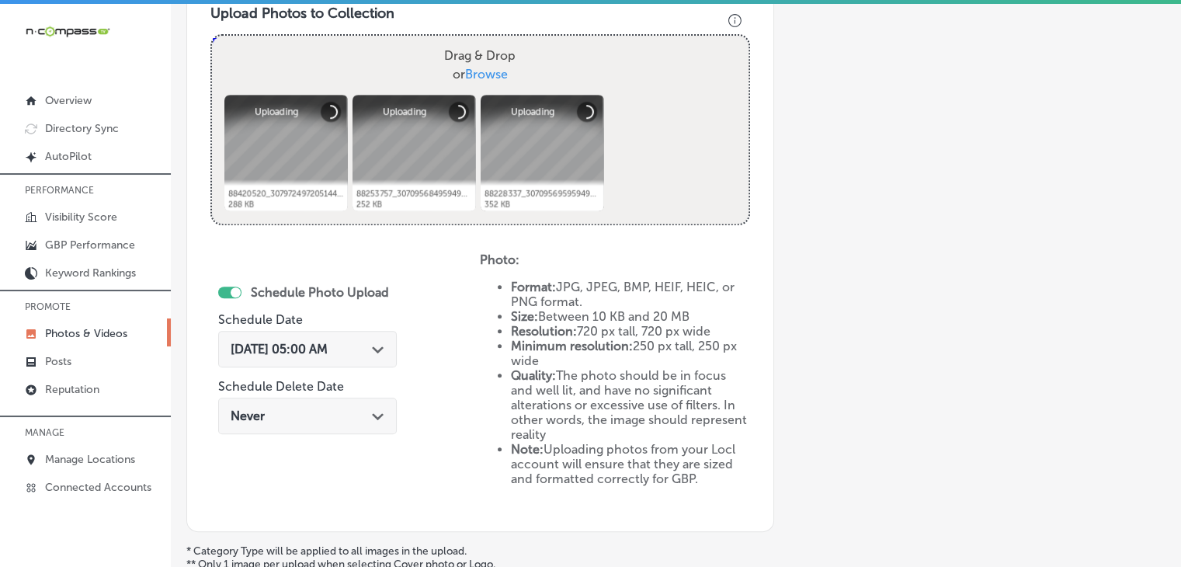
click at [304, 342] on span "[DATE] 05:00 AM" at bounding box center [279, 349] width 97 height 15
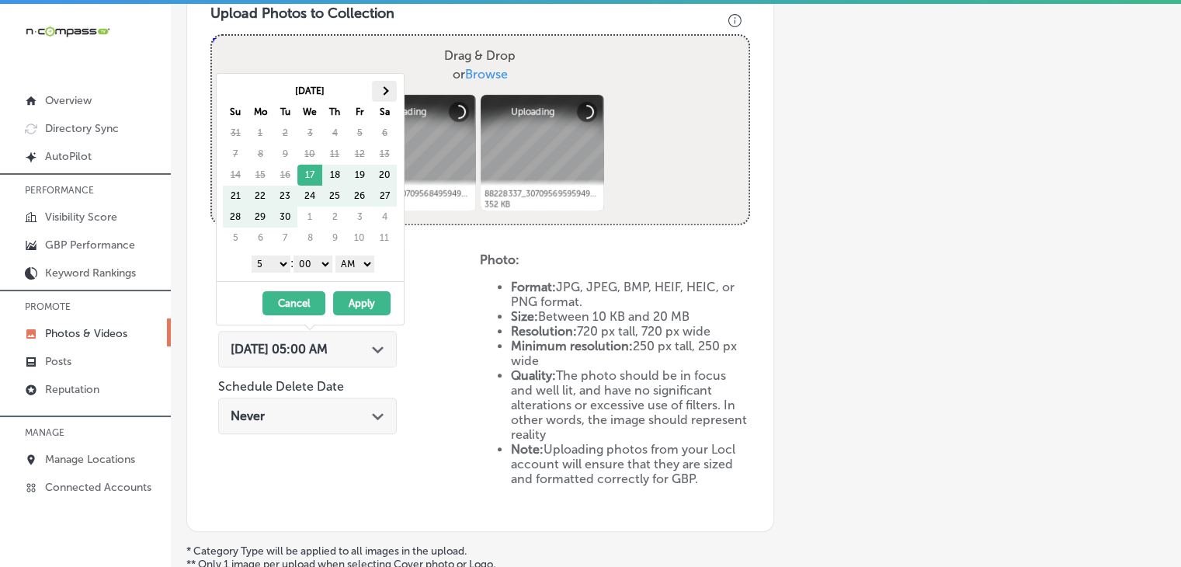
click at [379, 98] on th at bounding box center [384, 91] width 25 height 21
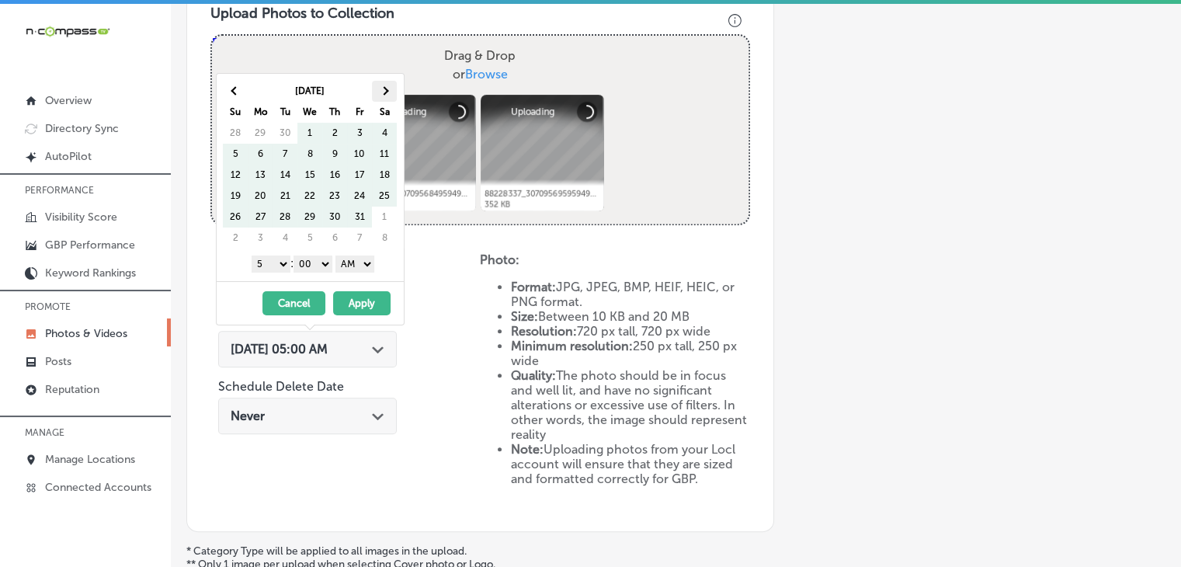
click at [380, 97] on th at bounding box center [384, 91] width 25 height 21
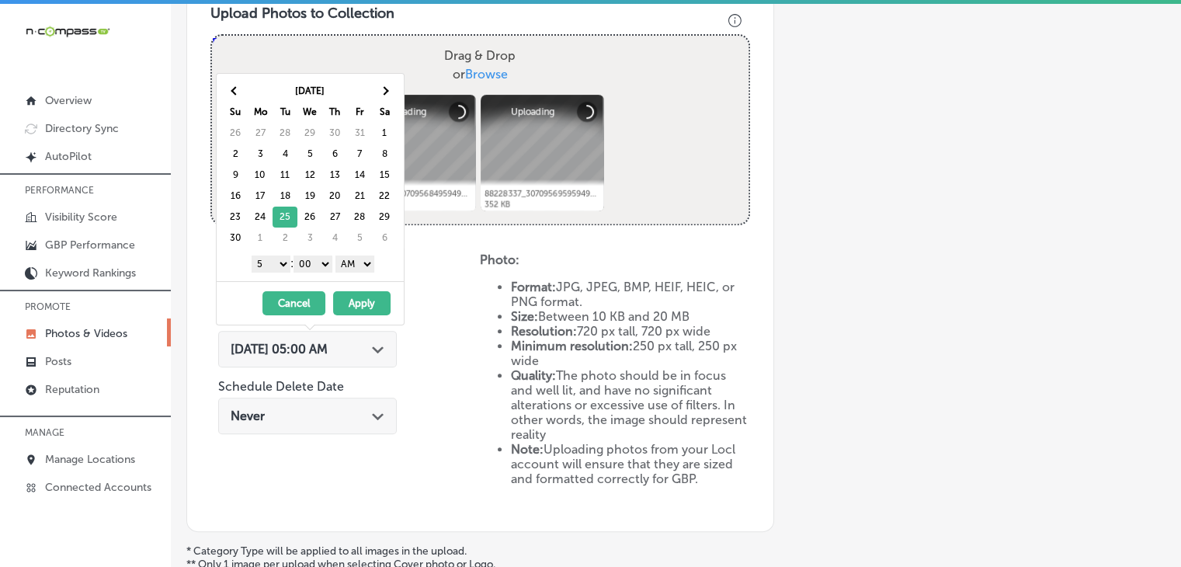
click at [266, 271] on div "1 2 3 4 5 6 7 8 9 10 11 12 : 00 10 20 30 40 50 AM PM" at bounding box center [313, 263] width 181 height 23
click at [270, 271] on div "1 2 3 4 5 6 7 8 9 10 11 12 : 00 10 20 30 40 50 AM PM" at bounding box center [313, 263] width 181 height 23
click at [345, 256] on select "AM PM" at bounding box center [355, 264] width 39 height 17
click at [338, 256] on select "AM PM" at bounding box center [355, 264] width 39 height 17
click at [354, 272] on div "1 2 3 4 5 6 7 8 9 10 11 12 : 00 10 20 30 40 50 AM PM" at bounding box center [313, 263] width 181 height 23
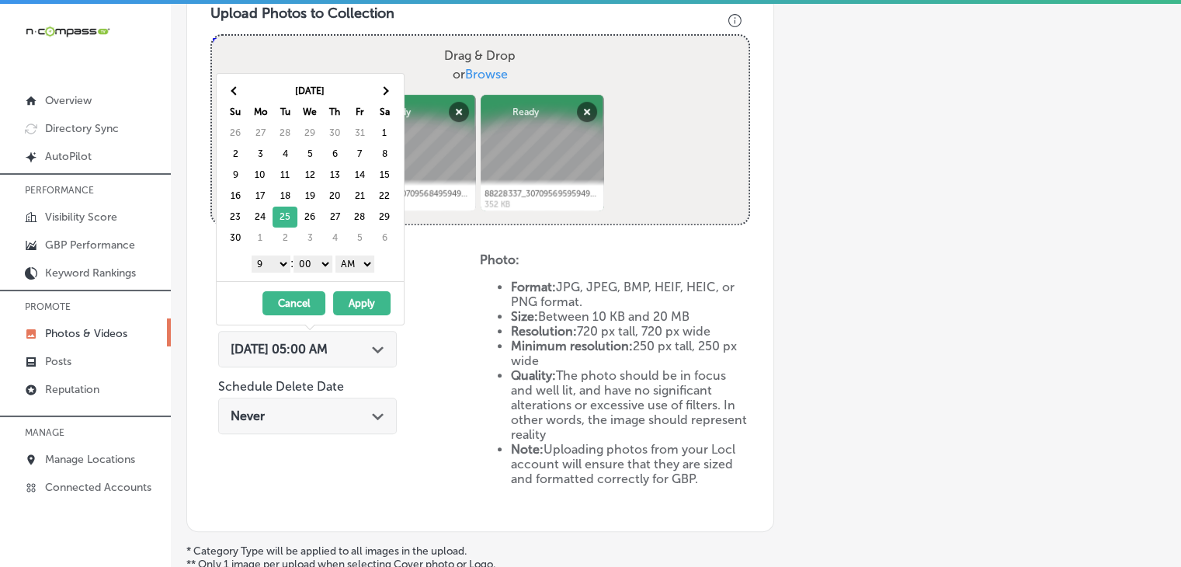
click at [359, 268] on select "AM PM" at bounding box center [355, 264] width 39 height 17
click at [363, 294] on button "Apply" at bounding box center [361, 303] width 57 height 24
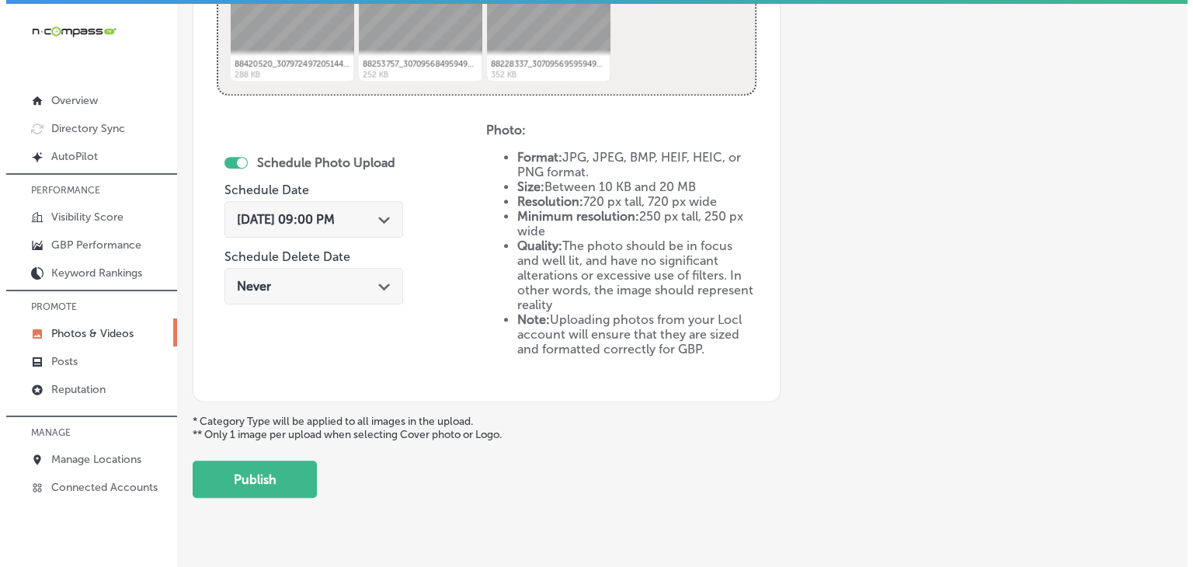
scroll to position [730, 0]
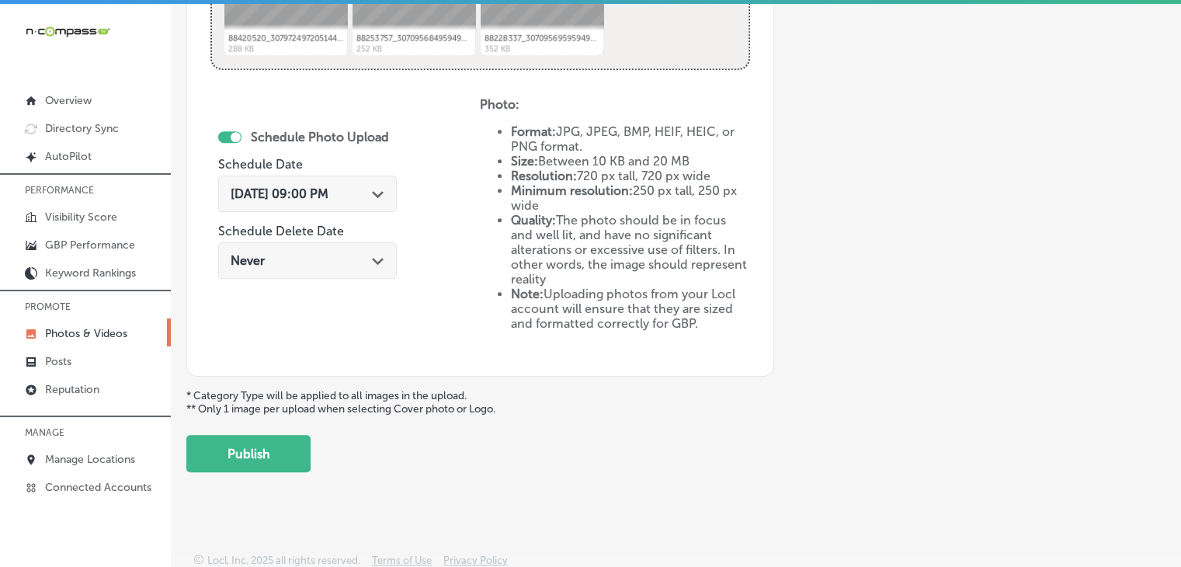
click at [299, 447] on button "Publish" at bounding box center [248, 453] width 124 height 37
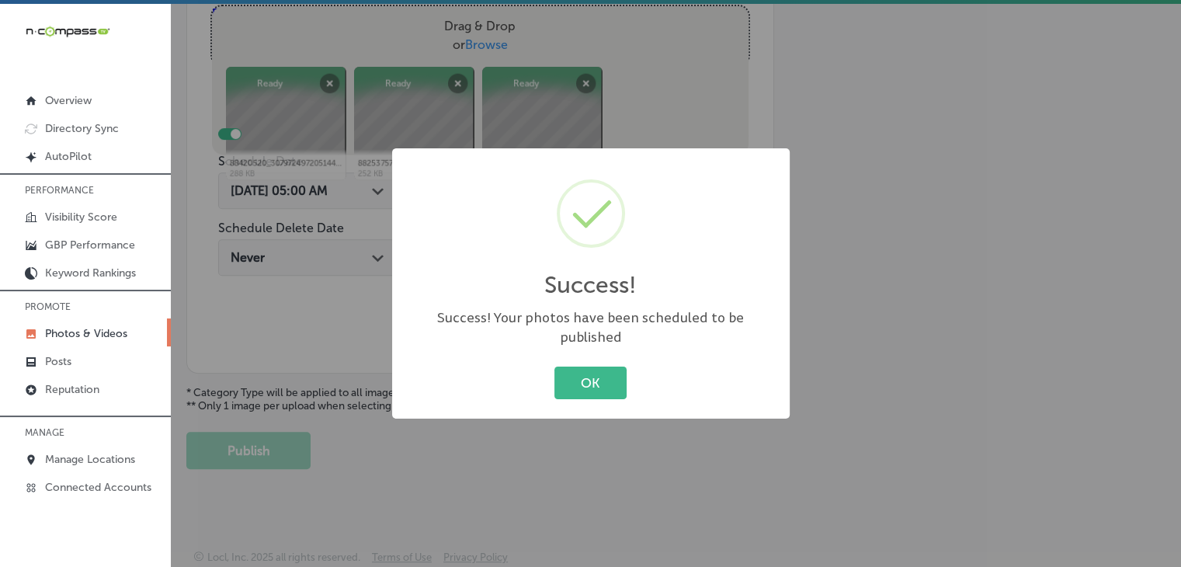
scroll to position [602, 0]
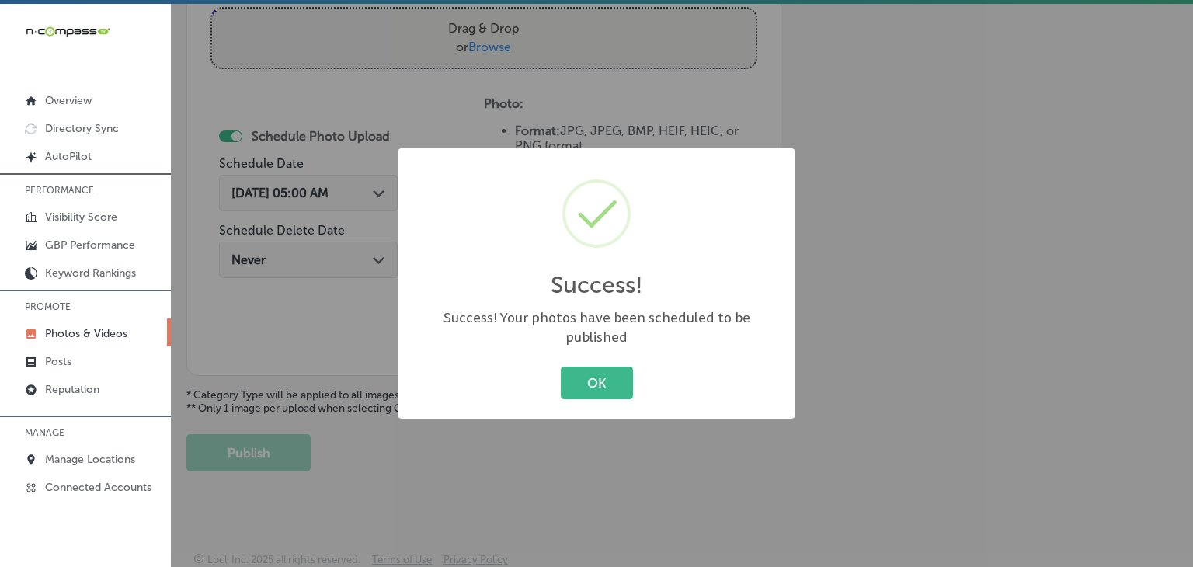
click at [572, 84] on div "Success! × Success! Your photos have been scheduled to be published OK Cancel" at bounding box center [596, 283] width 1193 height 567
